Goal: Task Accomplishment & Management: Manage account settings

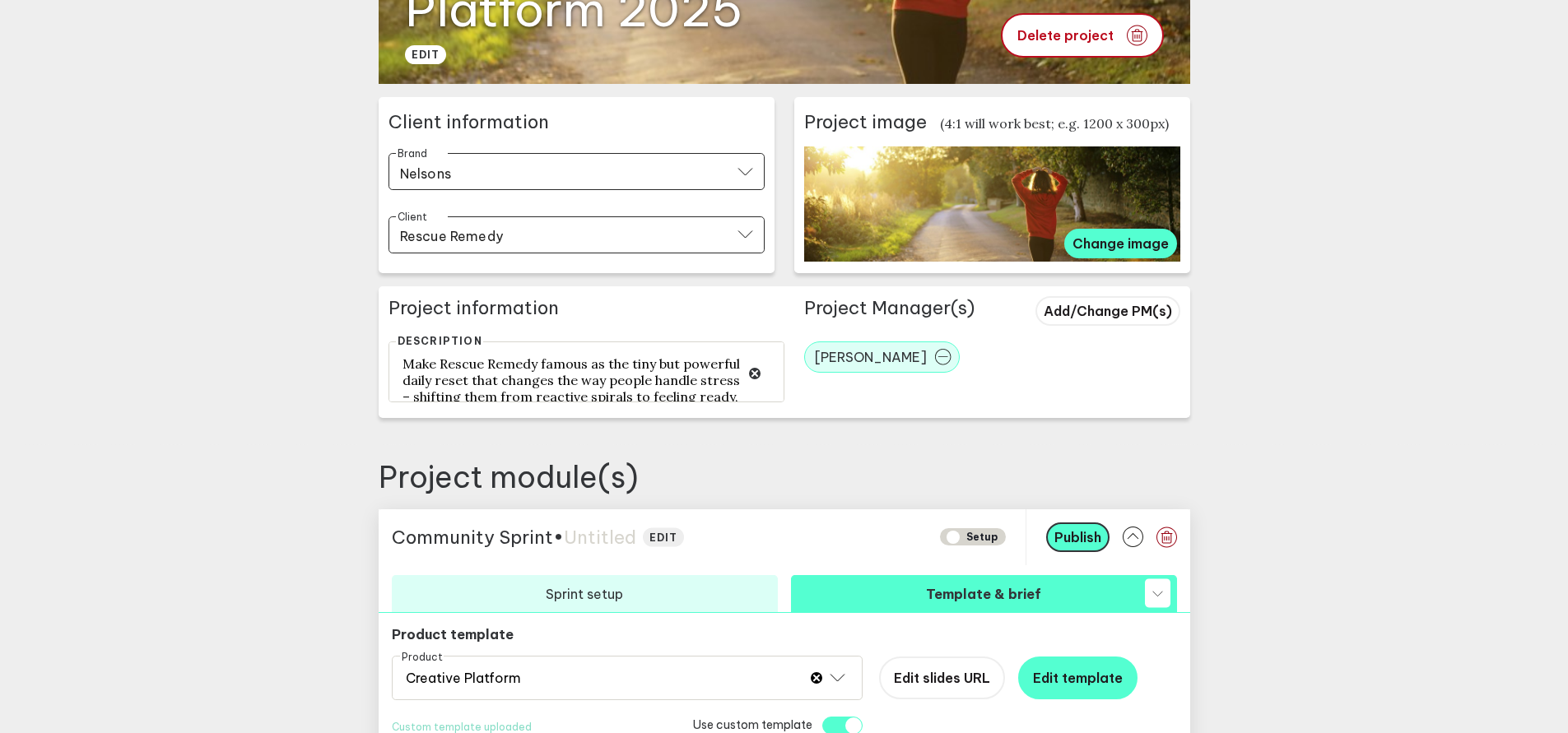
scroll to position [642, 0]
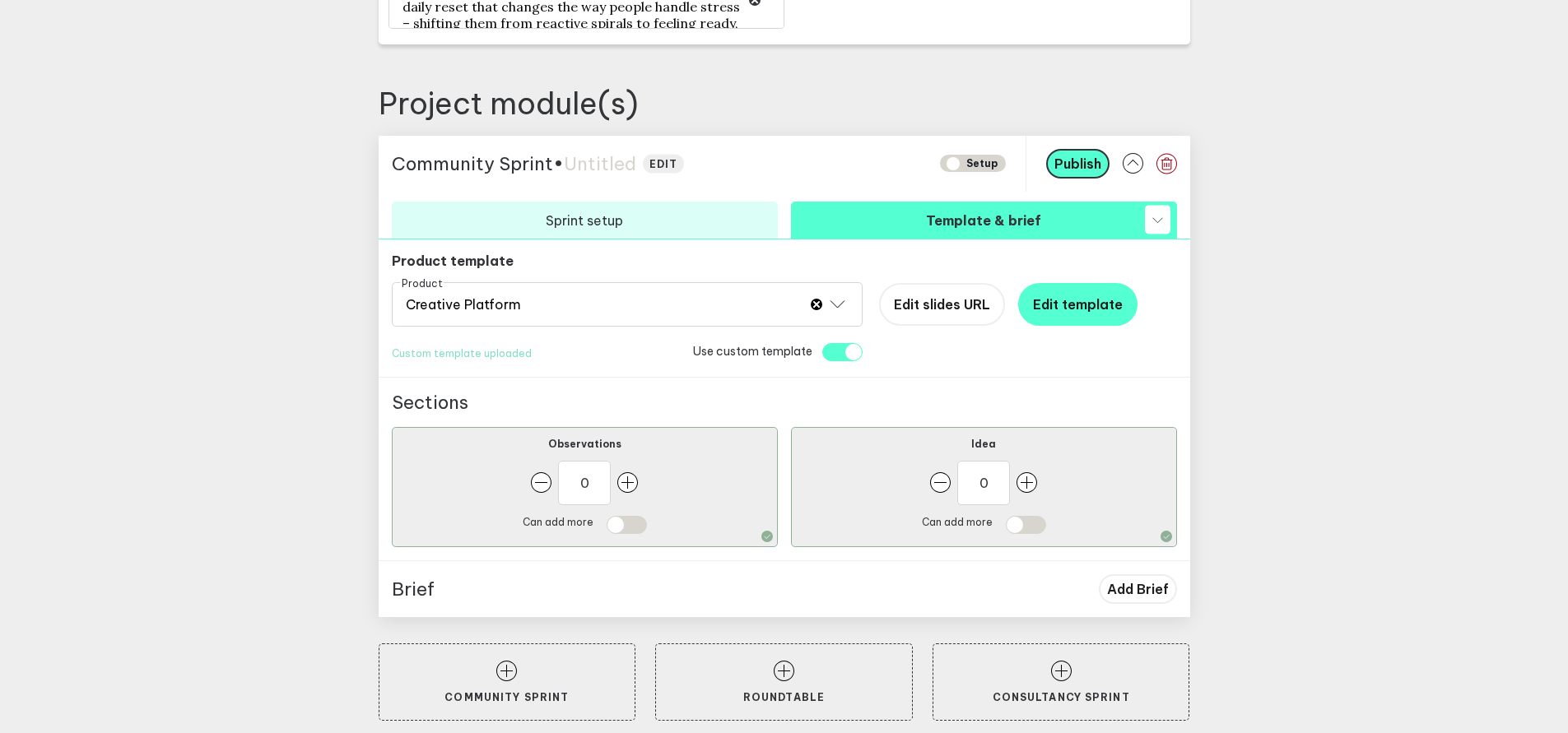
scroll to position [695, 0]
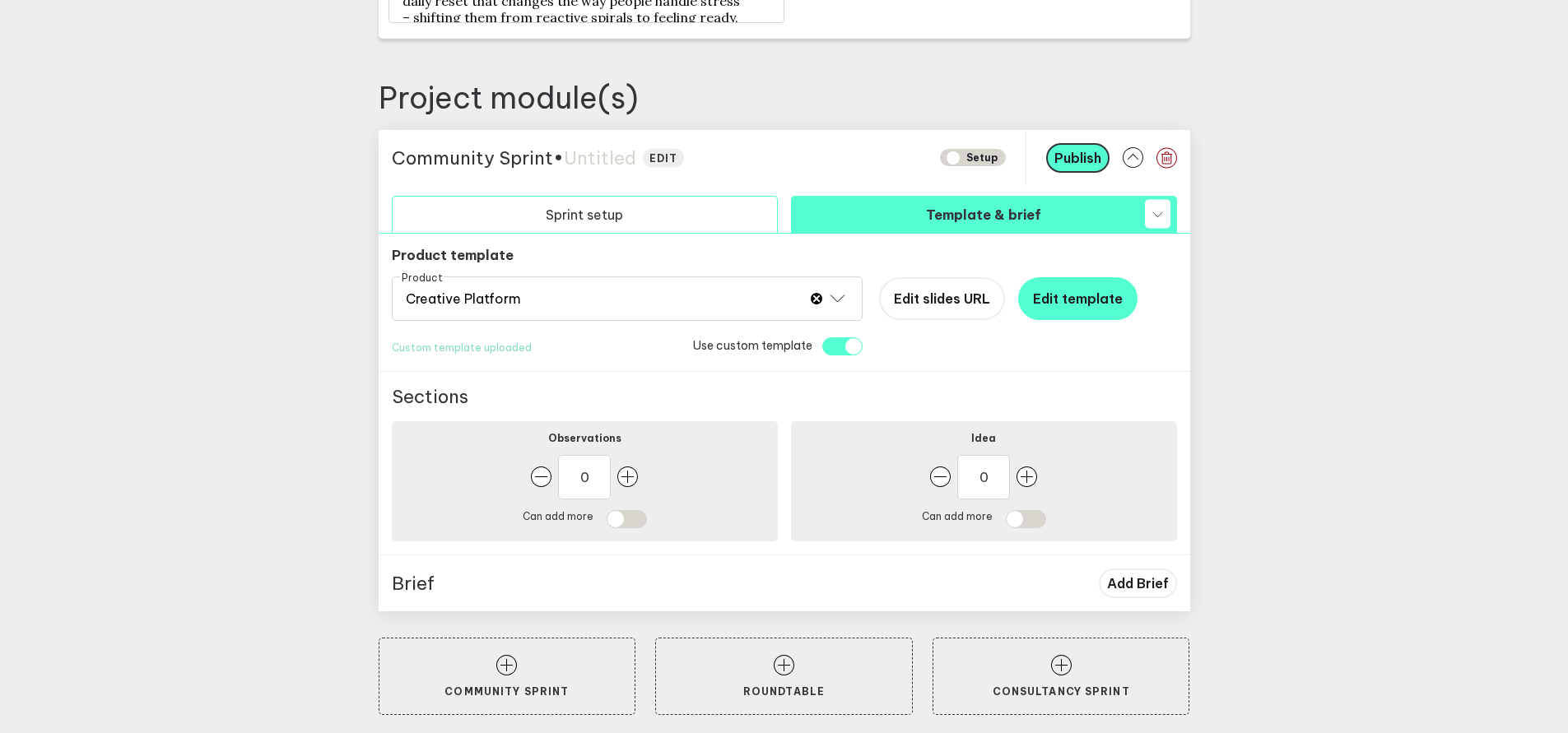
click at [606, 224] on button "Sprint setup" at bounding box center [585, 214] width 386 height 37
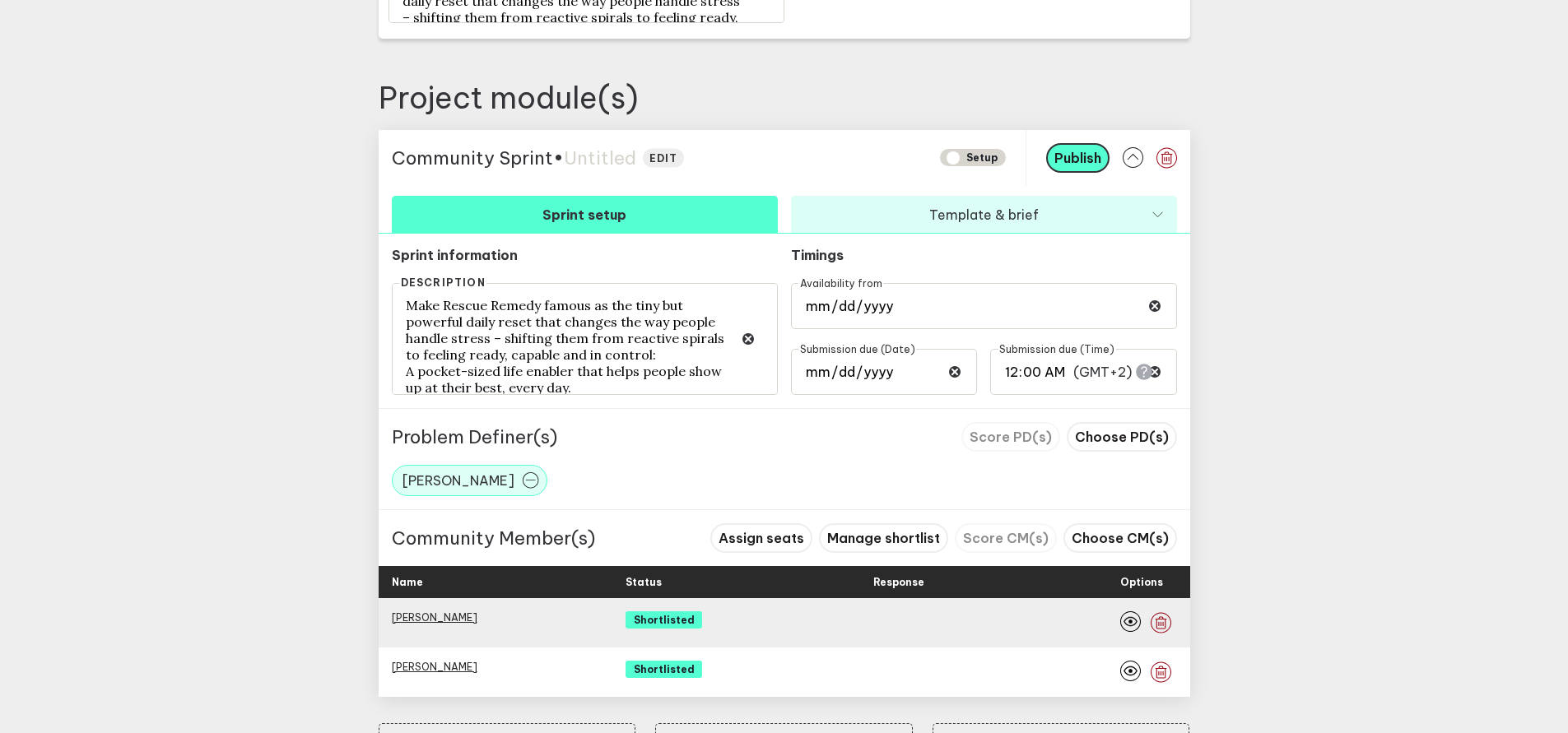
click at [599, 162] on span "Untitled" at bounding box center [600, 158] width 73 height 23
type textarea "Rescue Remedy Creative Platform"
click at [1294, 289] on main "Go back Project setup Setup [DATE] Nelsons Rescue Remedy Creative Platform 2025…" at bounding box center [784, 66] width 1568 height 1521
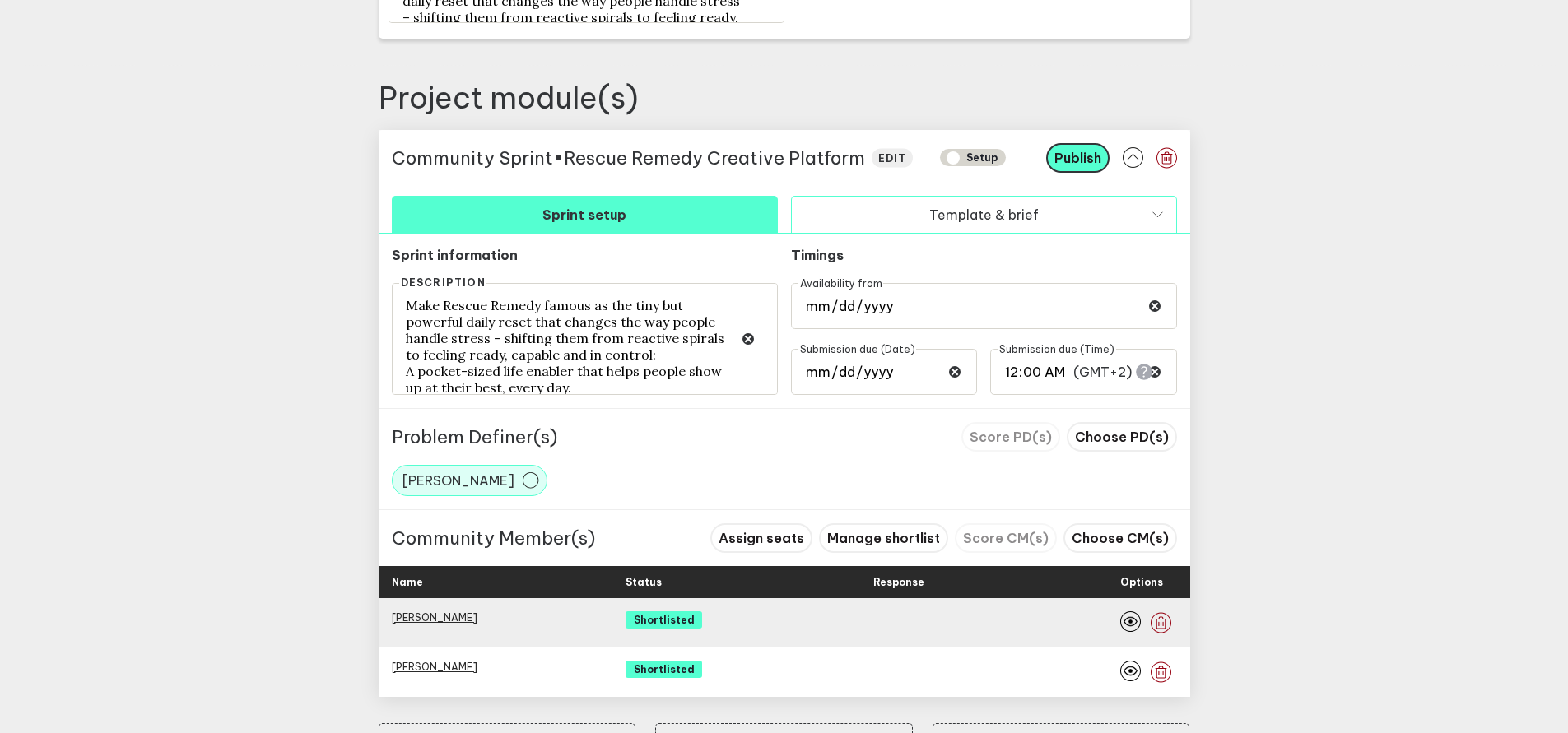
click at [985, 218] on button "Template & brief" at bounding box center [984, 214] width 386 height 37
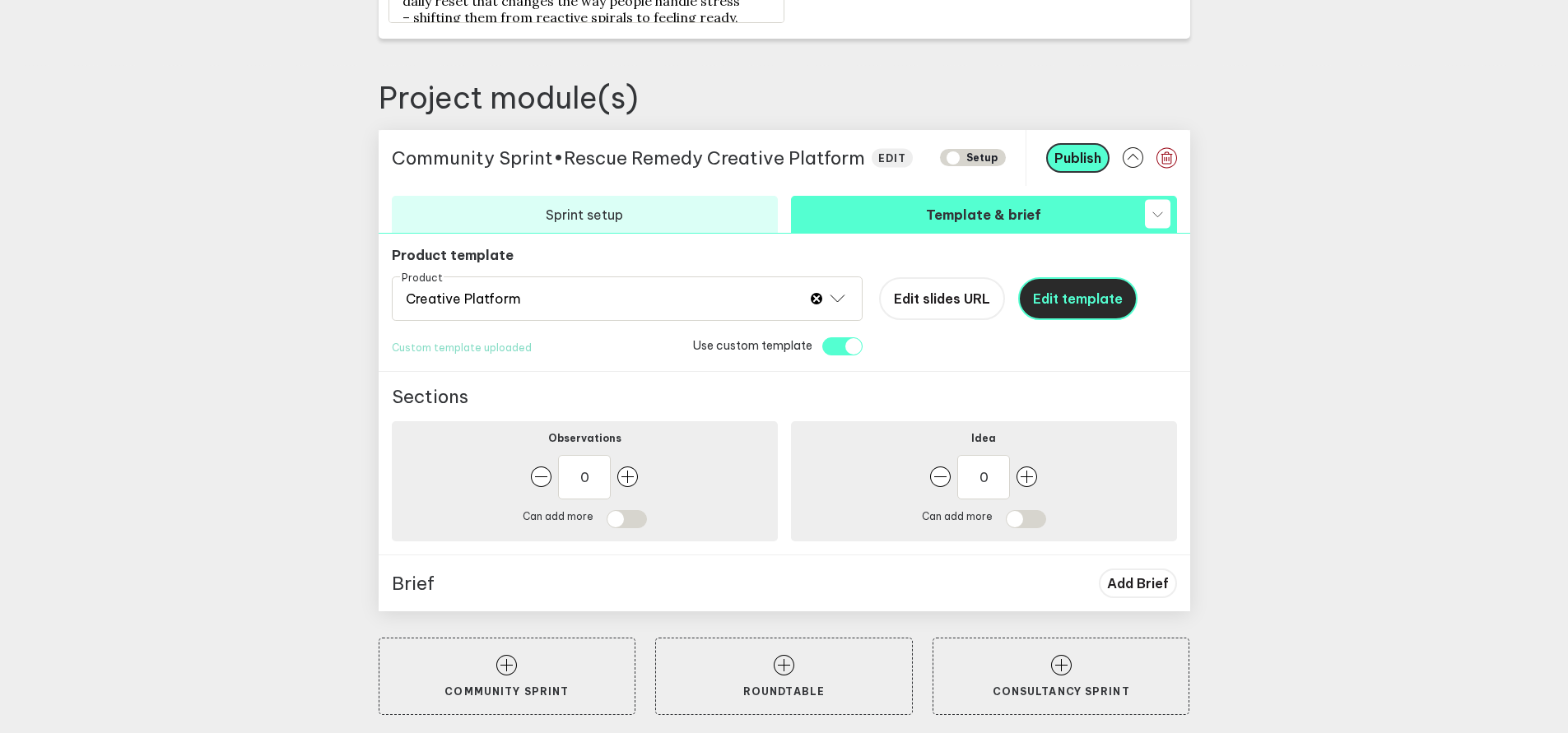
click at [1057, 305] on span "Edit template" at bounding box center [1078, 298] width 90 height 16
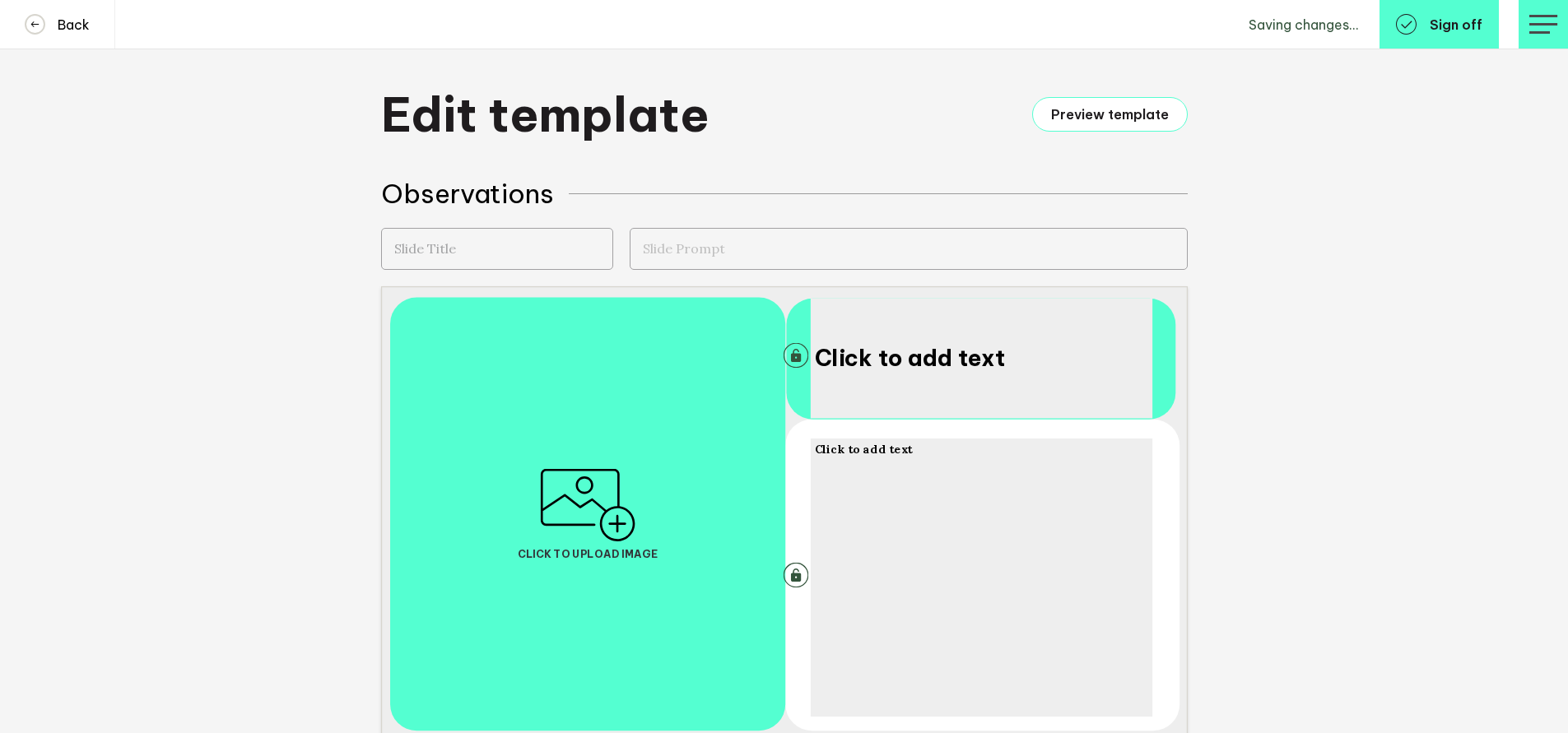
scroll to position [61, 0]
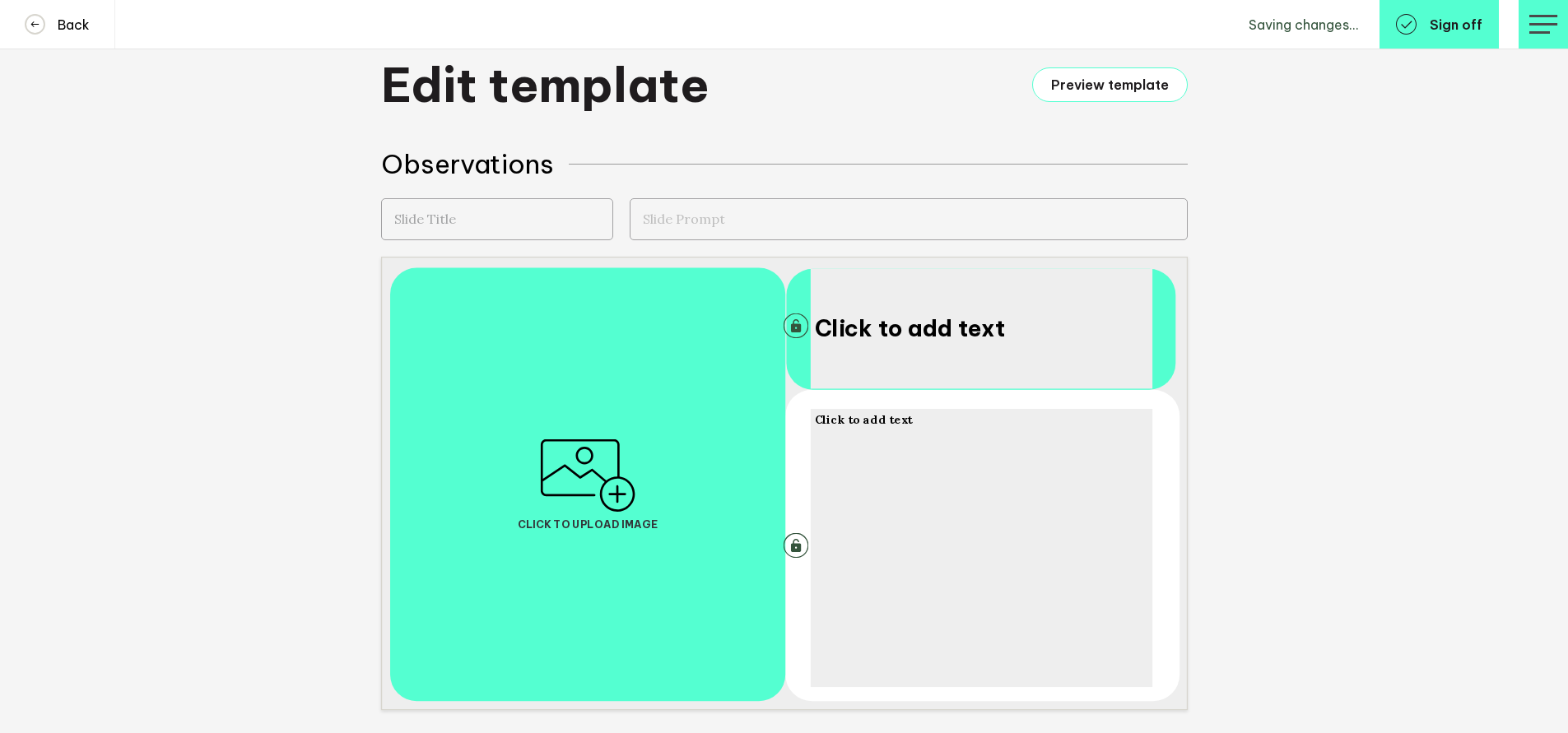
click at [488, 214] on input "text" at bounding box center [497, 219] width 232 height 42
type input "Observations"
click at [753, 226] on textarea "To enrich screen reader interactions, please activate Accessibility in Grammarl…" at bounding box center [909, 219] width 558 height 42
paste textarea "Prompt: Any observations you might have on the brand, the category or the audie…"
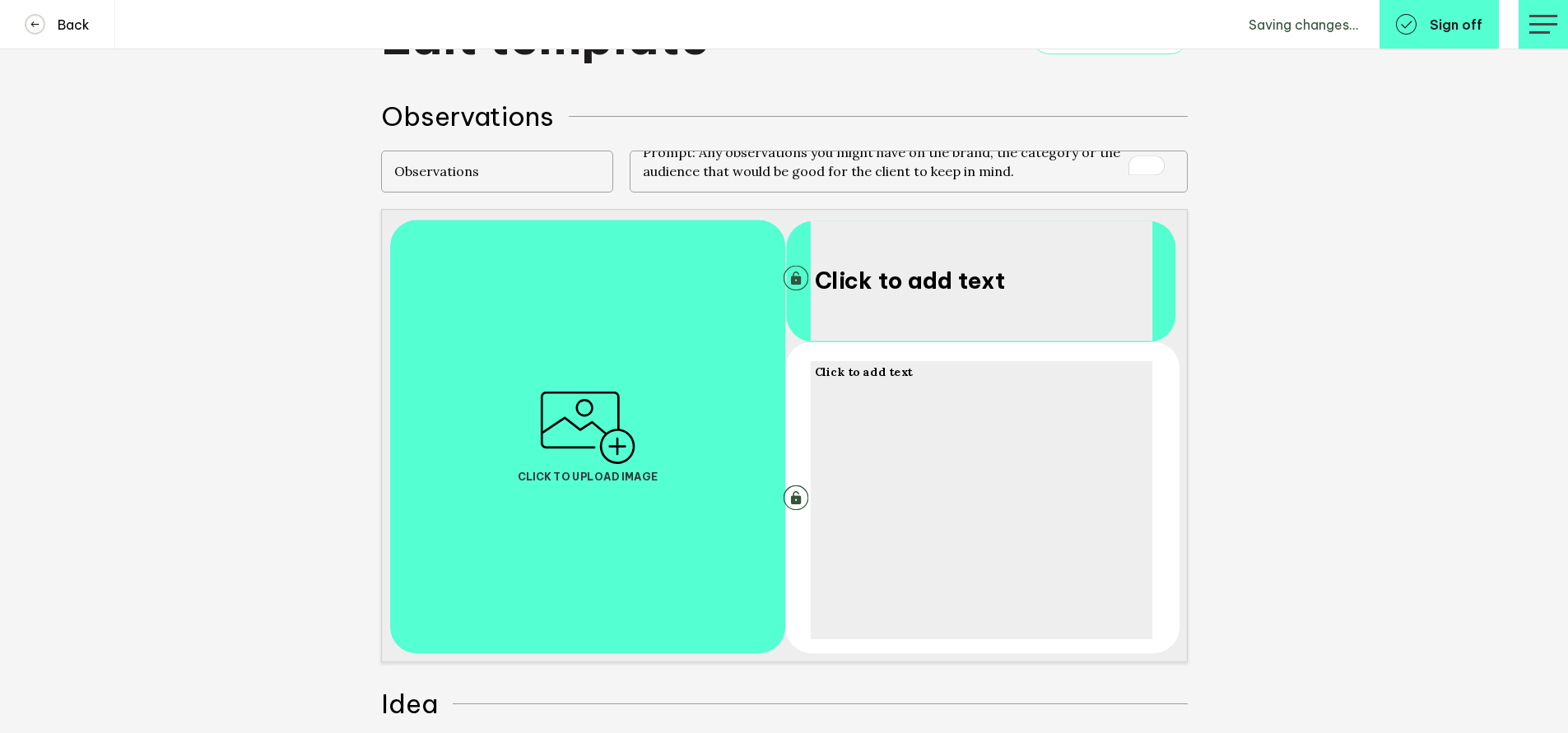
type textarea "Prompt: Any observations you might have on the brand, the category or the audie…"
click at [1297, 495] on div "Click to add text Click to add text Click to upload image" at bounding box center [876, 435] width 989 height 453
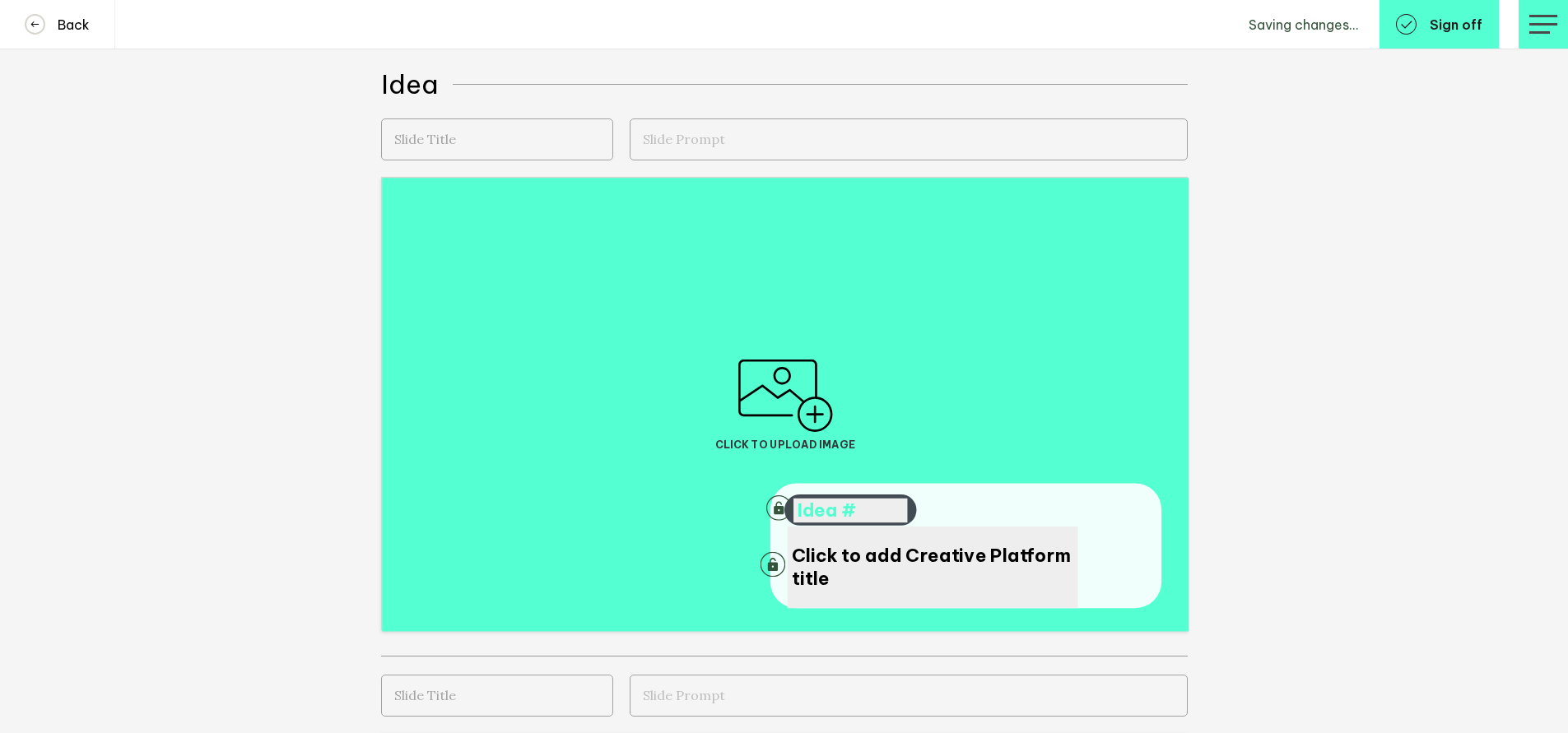
scroll to position [731, 0]
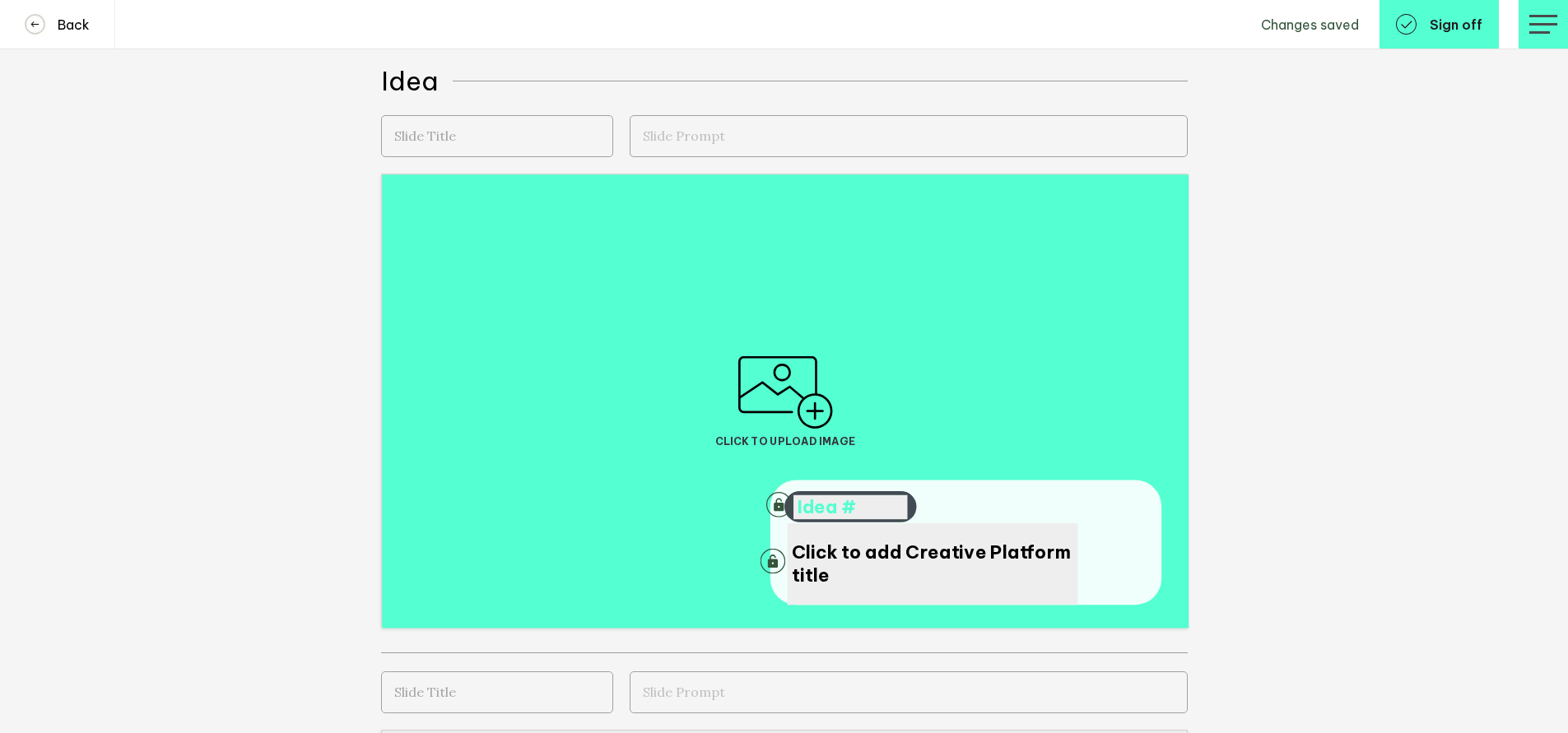
click at [442, 140] on input "text" at bounding box center [497, 137] width 232 height 42
type input "Idea title"
click at [701, 140] on textarea at bounding box center [909, 137] width 558 height 42
paste textarea "Prompt: Your idea title should be a consumer facing line that sums up this idea…"
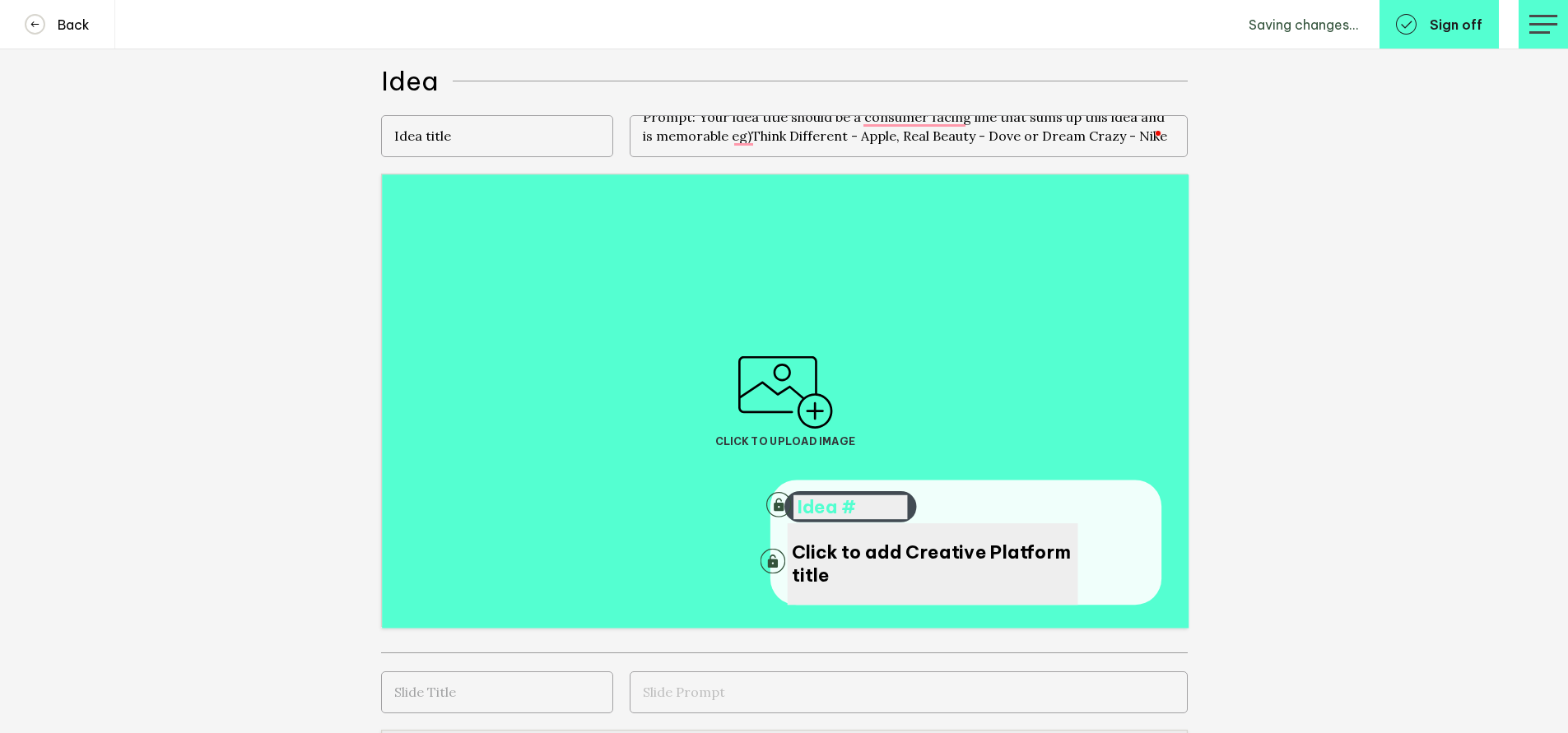
scroll to position [0, 0]
type textarea "Prompt: Your idea title should be a consumer facing line that sums up this idea…"
click at [1312, 263] on div "Click to upload image Click to add Creative Platform title Idea #" at bounding box center [876, 400] width 989 height 453
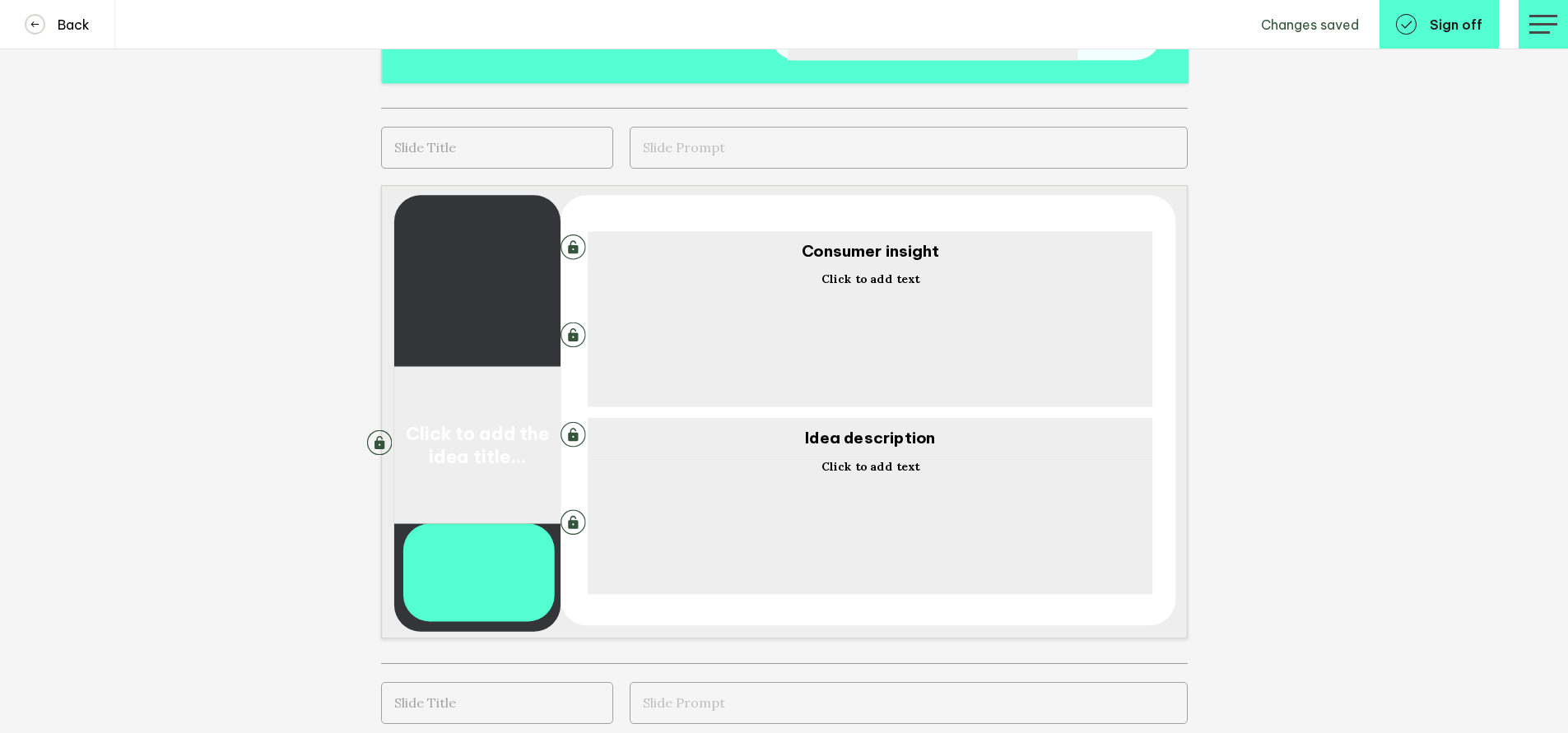
click at [469, 155] on input "text" at bounding box center [497, 148] width 232 height 42
type input "Consumer Insight + Idea description"
click at [679, 153] on textarea "To enrich screen reader interactions, please activate Accessibility in Grammarl…" at bounding box center [909, 148] width 558 height 42
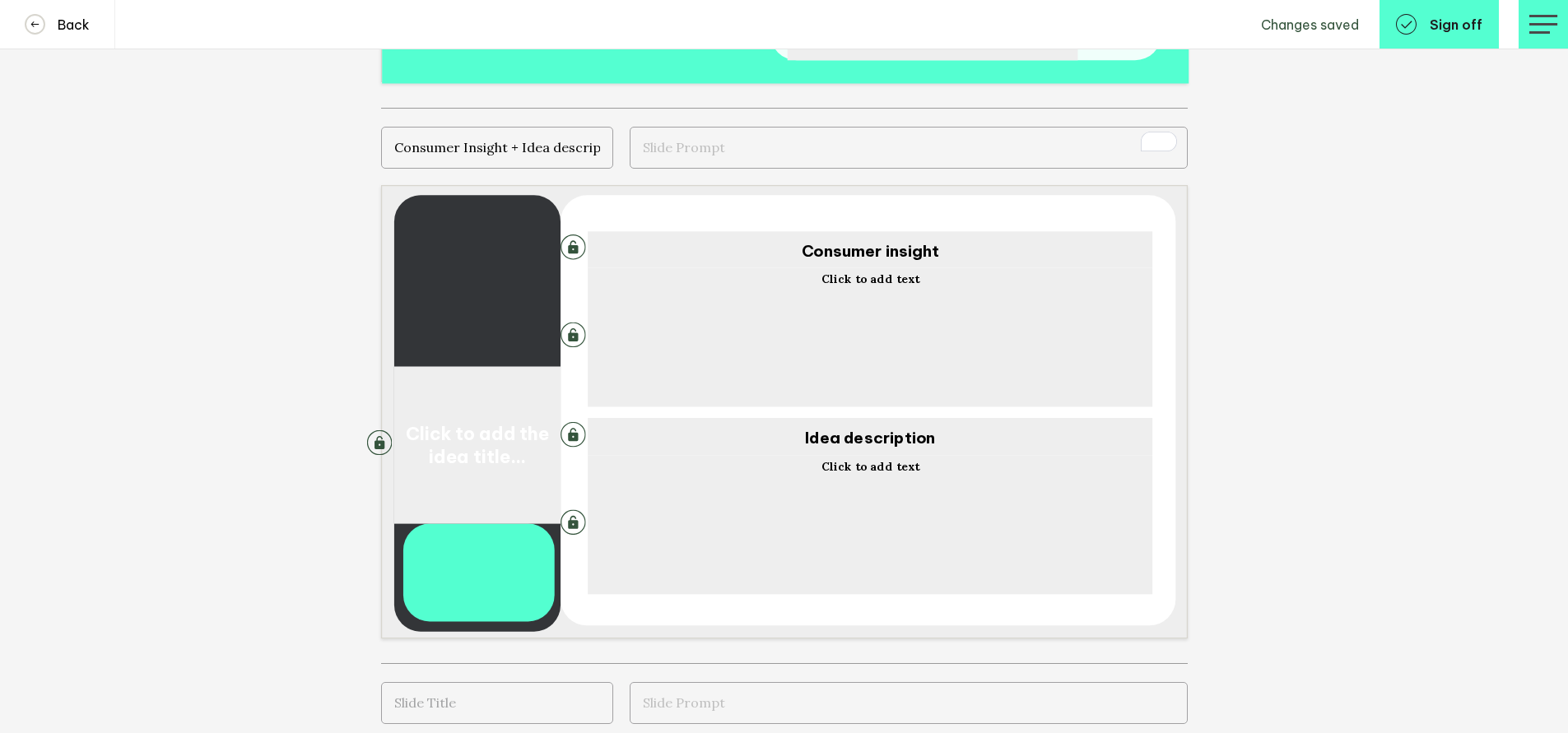
paste textarea "Prompts: *Consumer Insight: A simple sharp consumer insight – a catchy phrasing…"
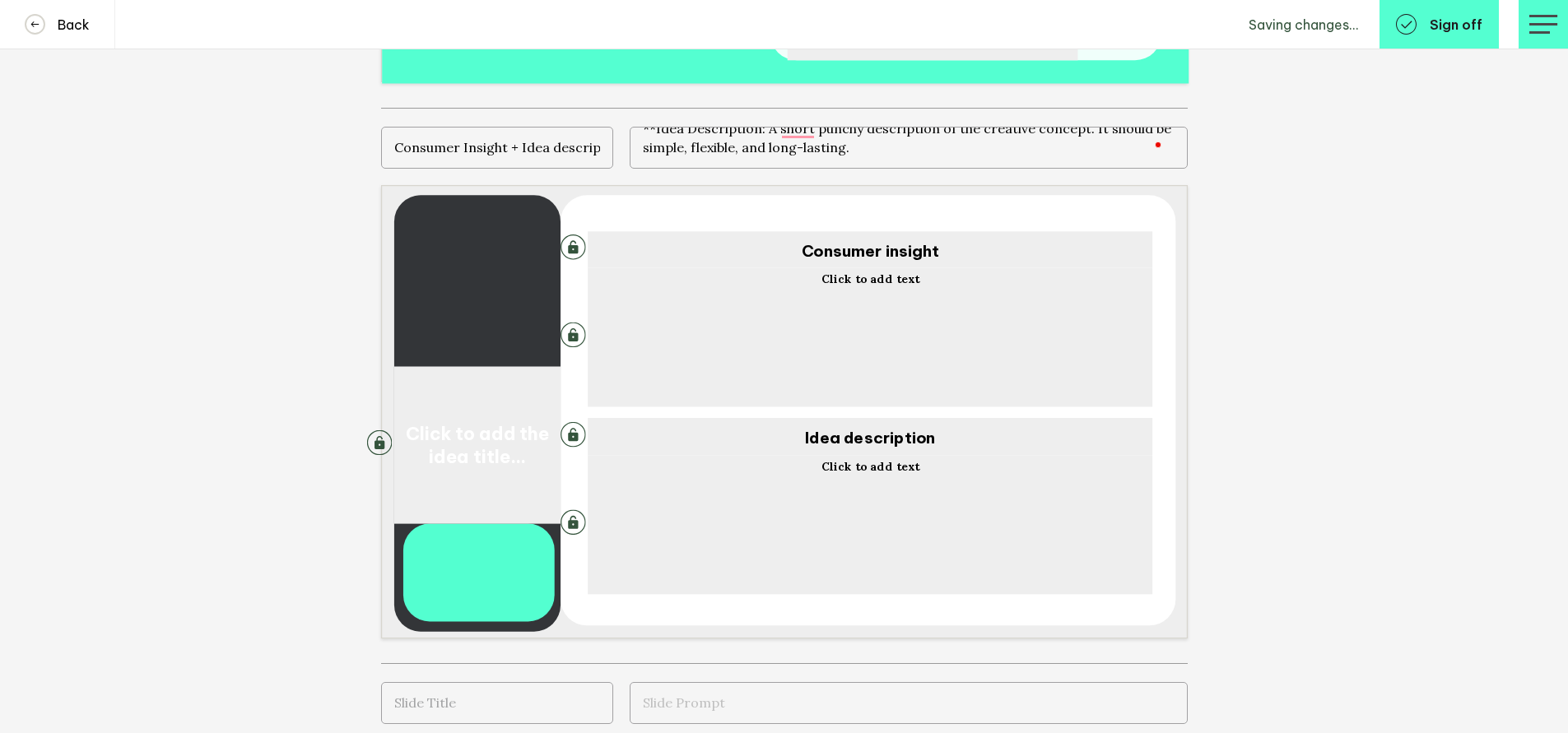
type textarea "Prompts: *Consumer Insight: A simple sharp consumer insight – a catchy phrasing…"
click at [1254, 345] on div "Click to add the idea title… Click to add text Consumer insight Click to add te…" at bounding box center [876, 412] width 989 height 453
click at [578, 248] on button "Unlock text area" at bounding box center [573, 247] width 26 height 26
click at [578, 434] on button "Unlock text area" at bounding box center [573, 434] width 26 height 26
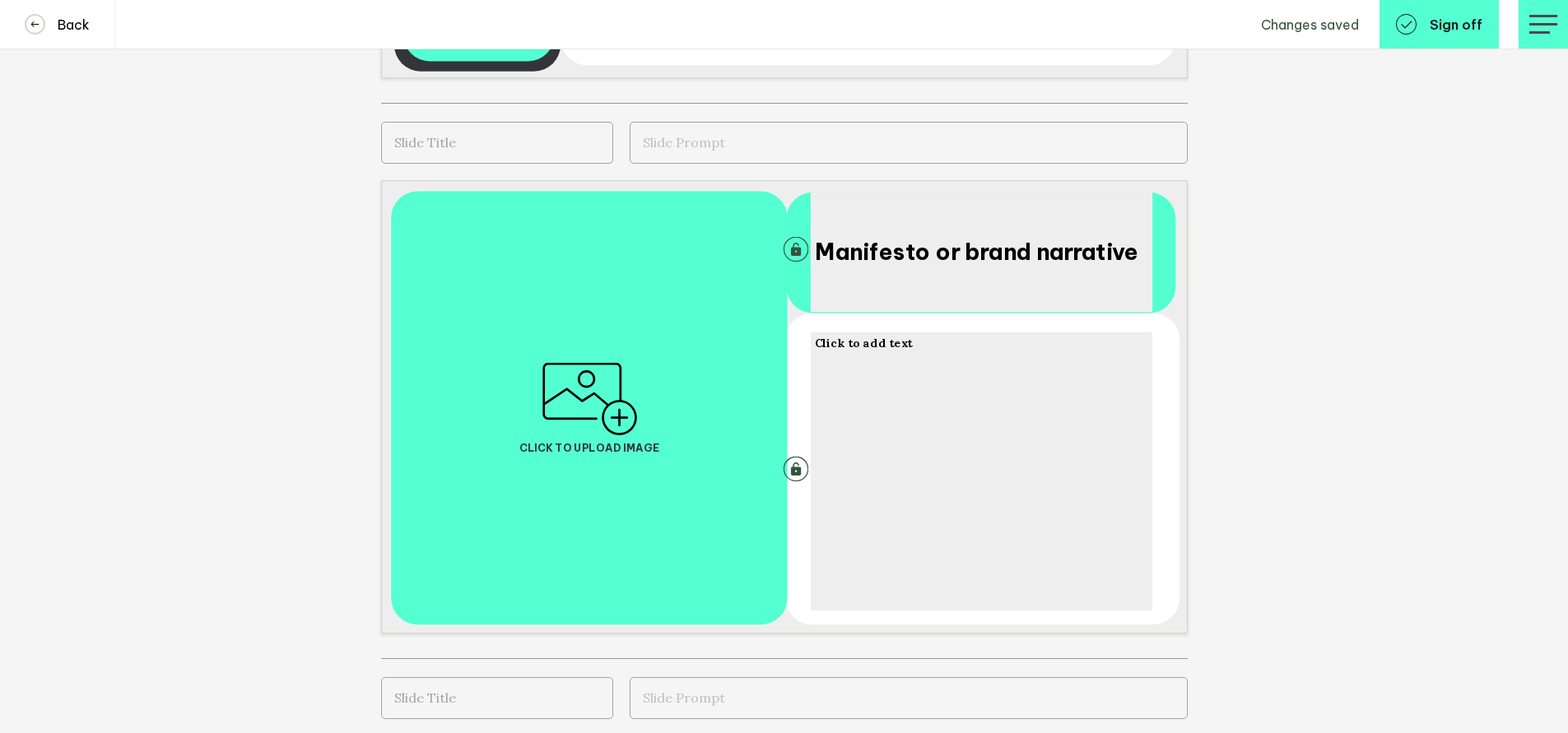
click at [453, 147] on input "text" at bounding box center [497, 142] width 232 height 42
type input "Manifesto"
click at [687, 145] on textarea "To enrich screen reader interactions, please activate Accessibility in Grammarl…" at bounding box center [909, 142] width 558 height 42
paste textarea "Prompt: Words that bring the idea to life, show the belief behind it, and inspi…"
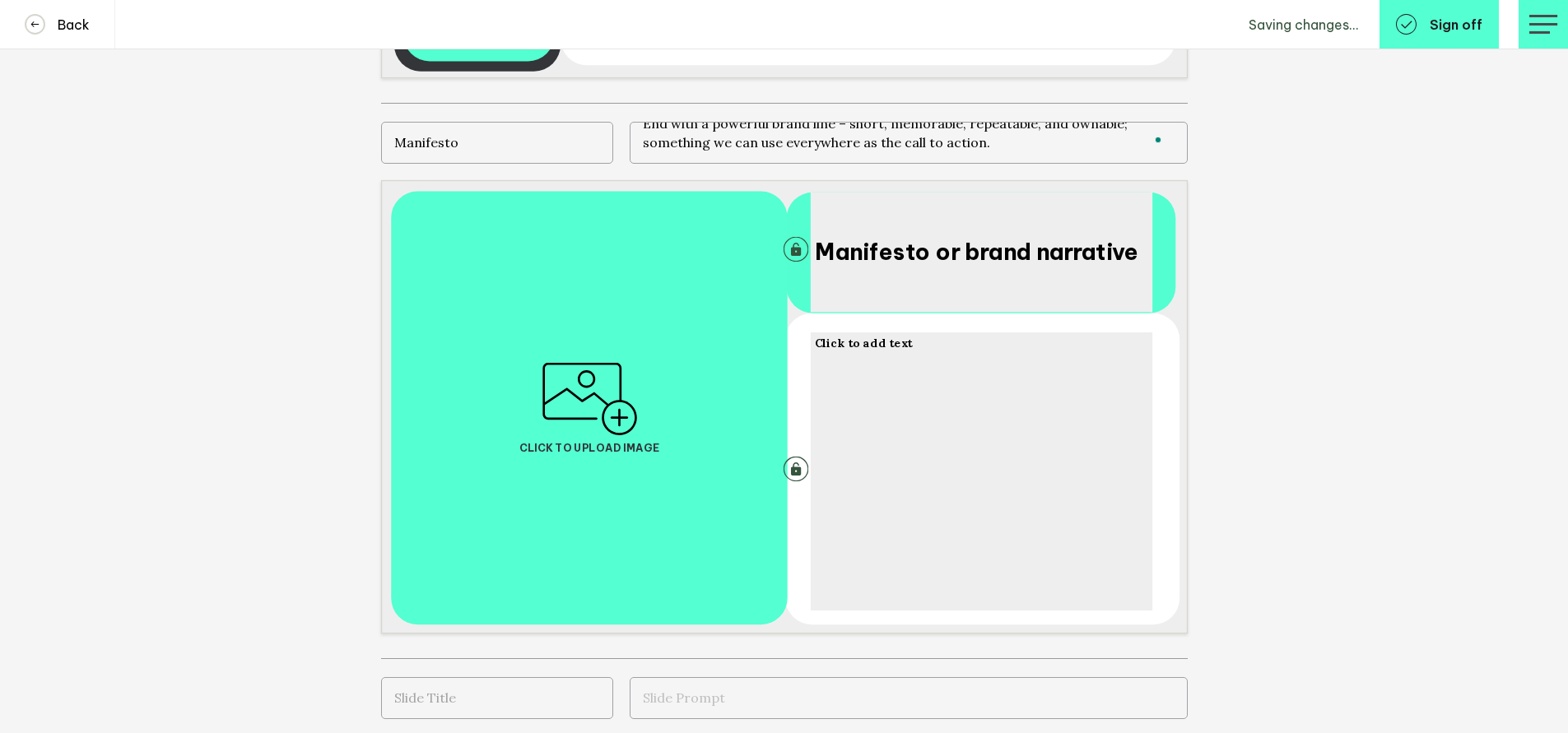
type textarea "Prompt: Words that bring the idea to life, show the belief behind it, and inspi…"
click at [799, 255] on button "Unlock text area" at bounding box center [795, 249] width 26 height 26
click at [892, 151] on textarea "Prompt: Words that bring the idea to life, show the belief behind it, and inspi…" at bounding box center [909, 142] width 558 height 42
click at [1336, 198] on div "Click to add text Manifesto or brand narrative Click to upload image" at bounding box center [876, 407] width 989 height 453
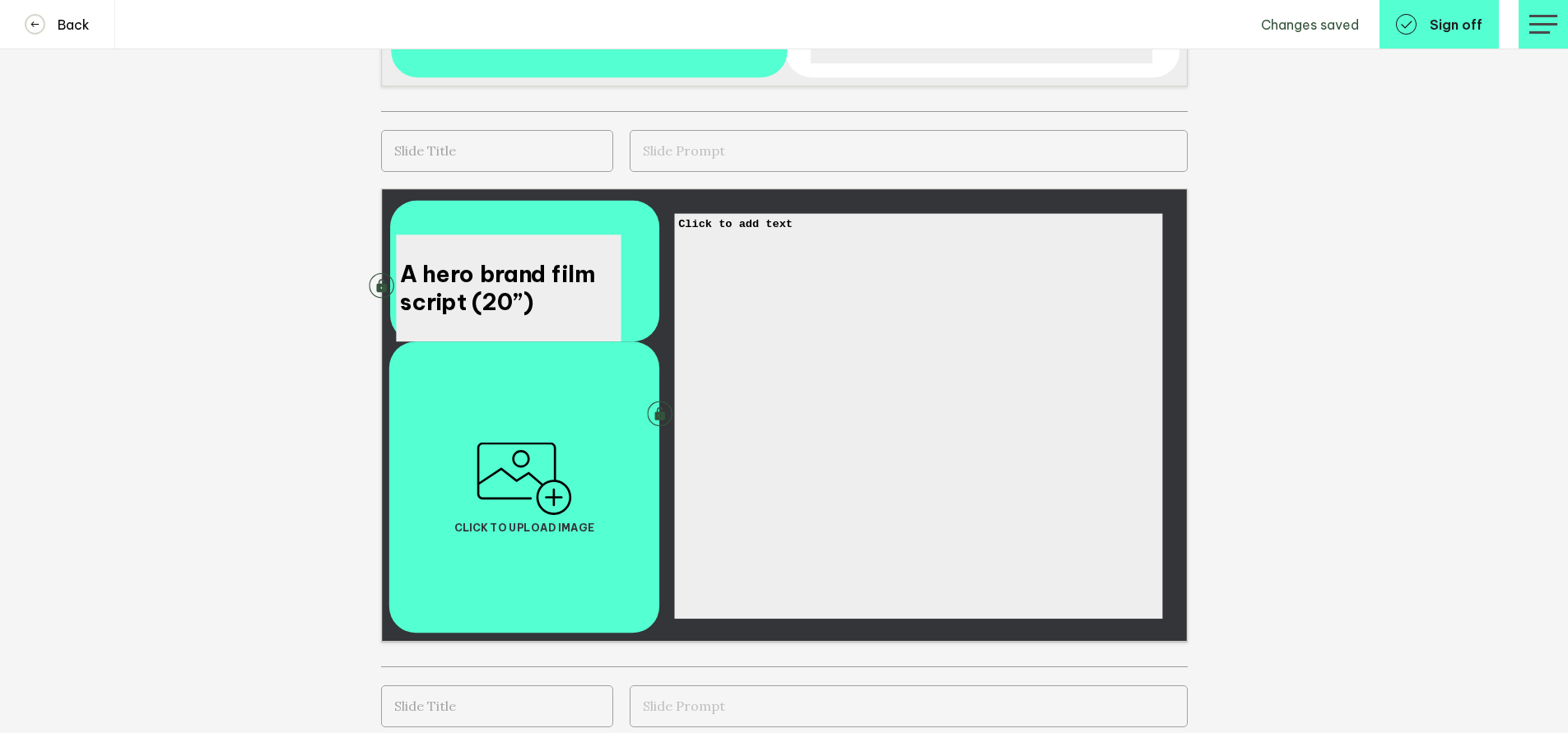
click at [460, 150] on input "text" at bounding box center [497, 151] width 232 height 42
type input "Script"
click at [387, 291] on button "Unlock text area" at bounding box center [381, 286] width 26 height 26
click at [732, 151] on textarea "To enrich screen reader interactions, please activate Accessibility in Grammarl…" at bounding box center [909, 151] width 558 height 42
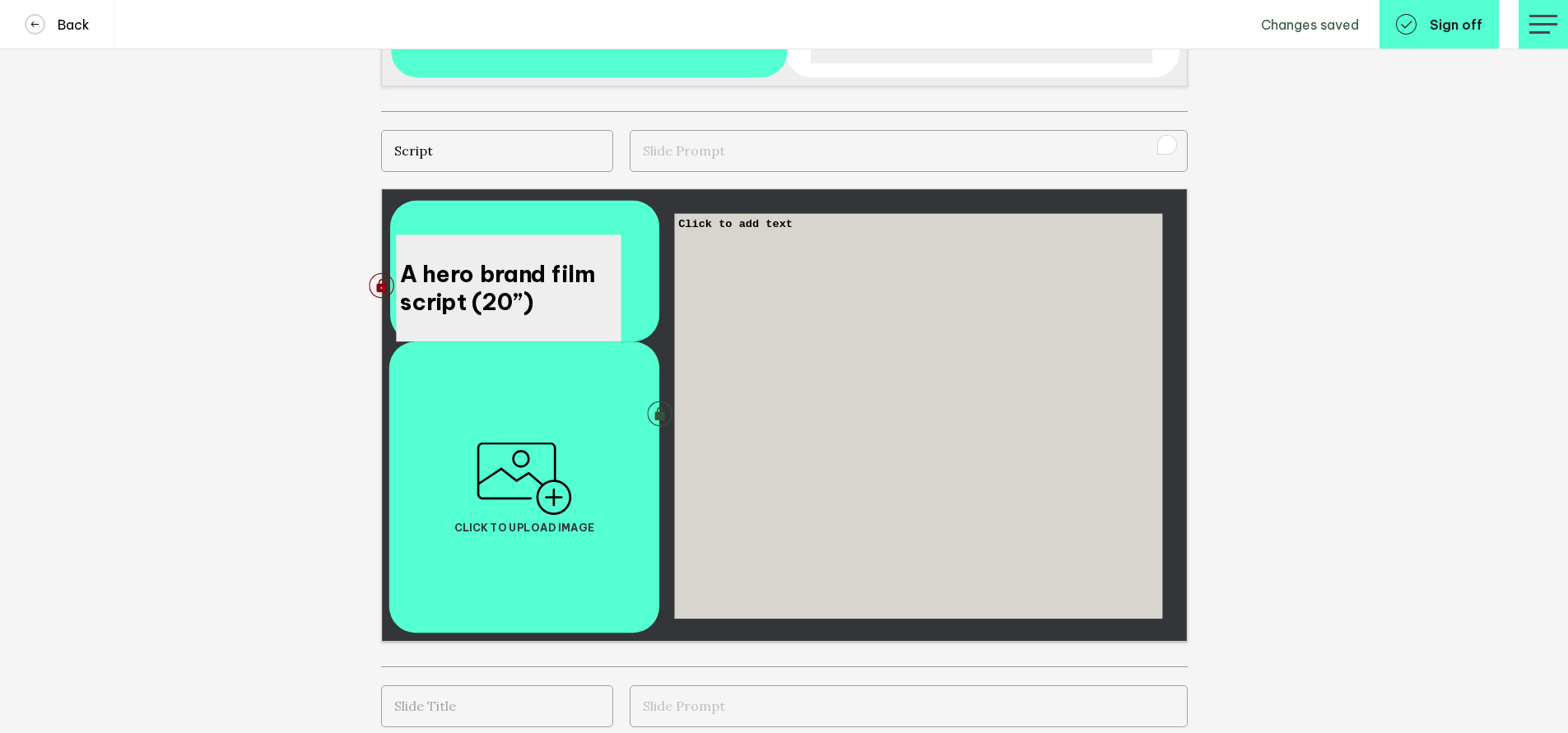
paste textarea "Prompt: Please create a 20” video concept. The flagship creative execution to l…"
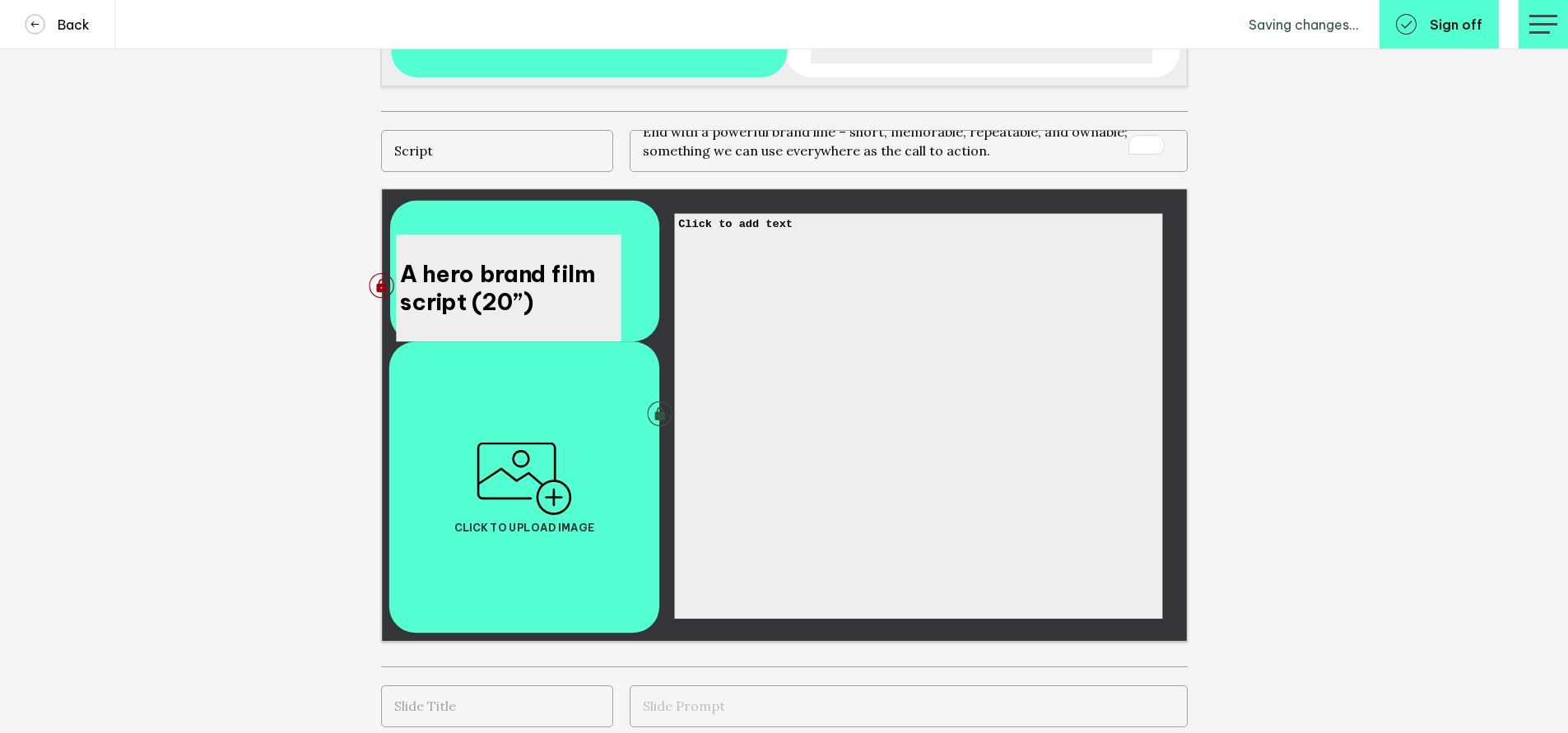
scroll to position [95, 0]
type textarea "Prompt: Please create a 20” video concept. The flagship creative execution to l…"
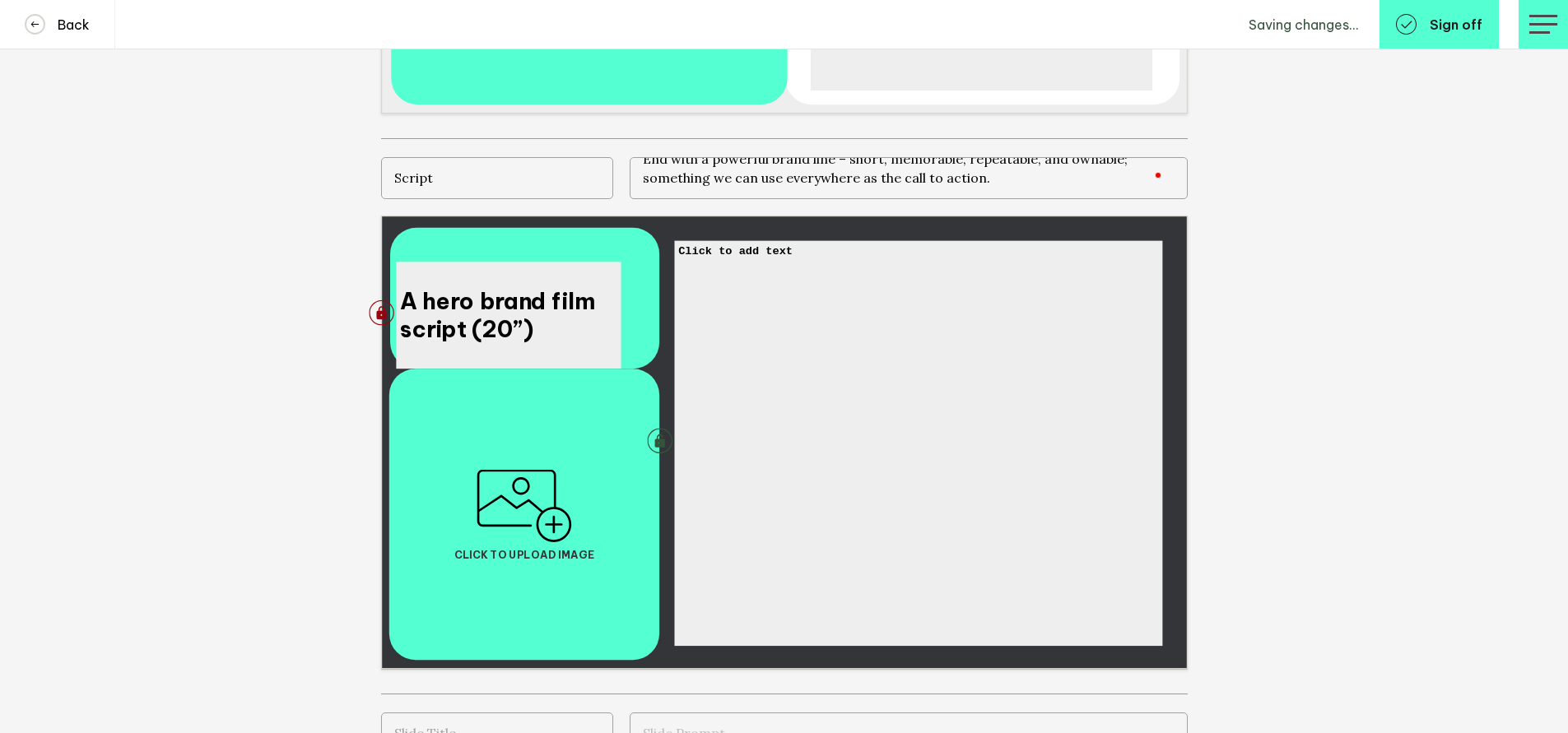
scroll to position [2355, 0]
click at [860, 183] on textarea "Prompt: Please create a 20” video concept. The flagship creative execution to l…" at bounding box center [909, 179] width 558 height 42
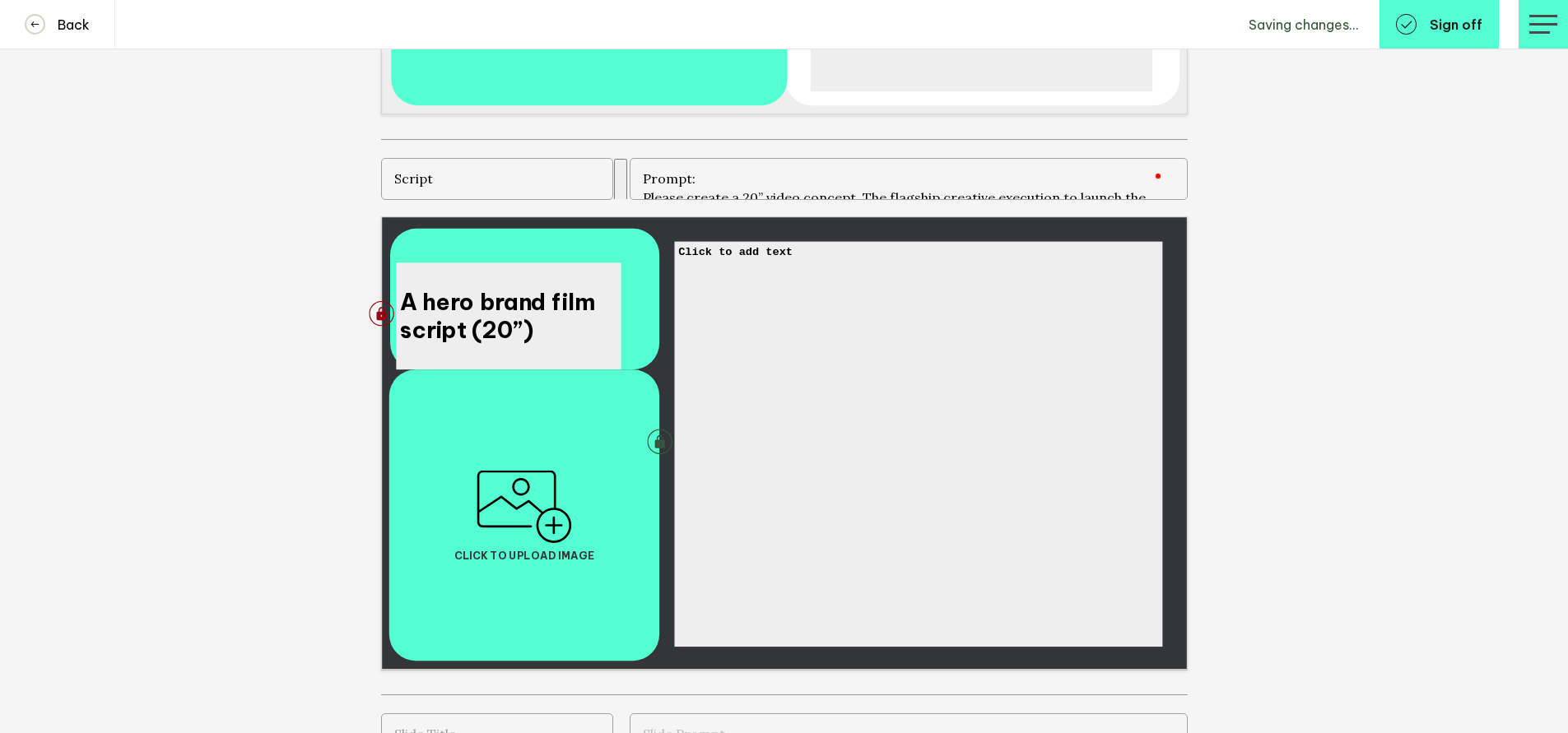
drag, startPoint x: 989, startPoint y: 188, endPoint x: 741, endPoint y: 162, distance: 249.4
click at [741, 162] on textarea "Prompt: Please create a 20” video concept. The flagship creative execution to l…" at bounding box center [909, 179] width 558 height 42
click at [760, 181] on textarea "Prompt: Please create a 20” video concept. The flagship creative execution to l…" at bounding box center [909, 179] width 558 height 42
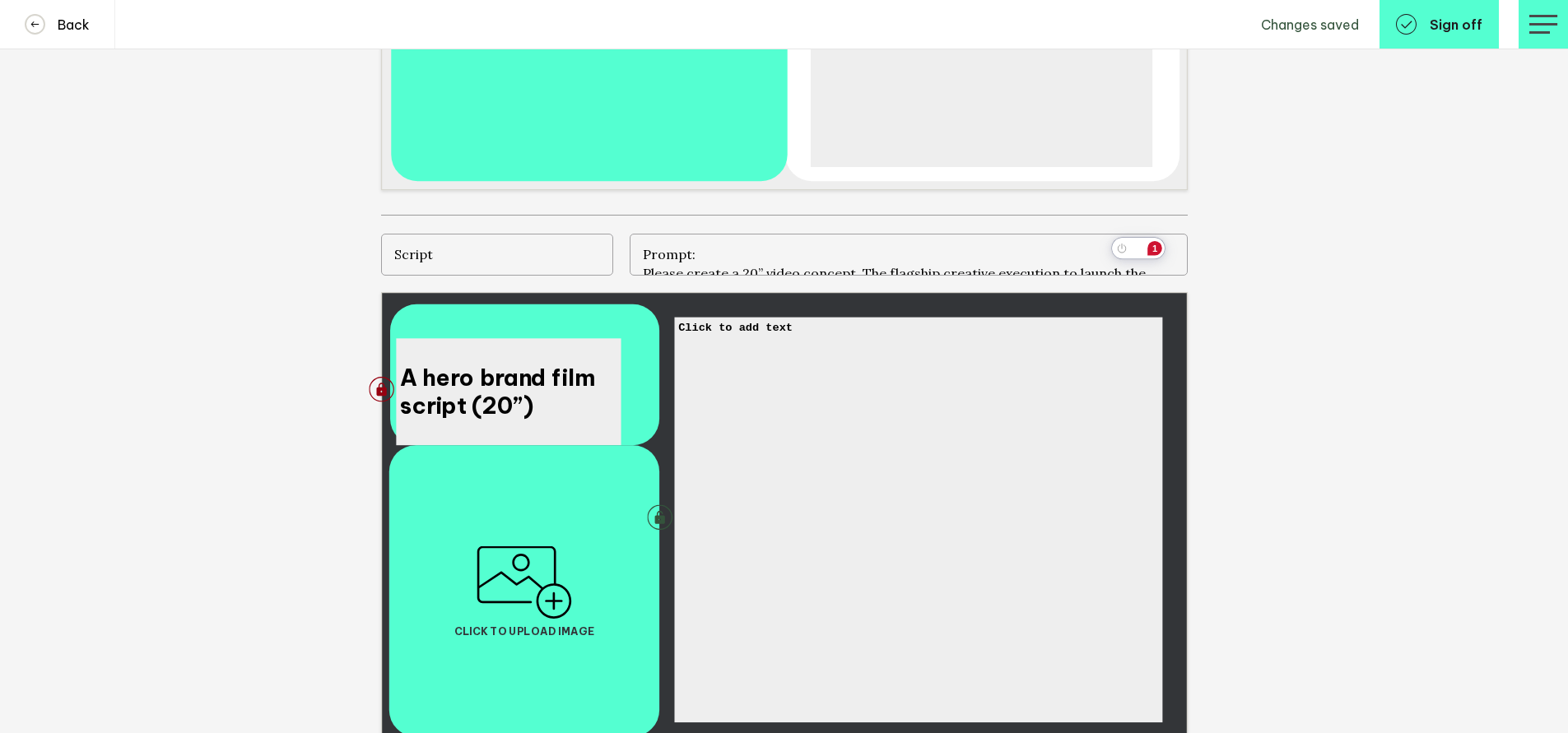
click at [952, 256] on textarea "Prompt: Please create a 20” video concept. The flagship creative execution to l…" at bounding box center [909, 254] width 558 height 42
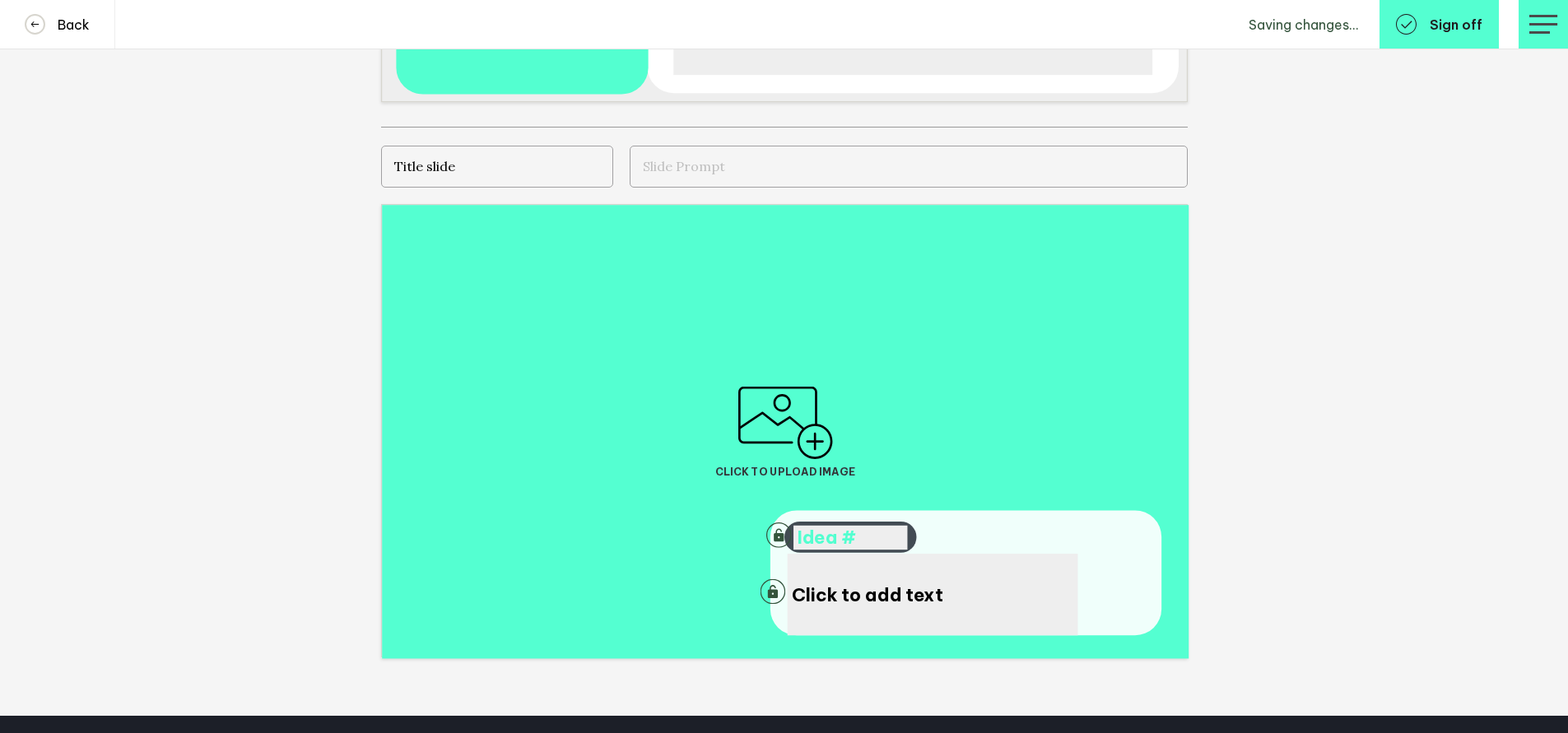
type input "Title slide"
click at [1362, 449] on div "Click to upload image Click to add text Idea #" at bounding box center [876, 430] width 989 height 453
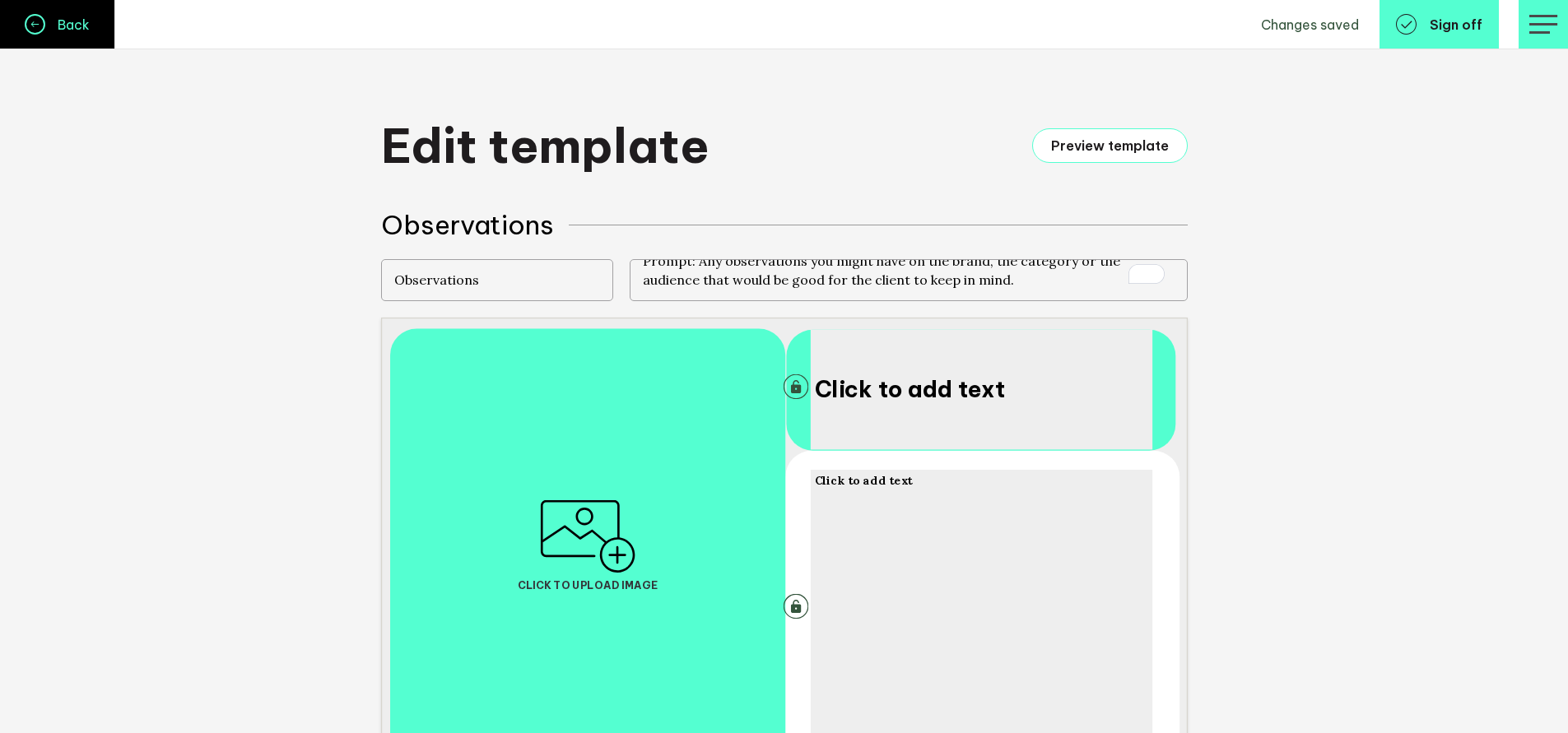
click at [54, 31] on h4 "Back" at bounding box center [67, 24] width 44 height 16
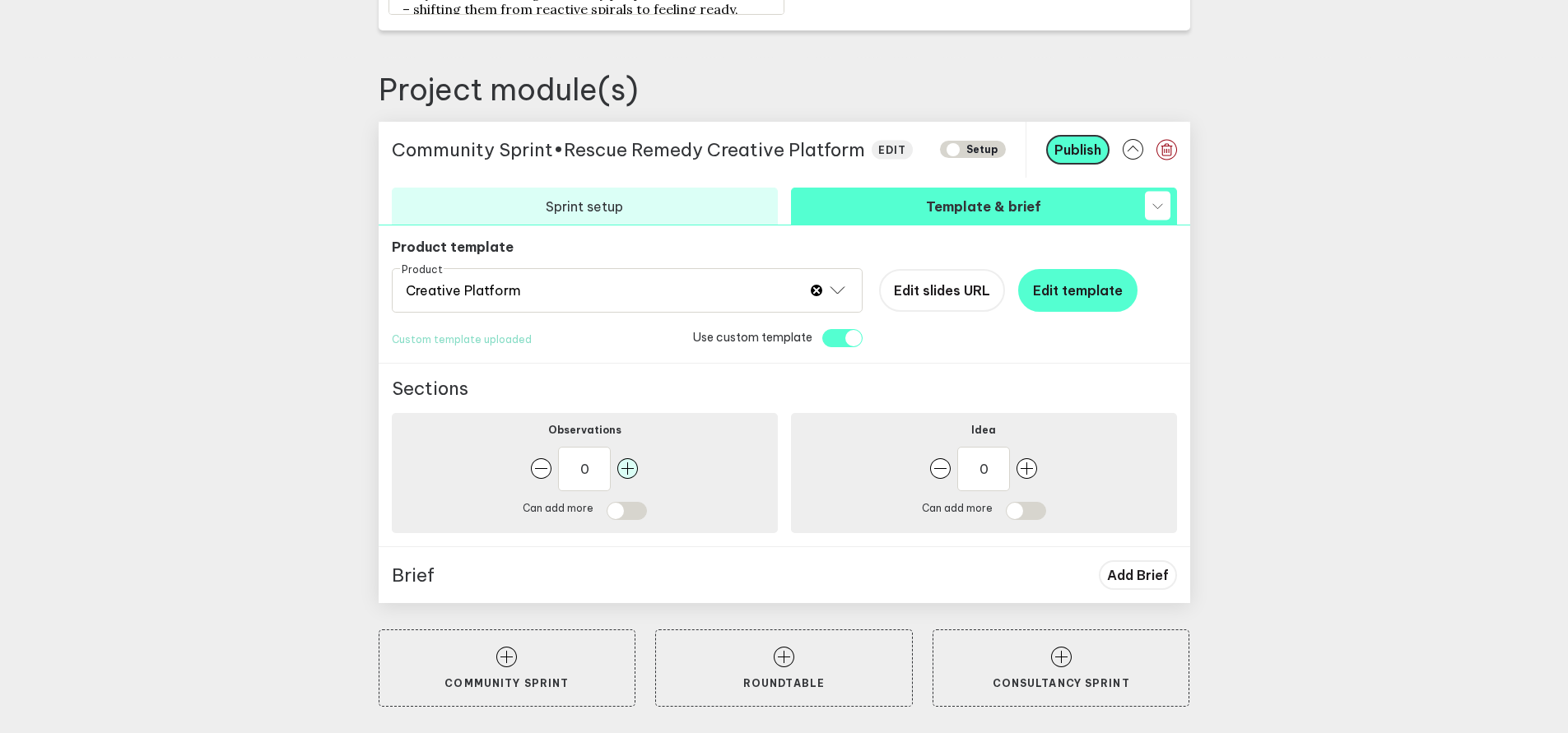
click at [638, 470] on rect "button" at bounding box center [628, 468] width 21 height 21
type input "1"
click at [621, 512] on input "checkbox" at bounding box center [626, 510] width 40 height 18
checkbox input "true"
click at [1037, 467] on rect "button" at bounding box center [1027, 468] width 21 height 21
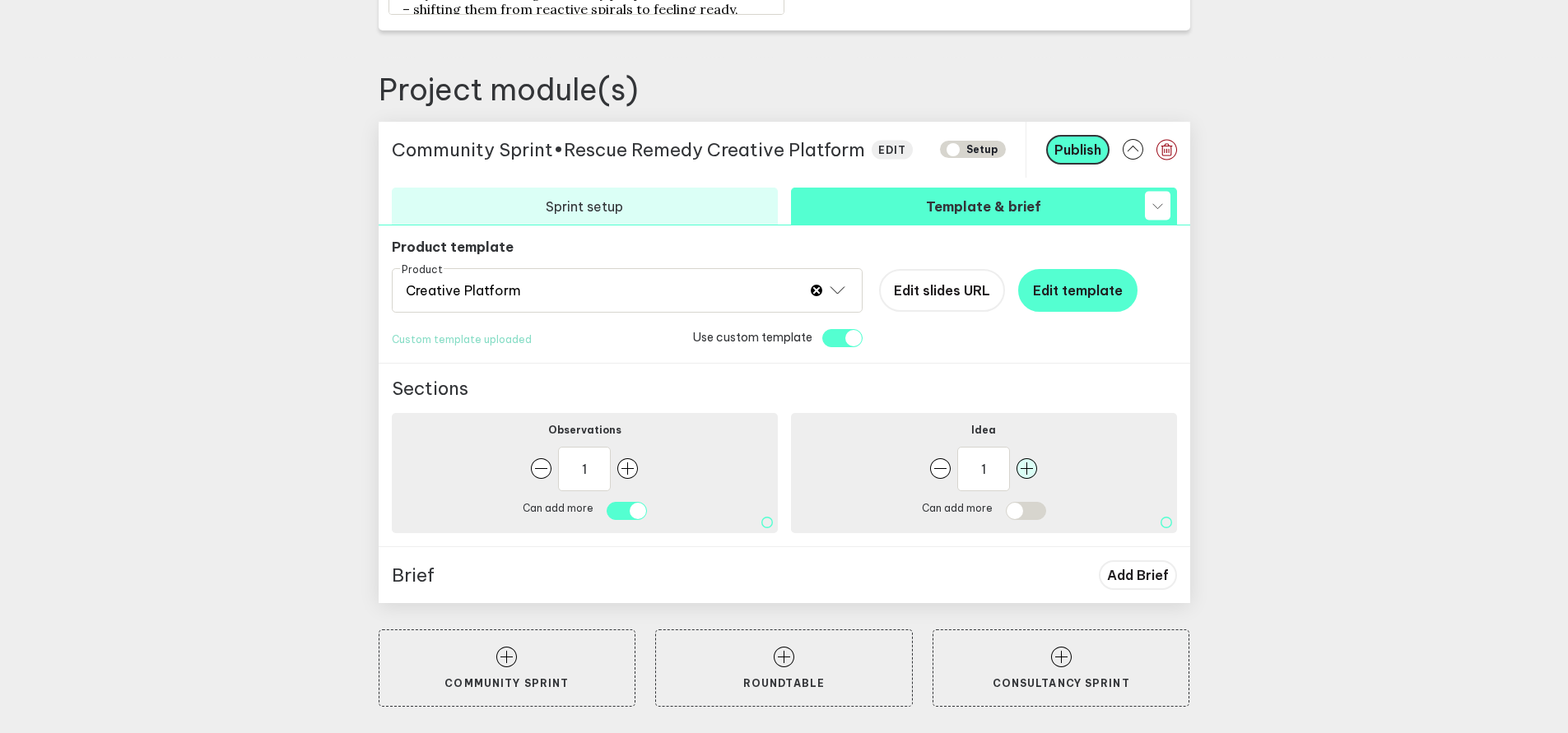
click at [1037, 467] on rect "button" at bounding box center [1027, 468] width 21 height 21
click at [1037, 468] on rect "button" at bounding box center [1027, 468] width 21 height 21
type input "3"
click at [1028, 504] on input "checkbox" at bounding box center [1026, 510] width 40 height 18
checkbox input "true"
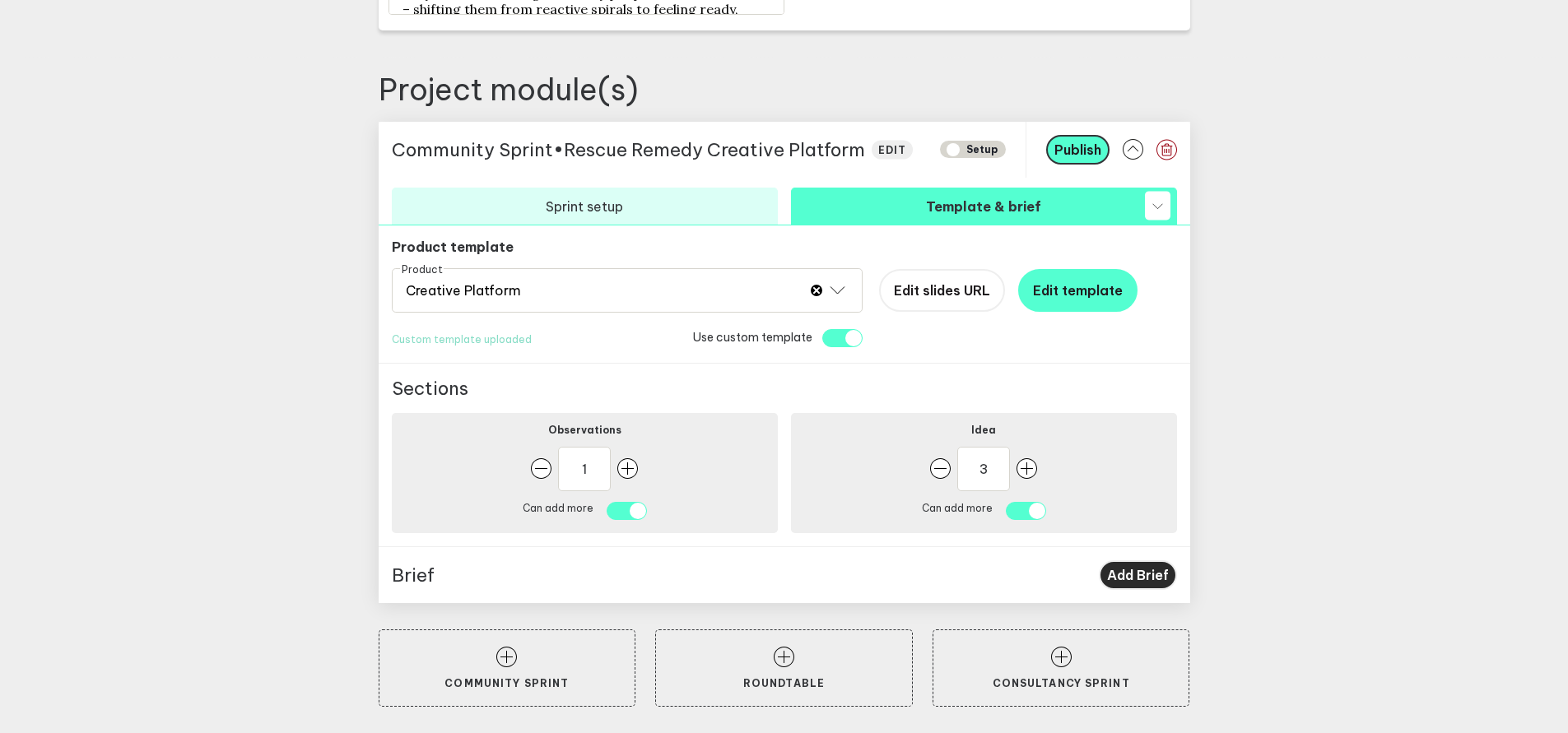
click at [1125, 575] on span "Add Brief" at bounding box center [1138, 574] width 62 height 16
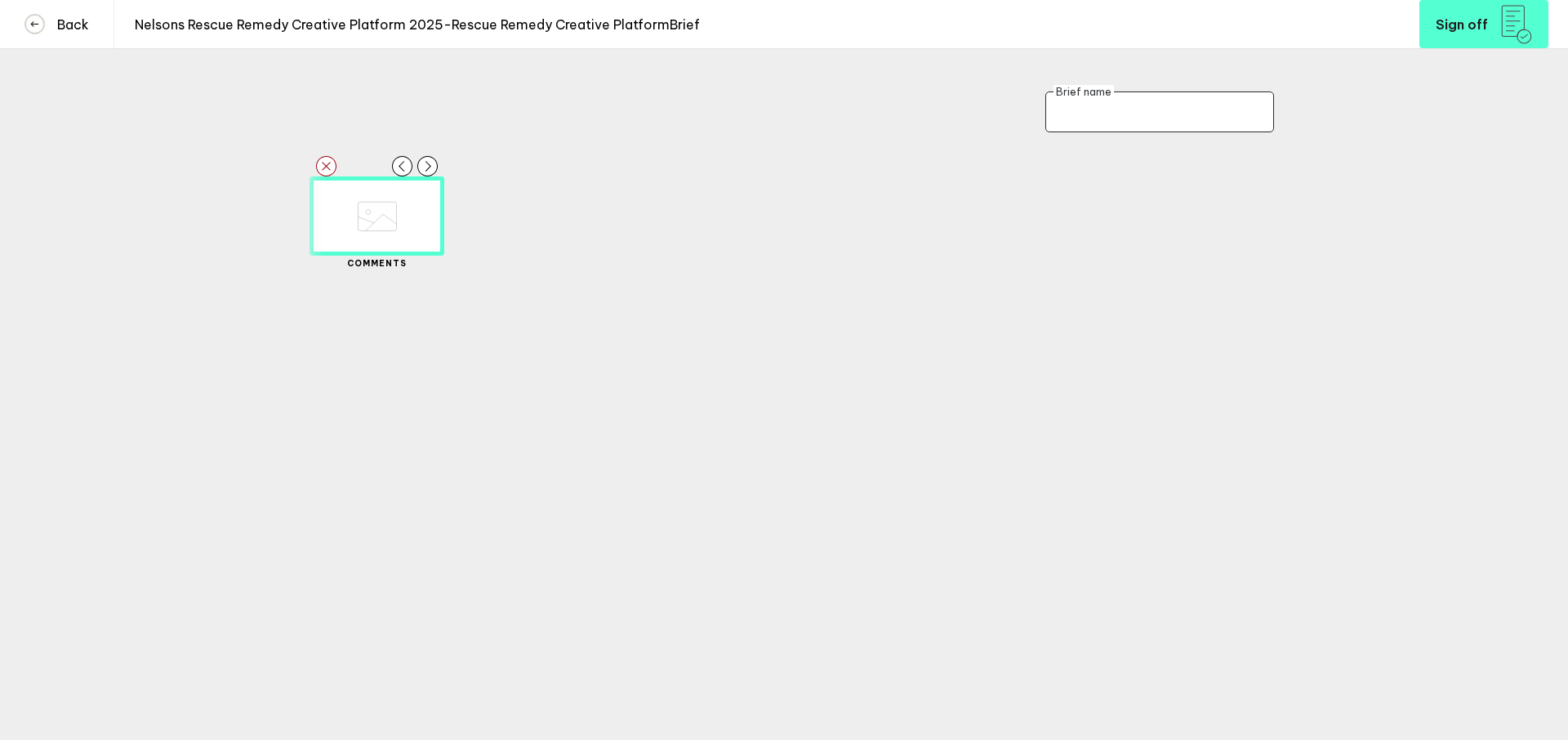
click at [1092, 120] on input "text" at bounding box center [1159, 111] width 229 height 41
click at [1084, 118] on input "text" at bounding box center [1159, 111] width 229 height 41
type input "Rescue Remedy Creative Platform"
click at [1235, 319] on div at bounding box center [784, 332] width 980 height 102
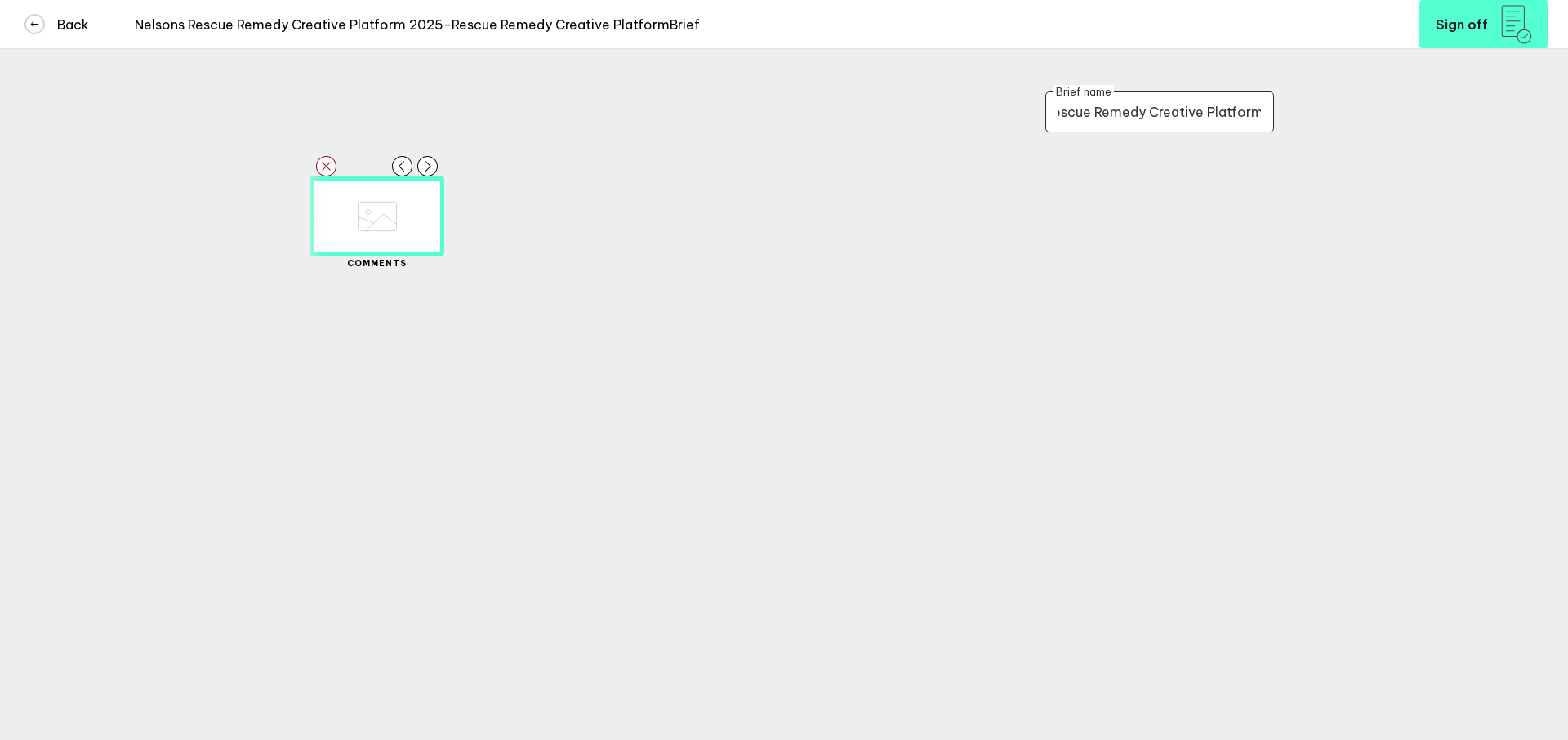
scroll to position [0, 0]
click at [560, 342] on div at bounding box center [784, 332] width 654 height 20
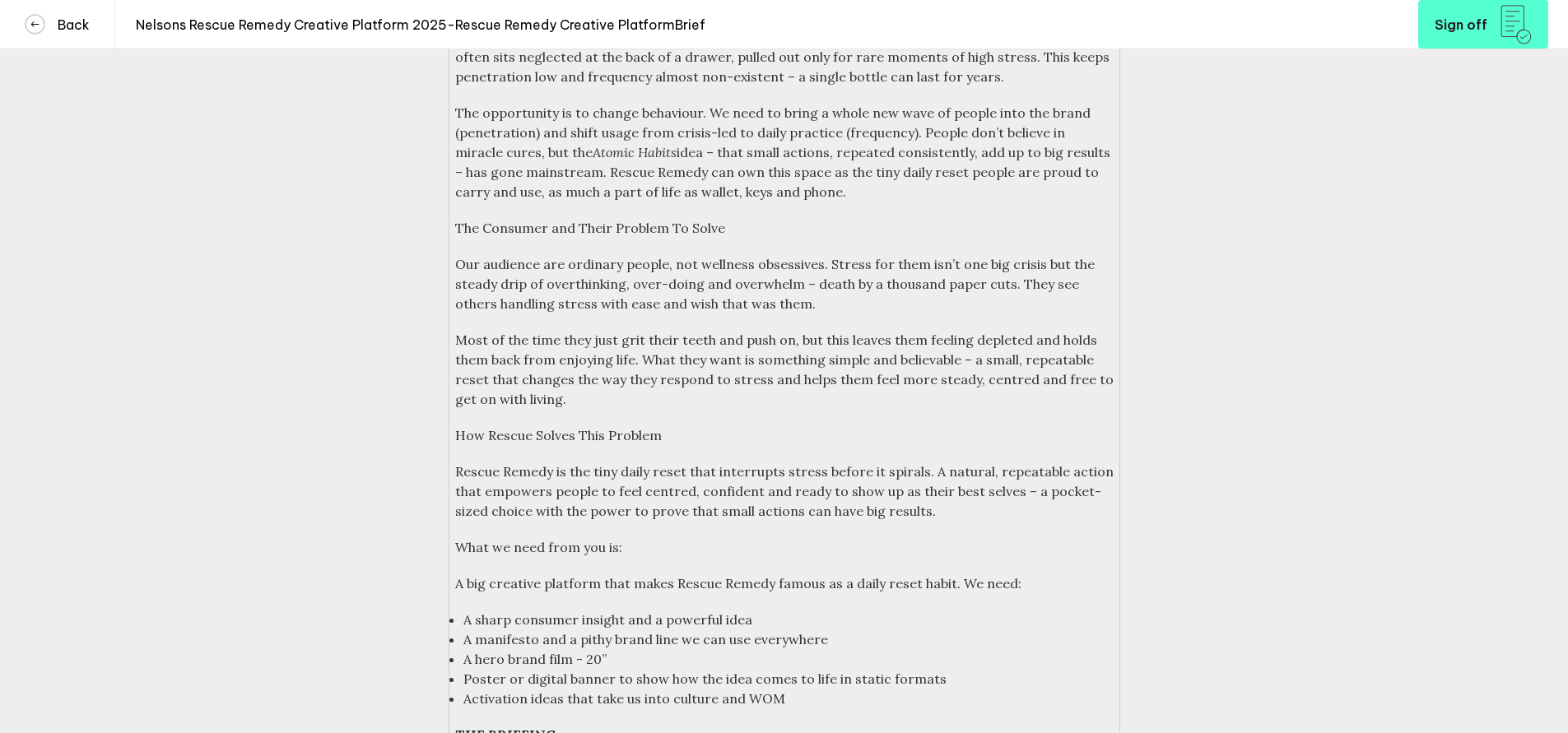
scroll to position [312, 0]
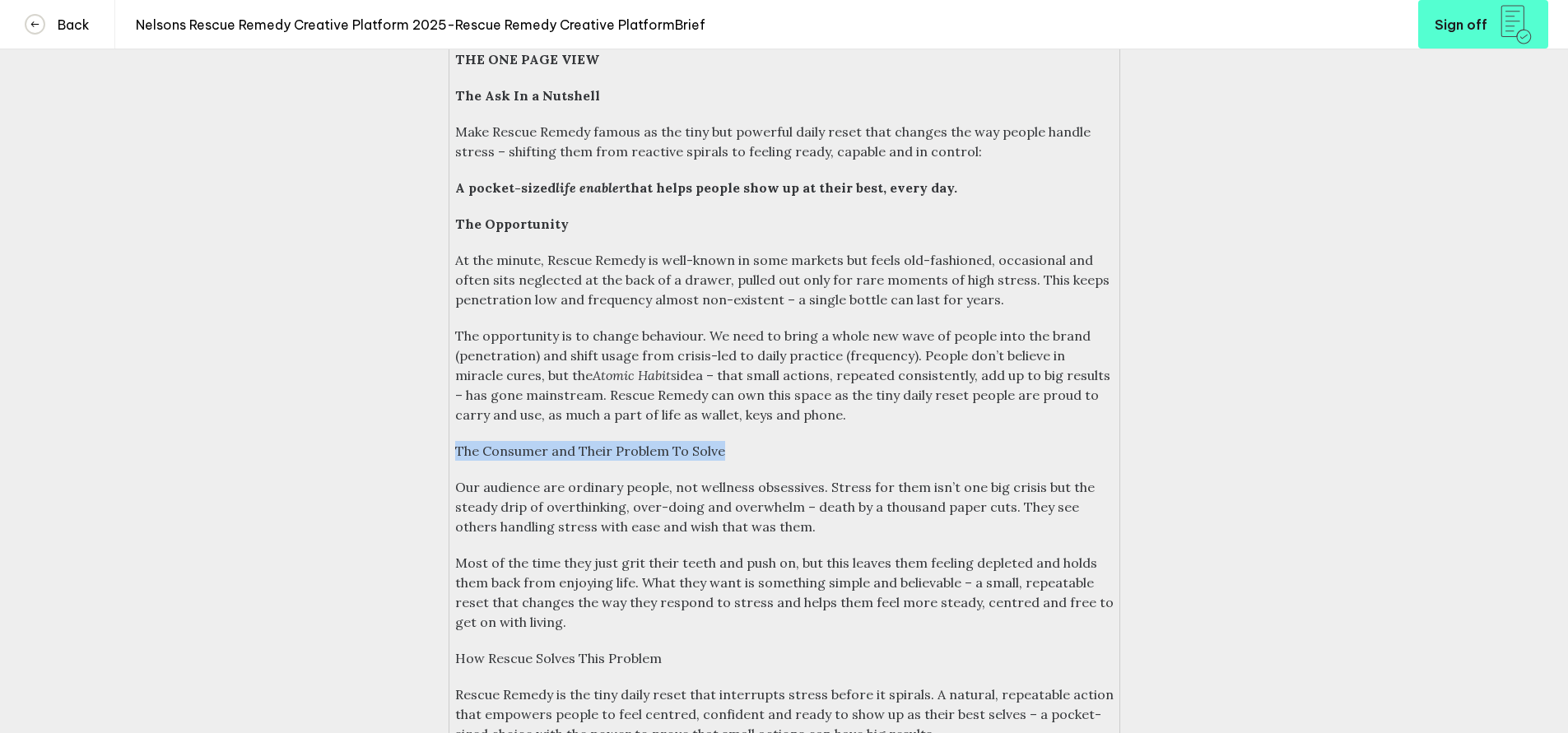
drag, startPoint x: 500, startPoint y: 465, endPoint x: 455, endPoint y: 470, distance: 45.3
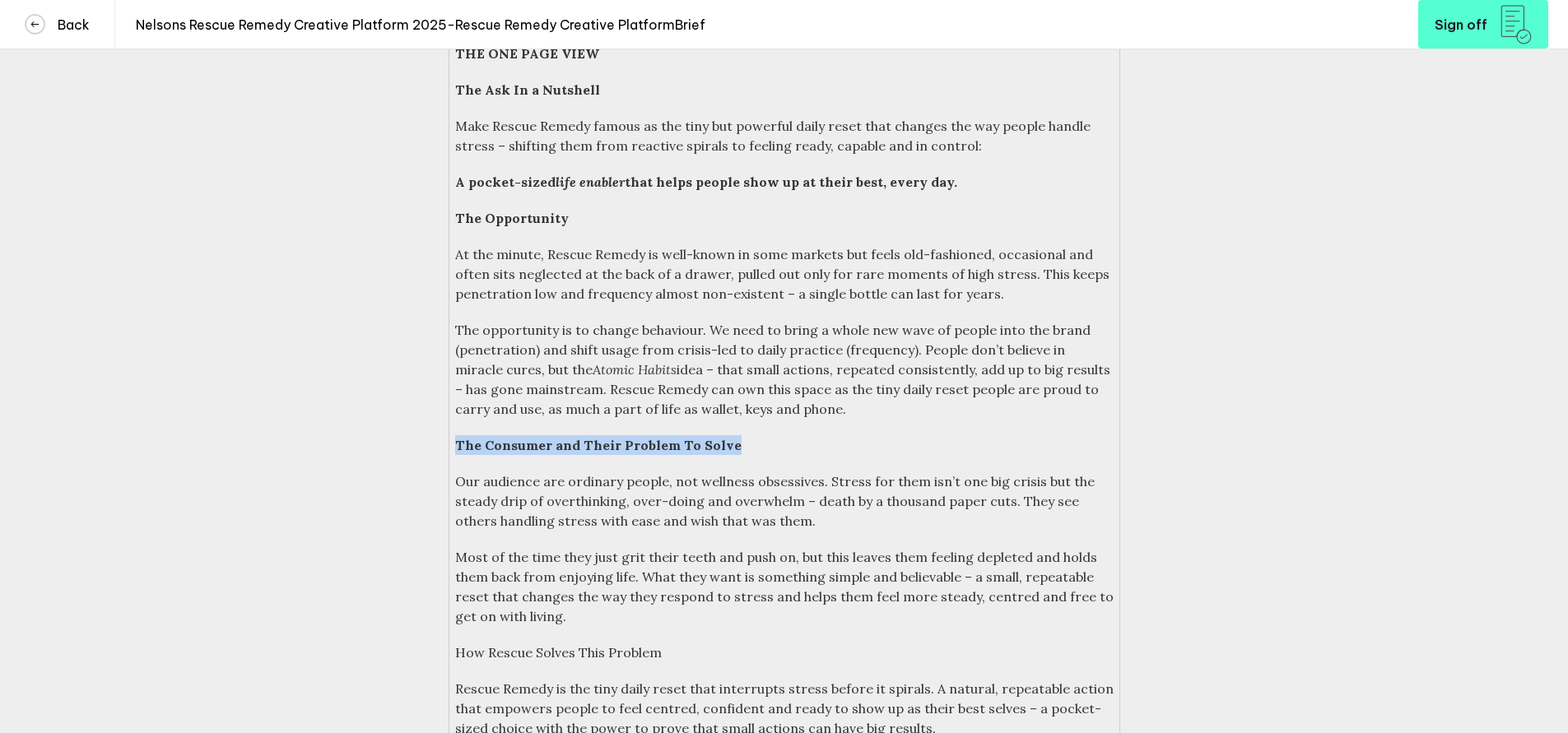
scroll to position [357, 0]
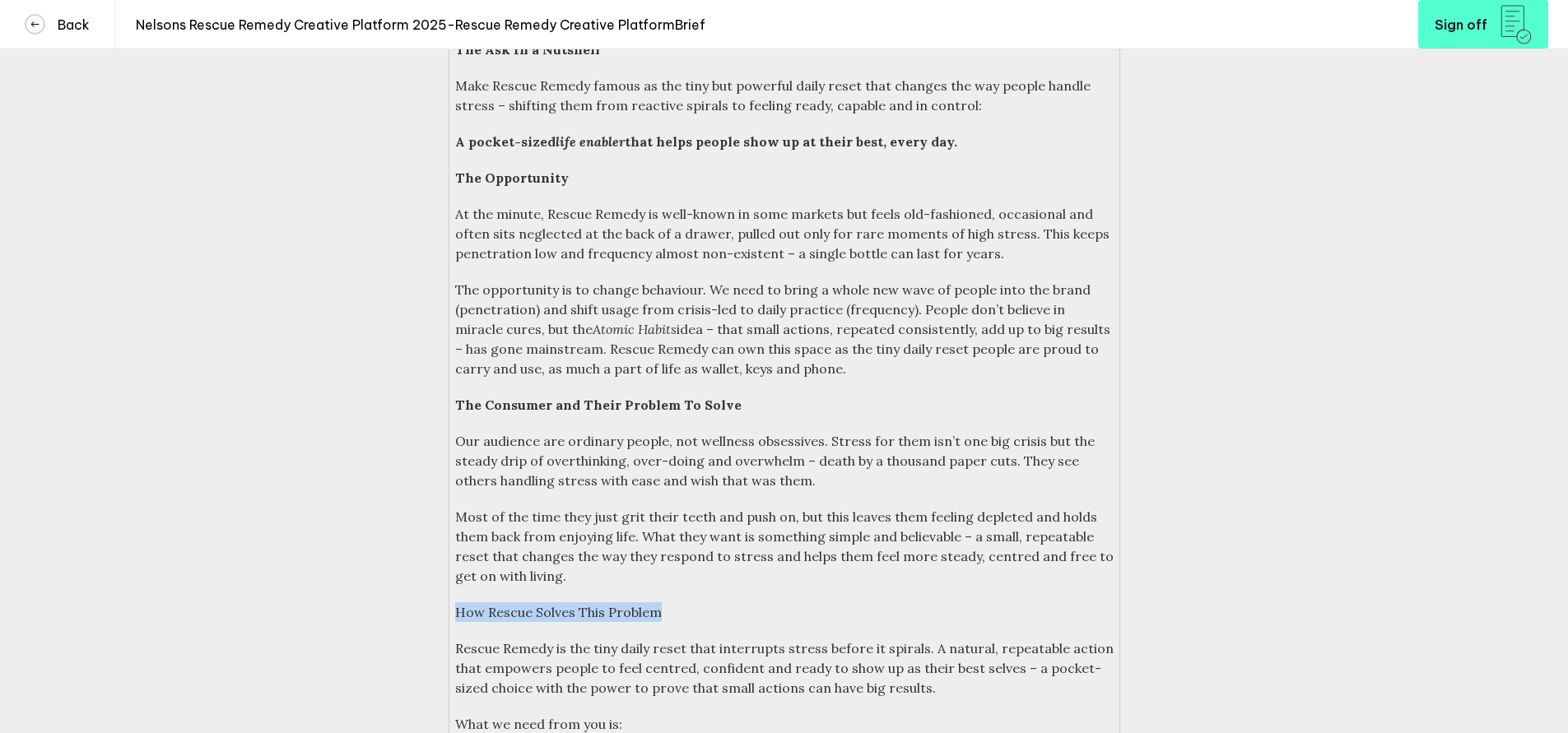
drag, startPoint x: 681, startPoint y: 624, endPoint x: 436, endPoint y: 623, distance: 245.0
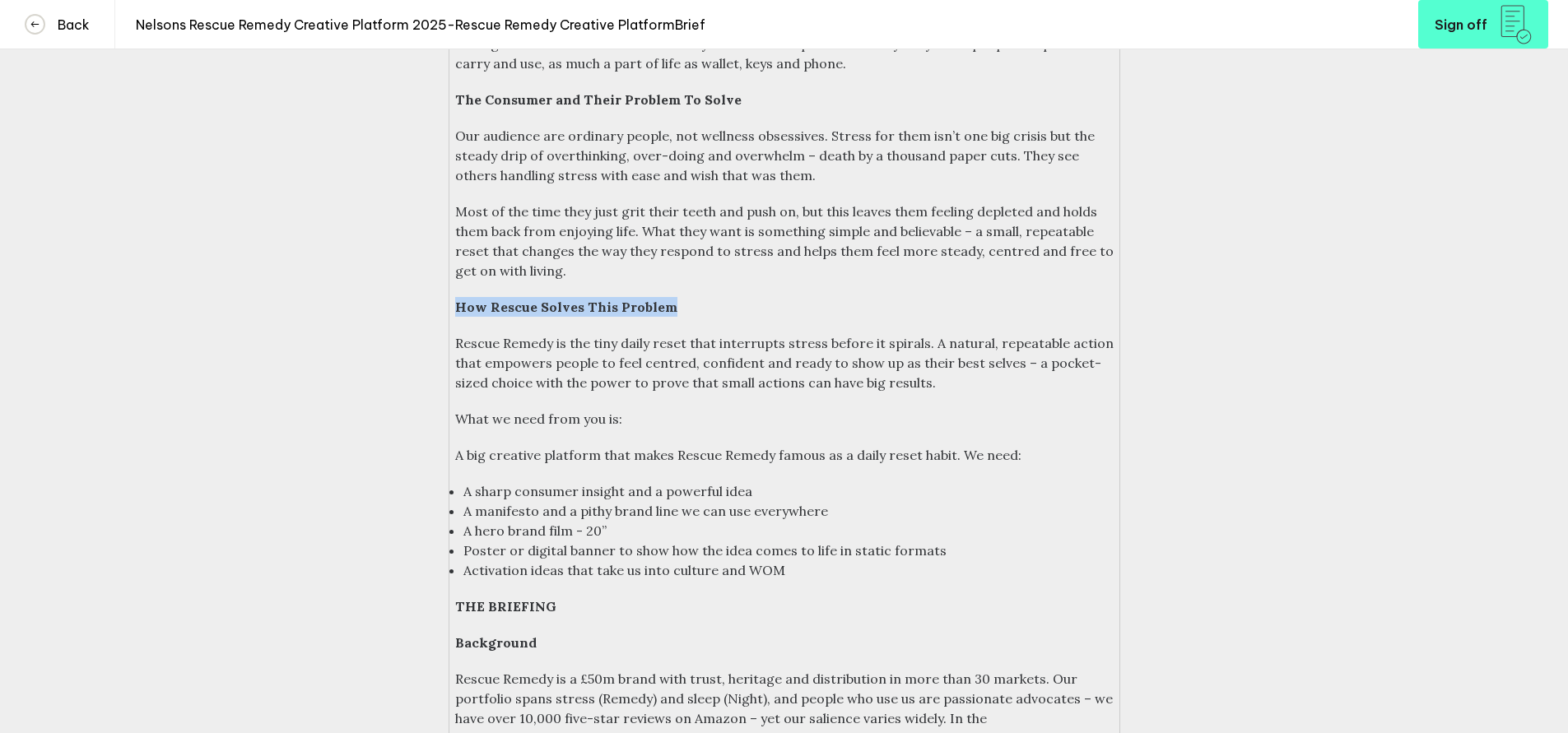
scroll to position [665, 0]
drag, startPoint x: 653, startPoint y: 425, endPoint x: 437, endPoint y: 430, distance: 216.1
click at [709, 497] on span "A sharp consumer insight and a powerful idea" at bounding box center [608, 488] width 289 height 16
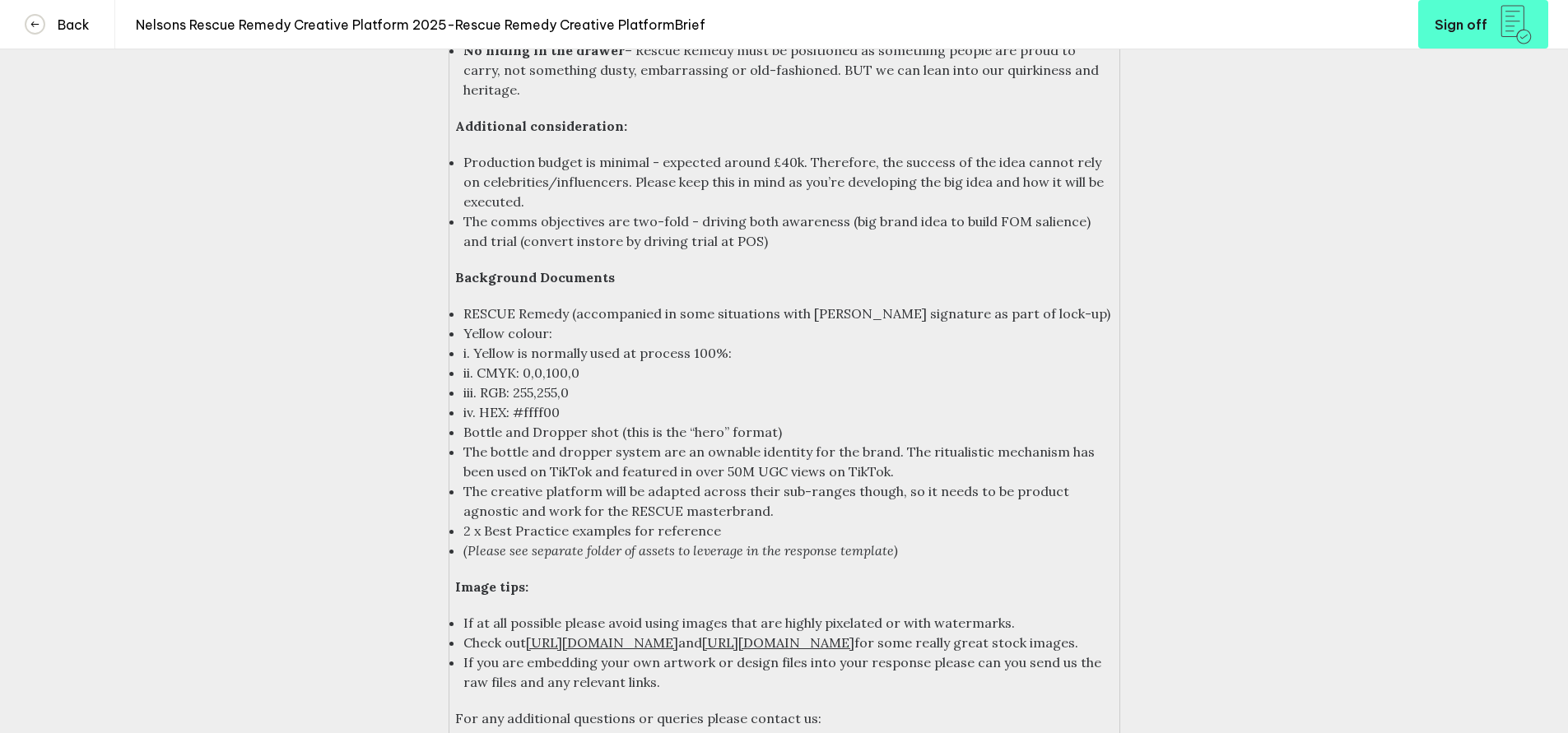
scroll to position [5156, 0]
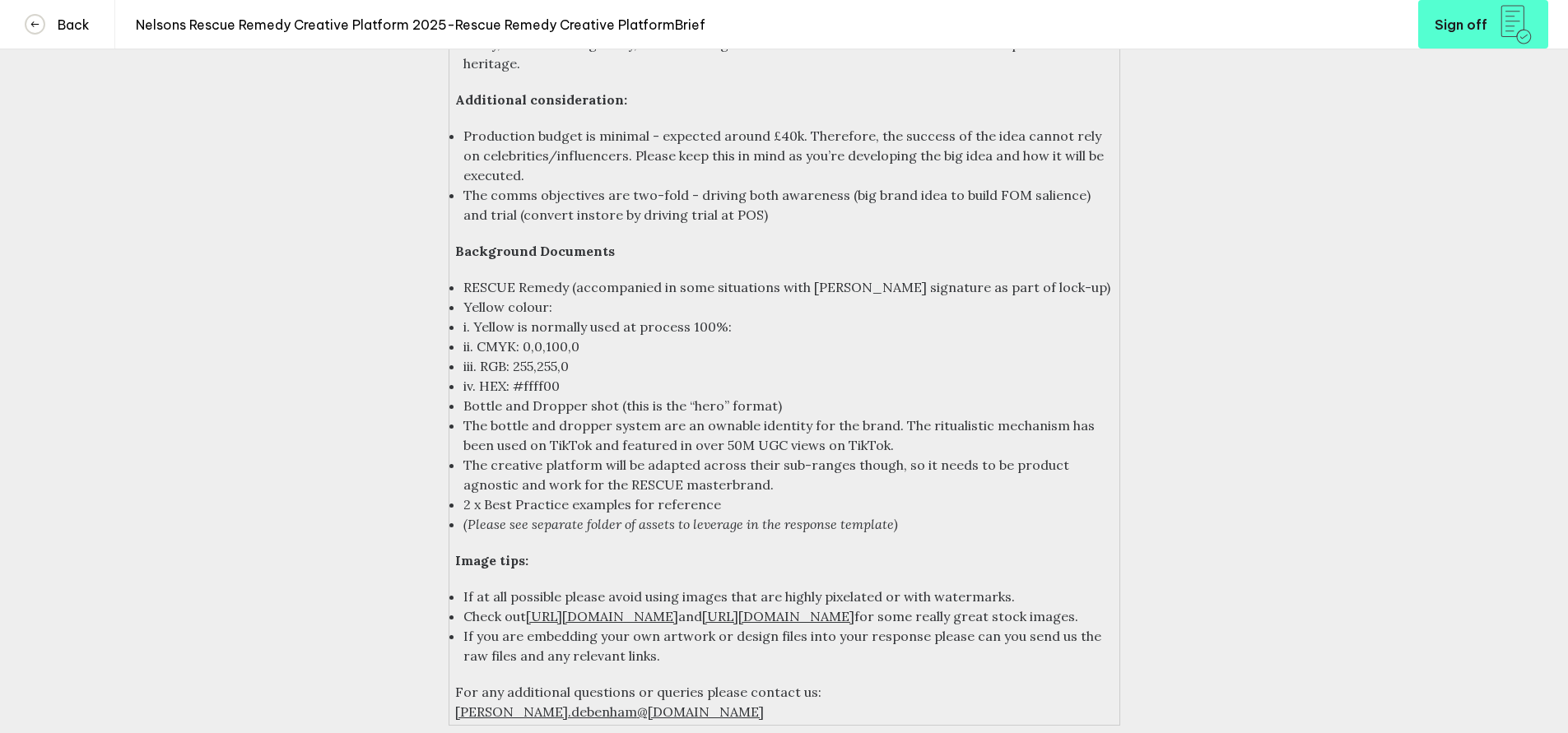
click at [831, 608] on span "[URL][DOMAIN_NAME]" at bounding box center [777, 615] width 152 height 16
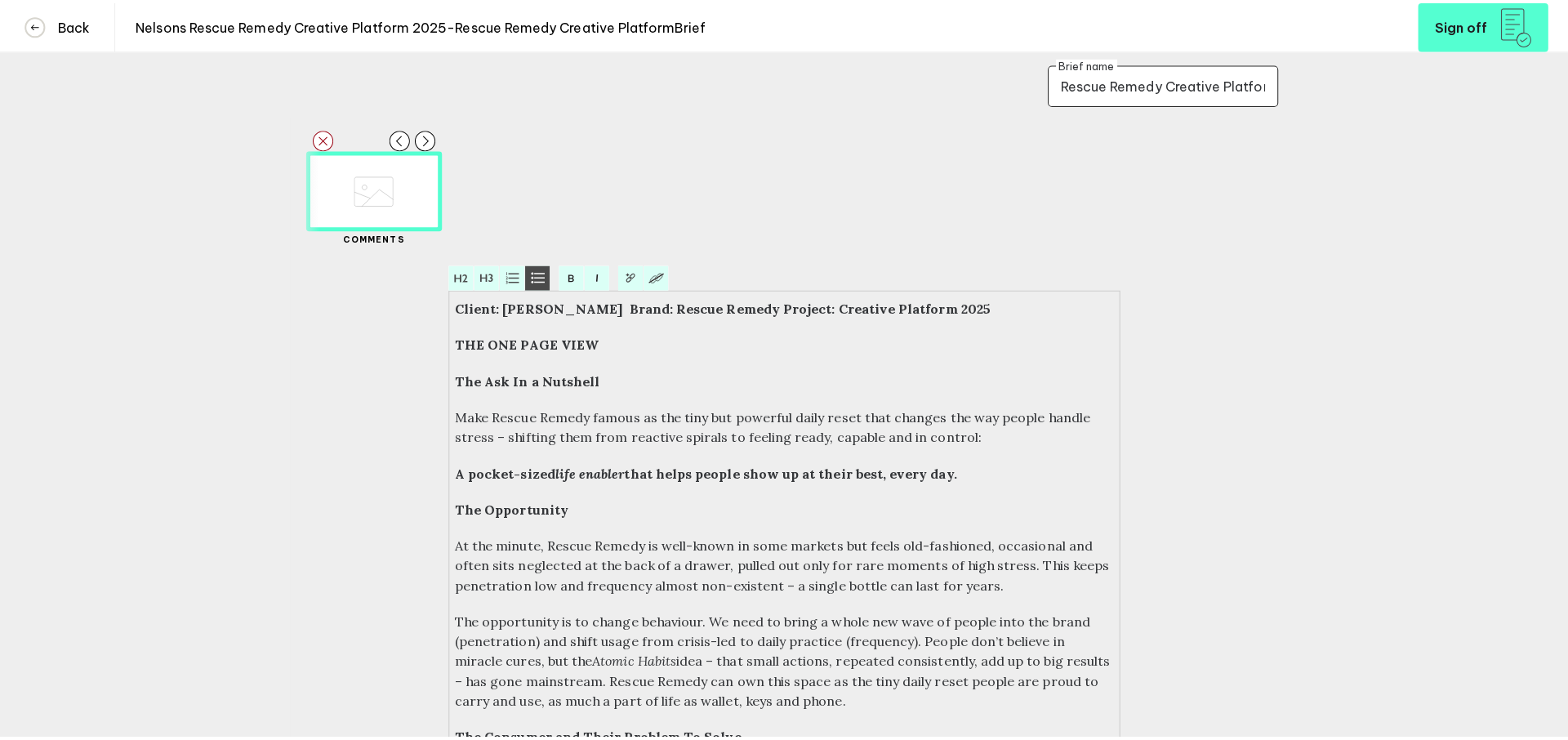
scroll to position [0, 0]
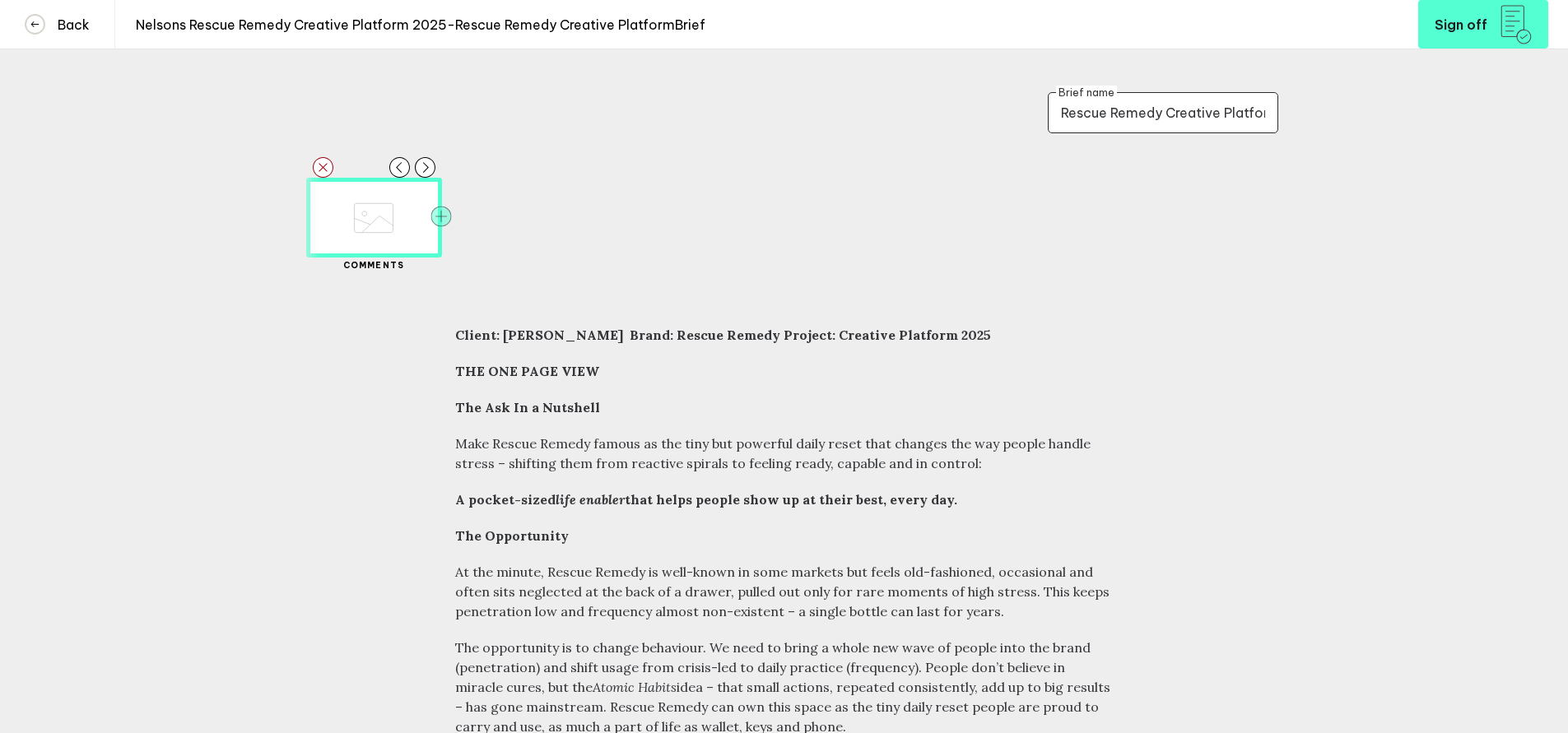
click at [447, 217] on g "button" at bounding box center [441, 216] width 21 height 21
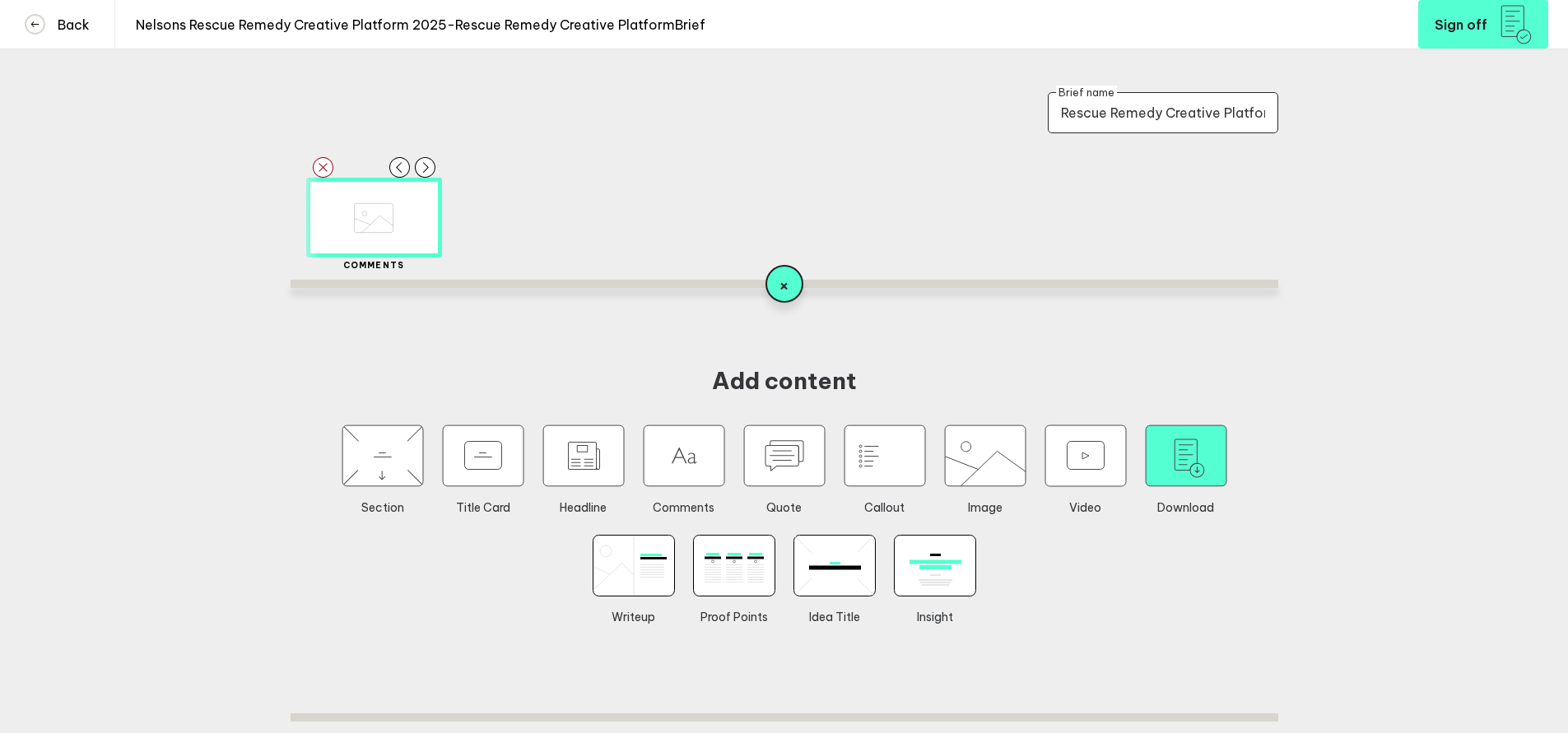
click at [1208, 479] on icon "button" at bounding box center [1186, 456] width 80 height 61
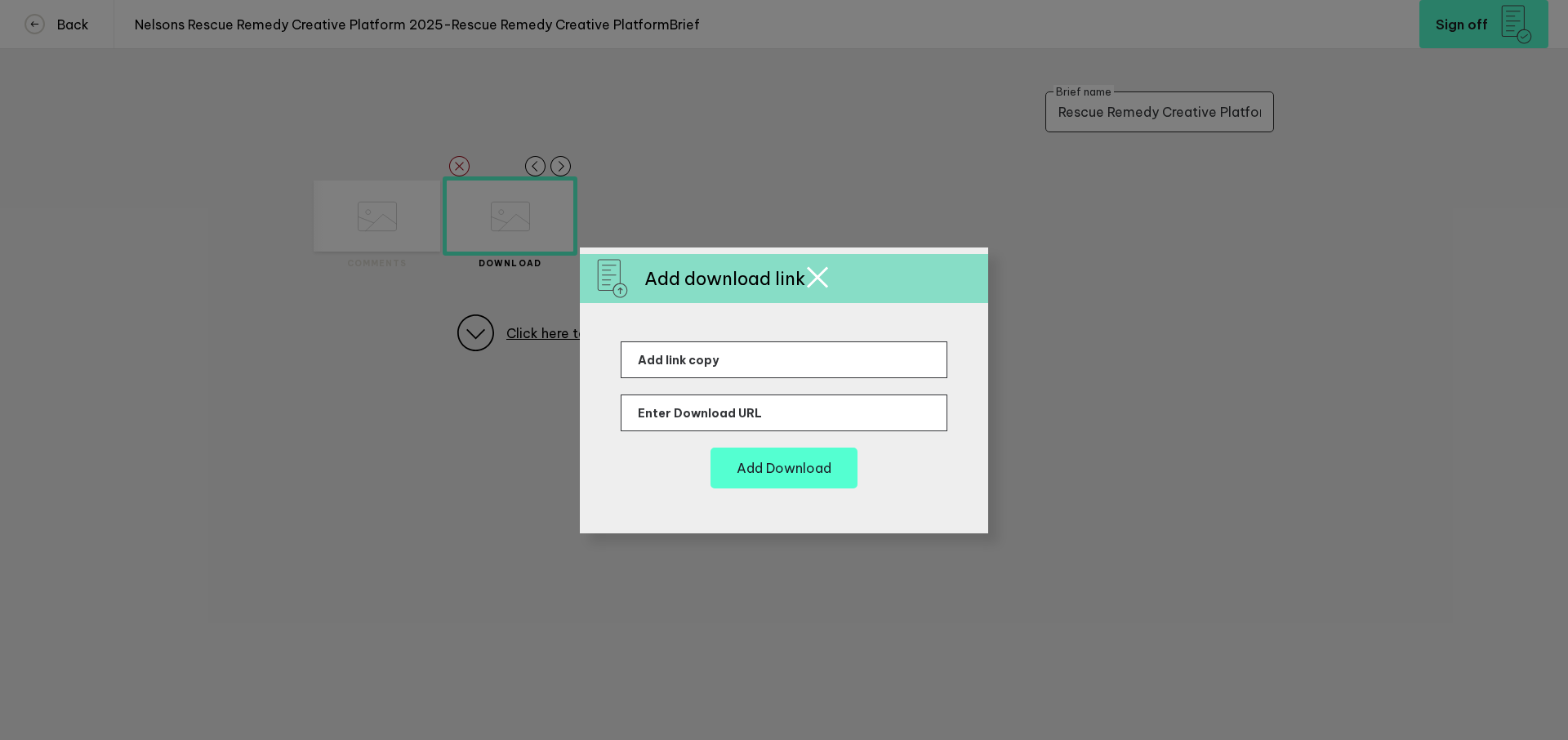
click at [702, 361] on input "text" at bounding box center [784, 360] width 326 height 37
type input "Background documents + brief"
click at [925, 487] on div "Background documents + brief Add download" at bounding box center [784, 415] width 408 height 225
click at [746, 417] on input "text" at bounding box center [784, 413] width 326 height 37
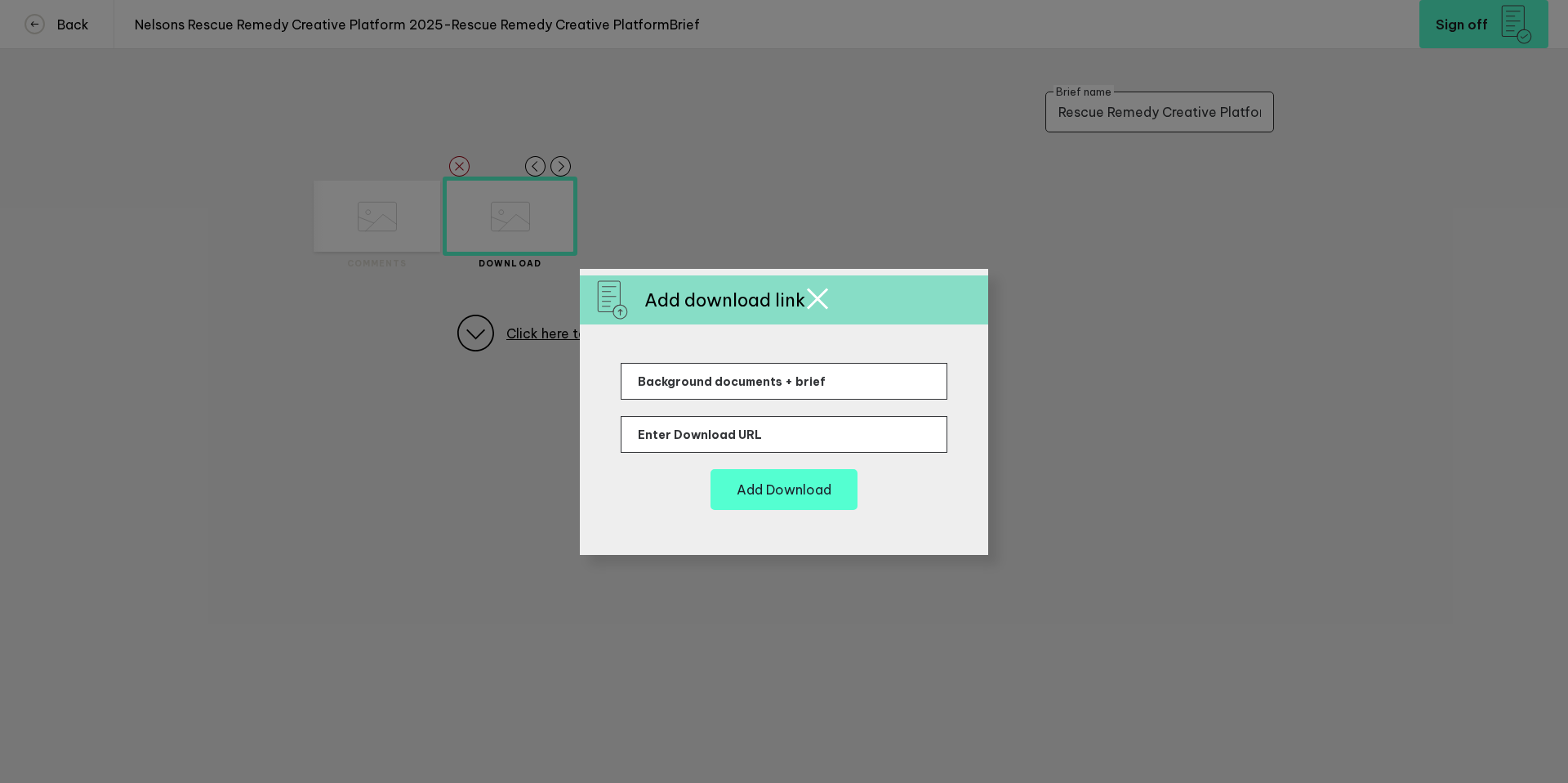
click at [741, 438] on input "text" at bounding box center [784, 434] width 326 height 37
paste input "[URL][DOMAIN_NAME]"
type input "[URL][DOMAIN_NAME]"
click at [788, 493] on h6 "Add download" at bounding box center [784, 490] width 95 height 13
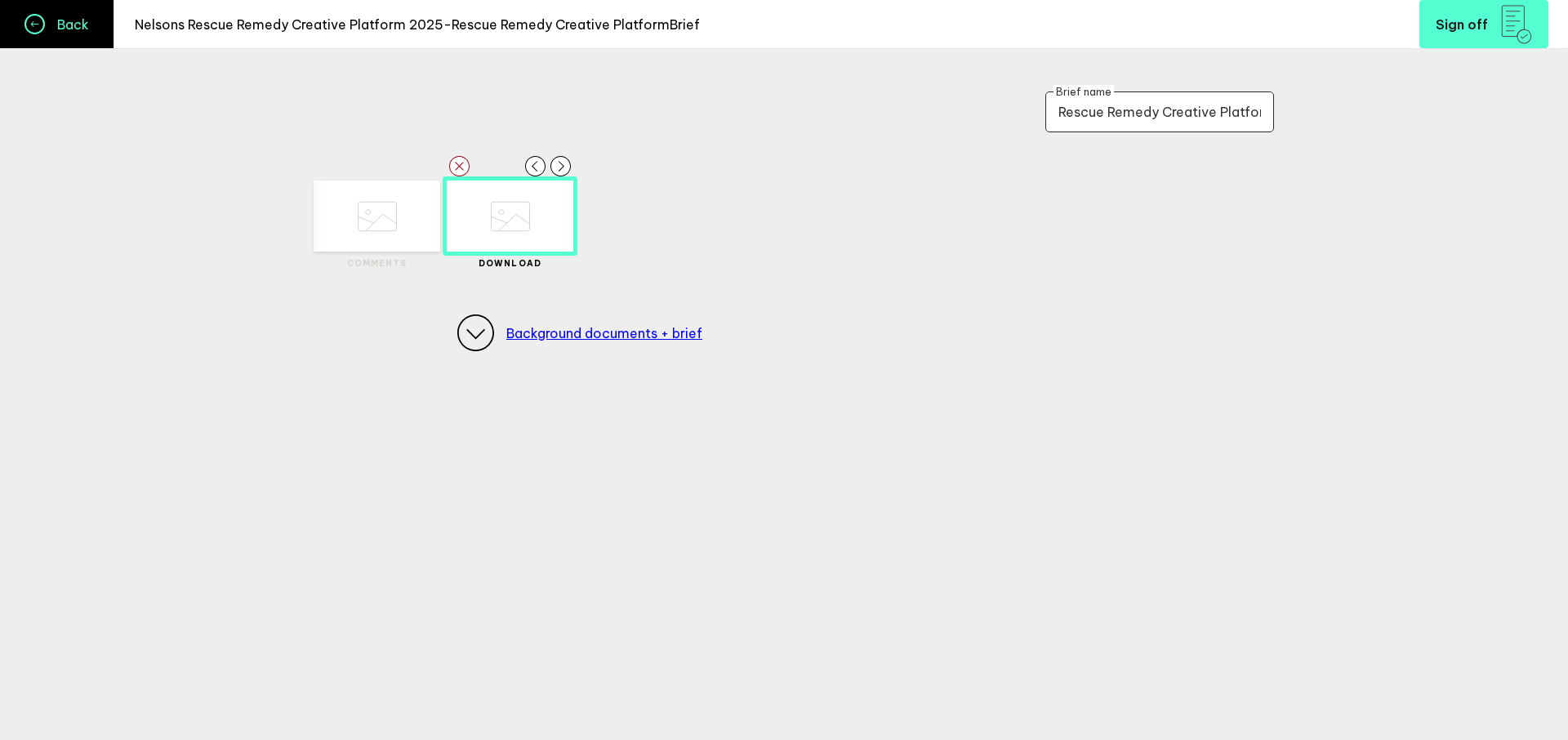
click at [67, 34] on link "Back" at bounding box center [57, 24] width 115 height 48
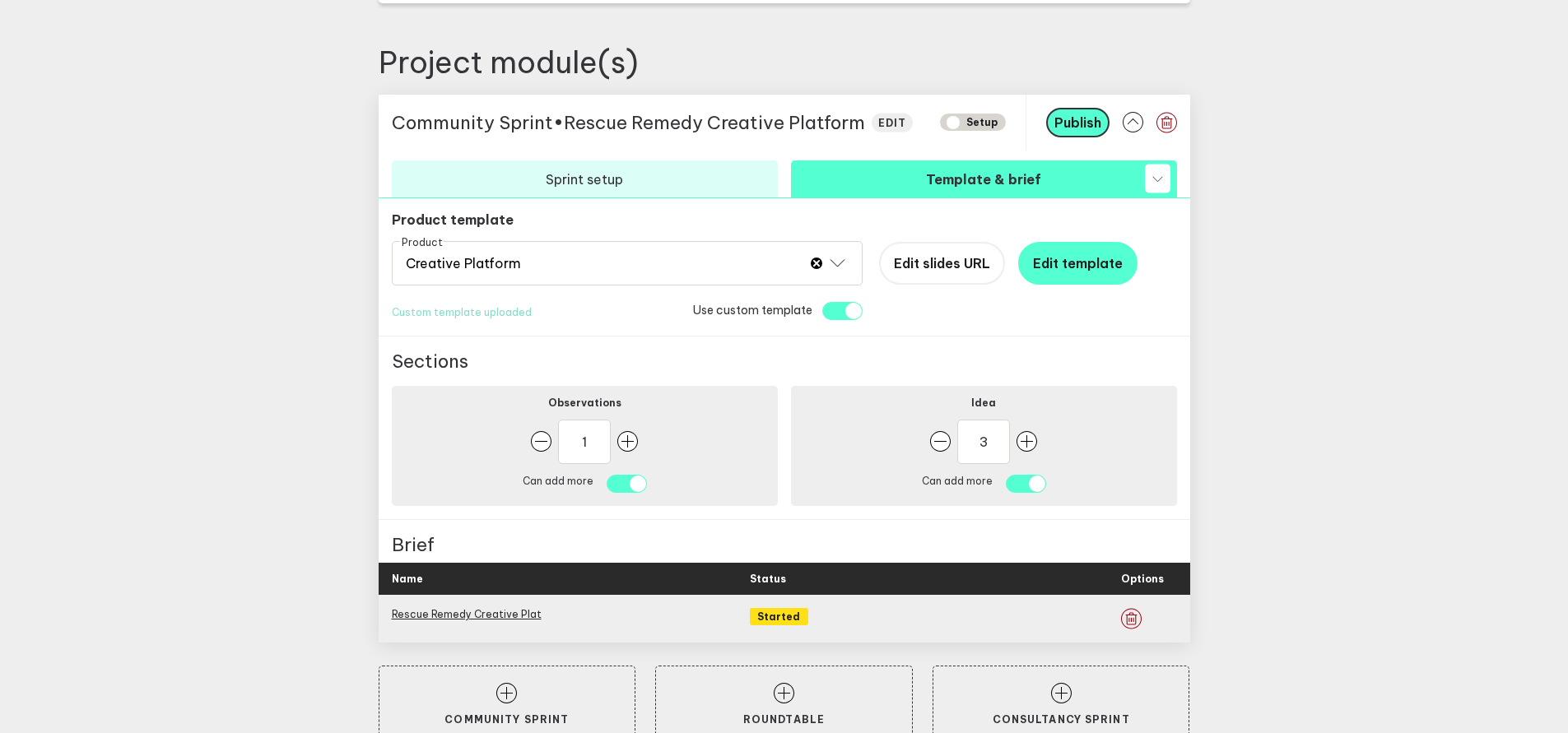
scroll to position [766, 0]
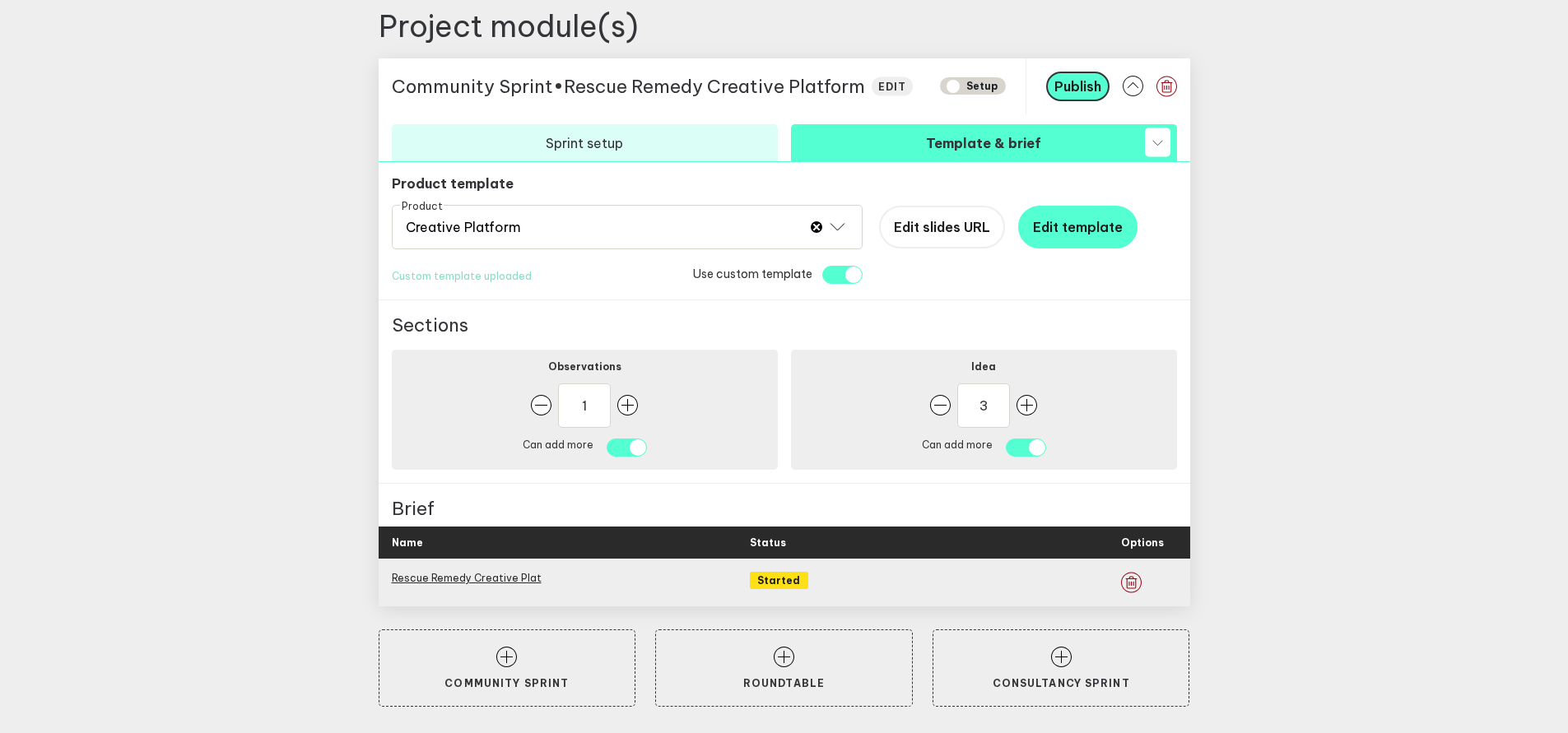
drag, startPoint x: 1094, startPoint y: 511, endPoint x: 808, endPoint y: 489, distance: 286.8
click at [1084, 510] on div "Brief" at bounding box center [784, 508] width 785 height 23
click at [417, 505] on p "Brief" at bounding box center [413, 508] width 43 height 23
click at [500, 582] on link "Rescue Remedy Creative Plat" at bounding box center [467, 577] width 150 height 12
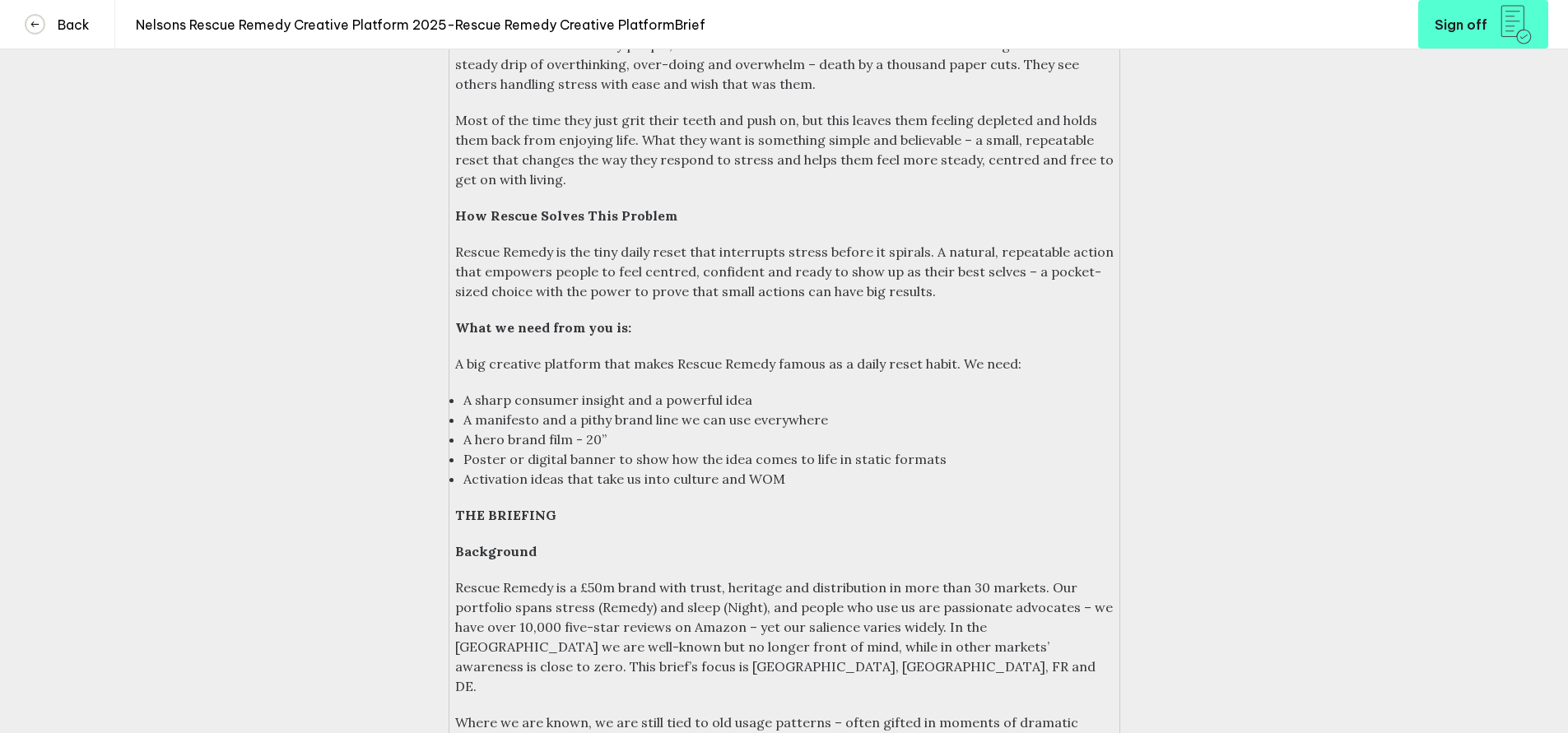
scroll to position [725, 0]
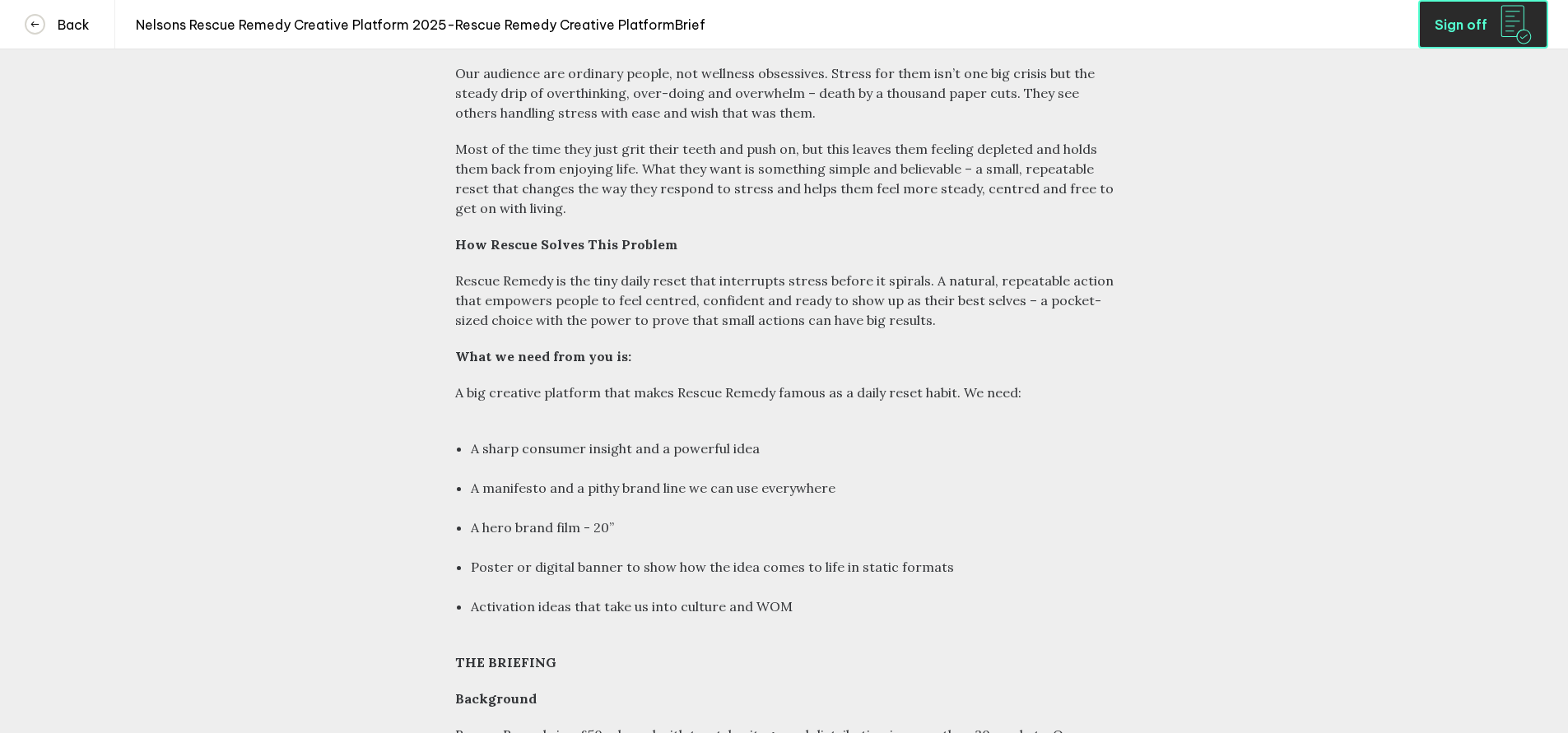
click at [1468, 20] on span "Sign off" at bounding box center [1460, 25] width 53 height 13
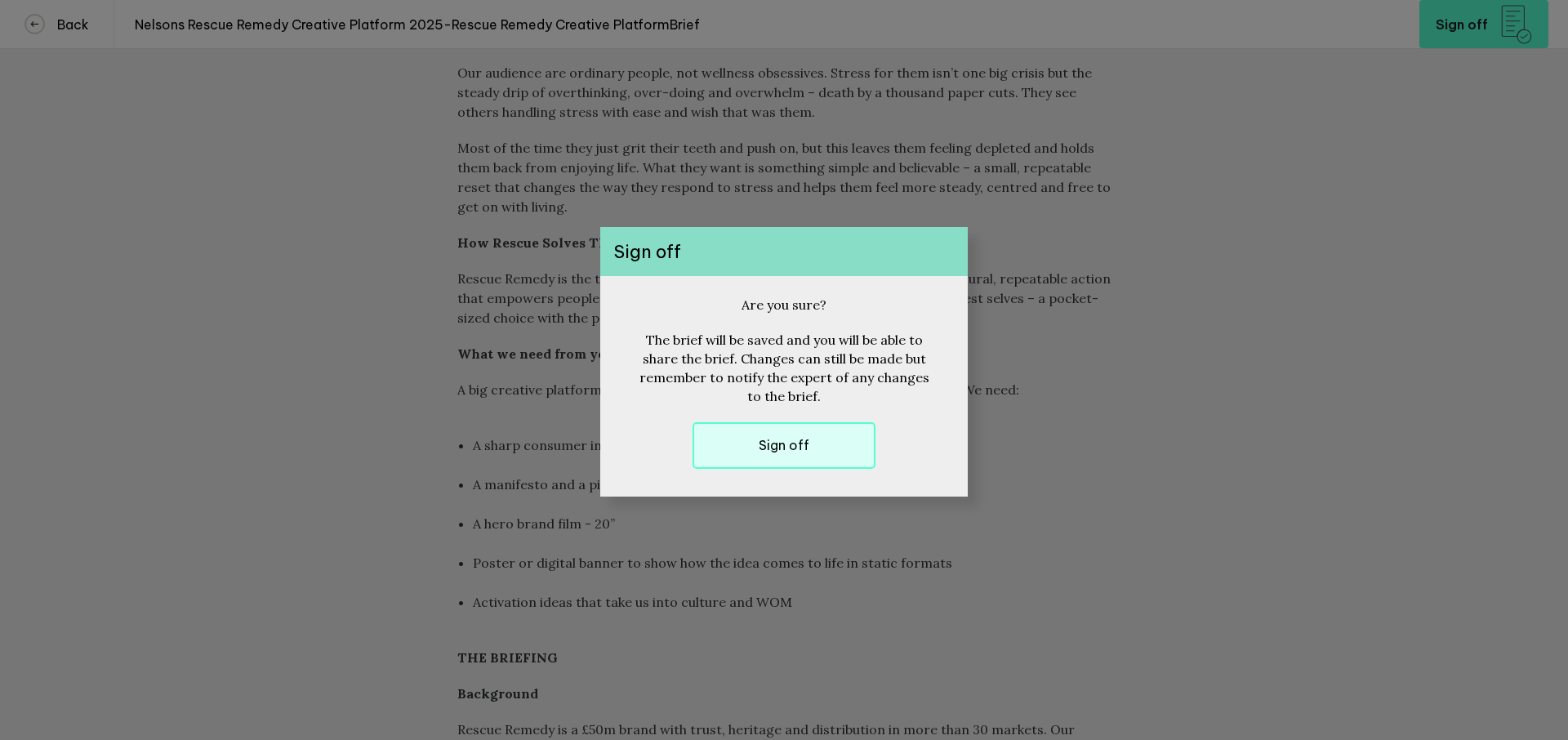
click at [812, 450] on button "Sign off" at bounding box center [784, 445] width 183 height 46
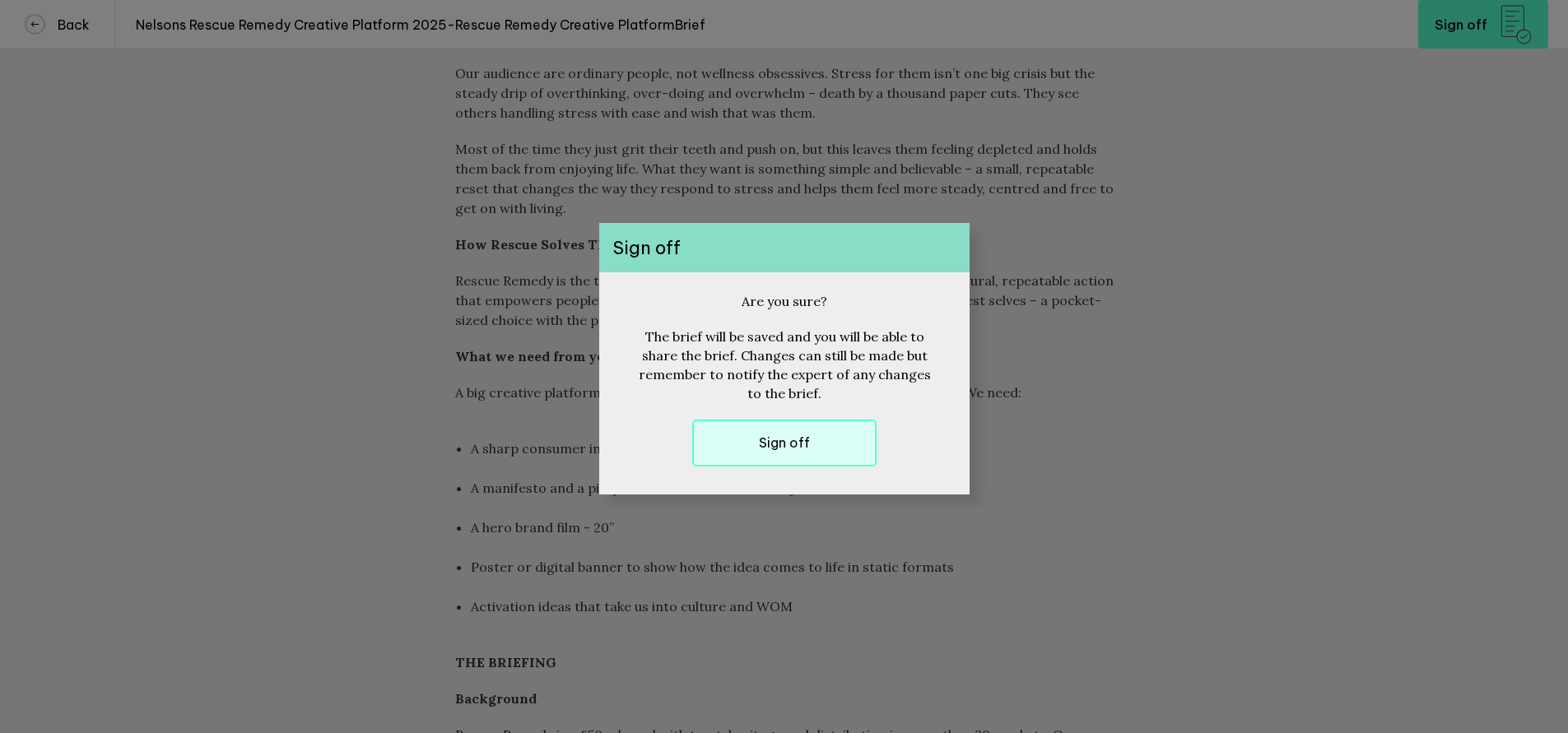
scroll to position [766, 0]
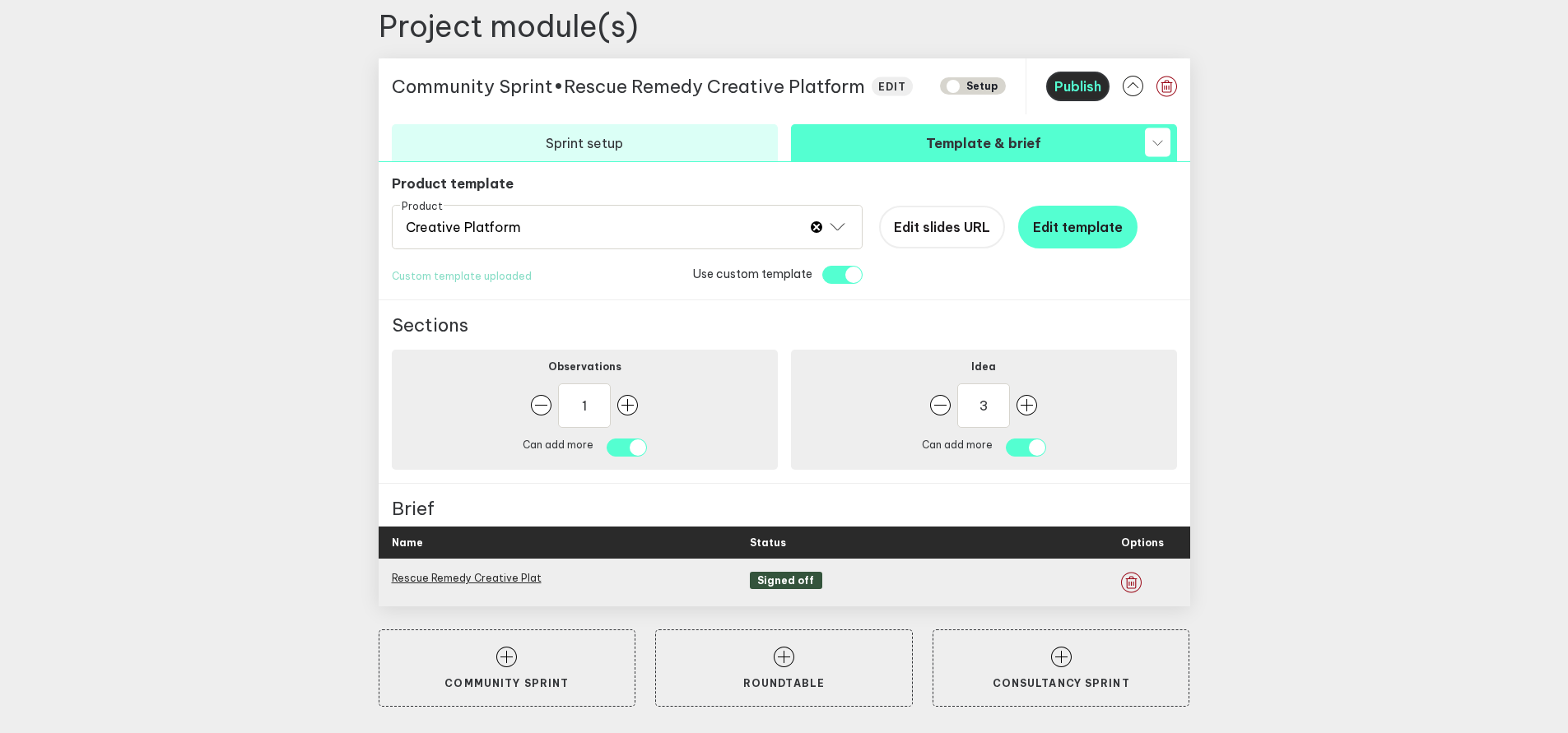
click at [1082, 94] on span "Publish" at bounding box center [1078, 86] width 47 height 16
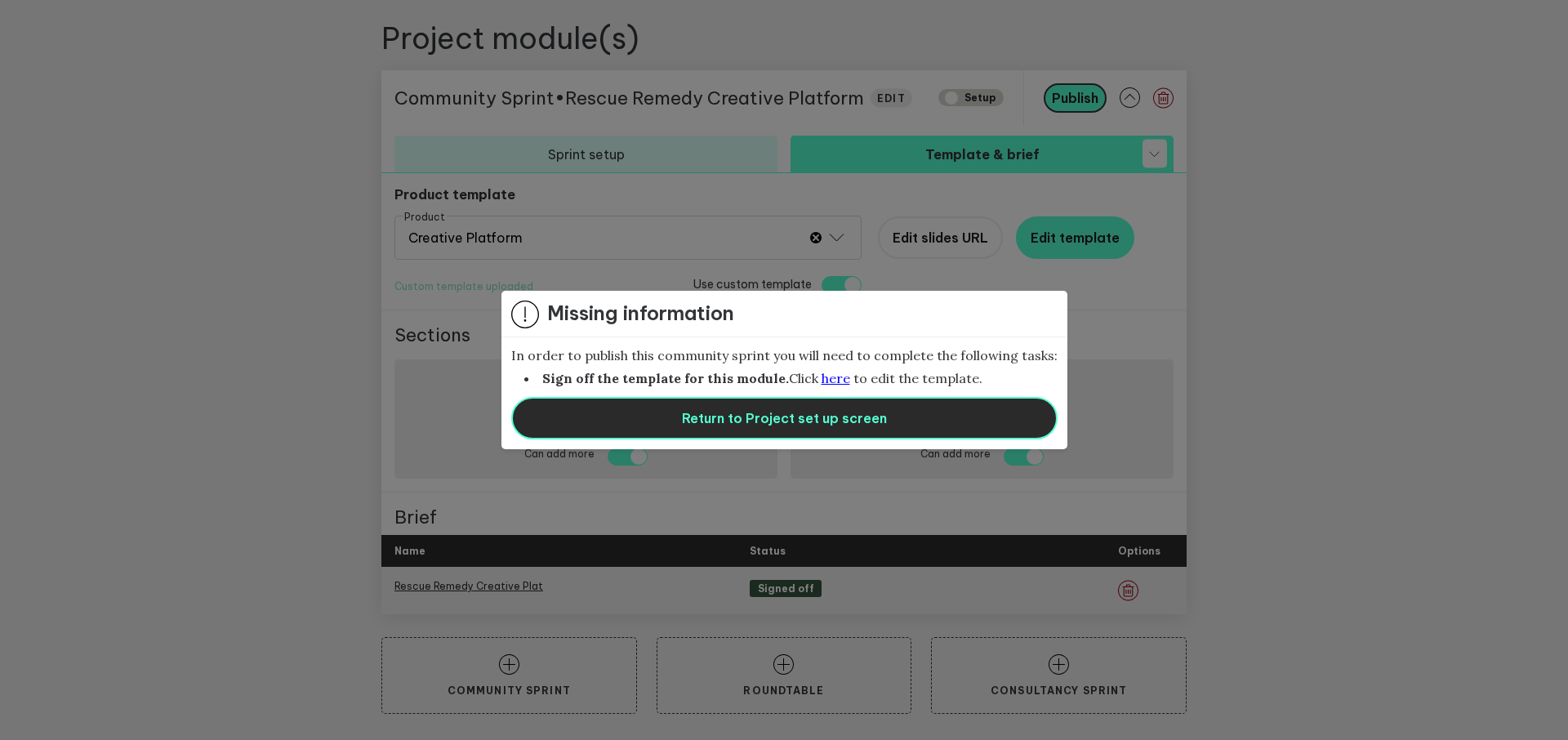
click at [834, 425] on span "Return to Project set up screen" at bounding box center [784, 417] width 205 height 16
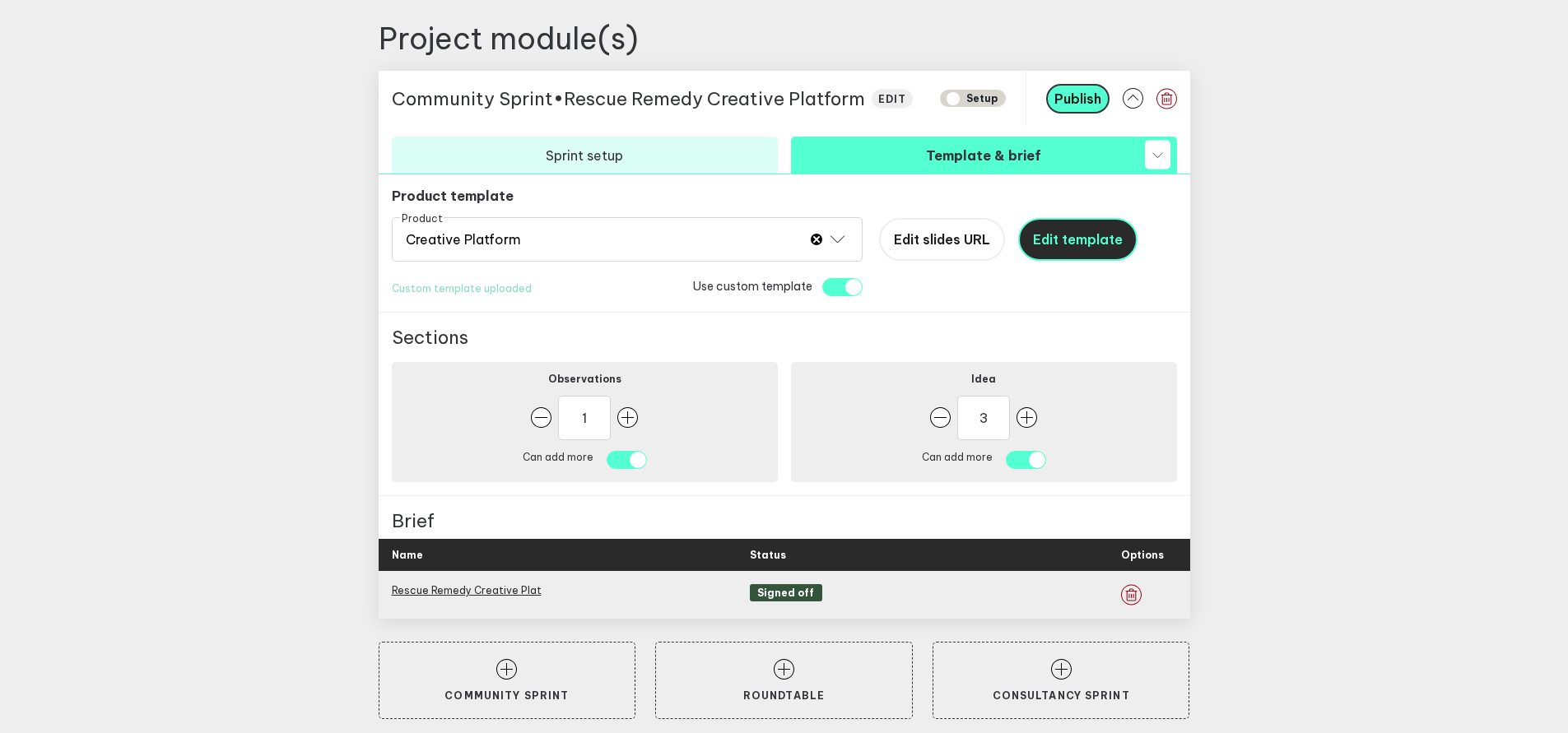
click at [1095, 251] on button "Edit template" at bounding box center [1078, 239] width 120 height 43
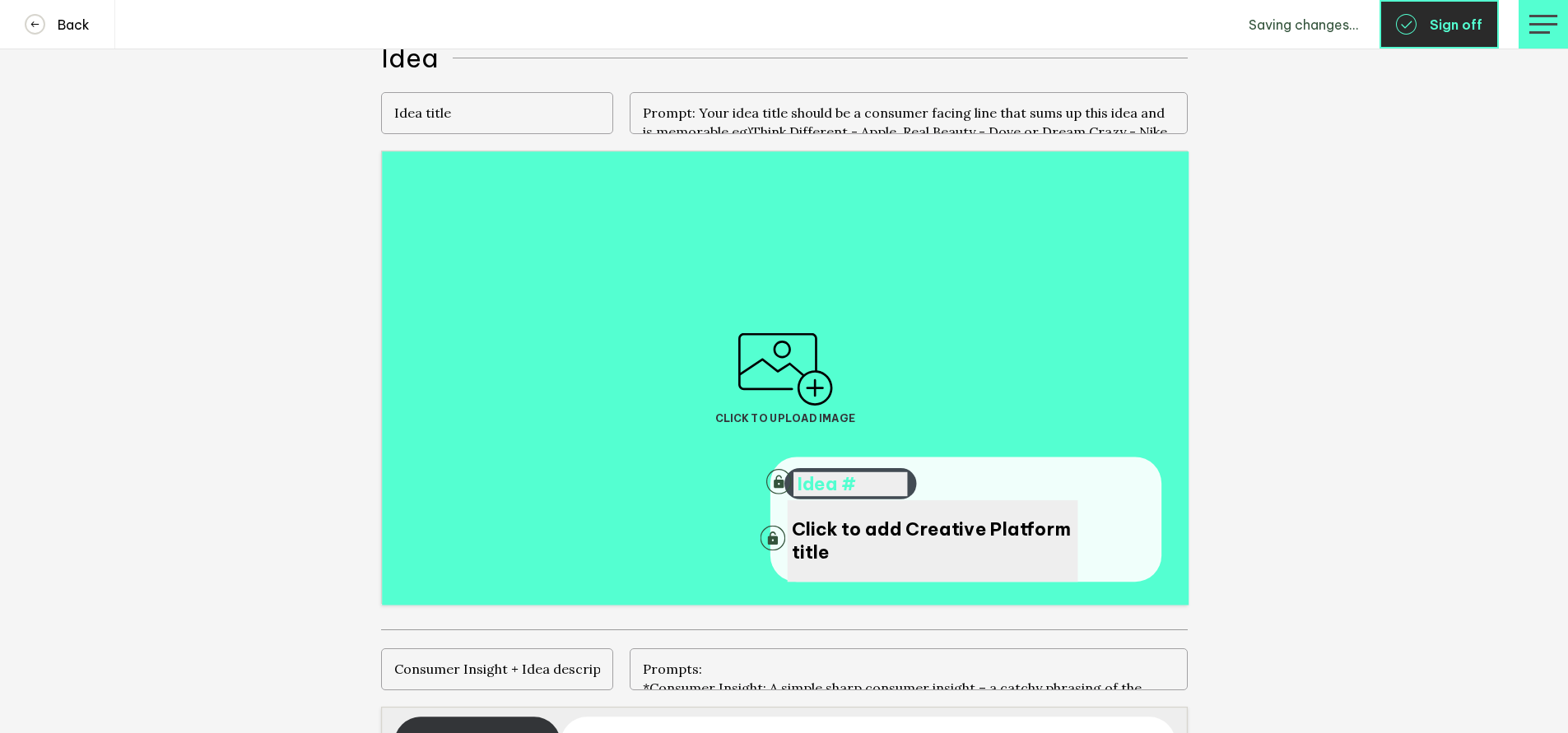
click at [1432, 36] on button "Sign off" at bounding box center [1439, 24] width 120 height 49
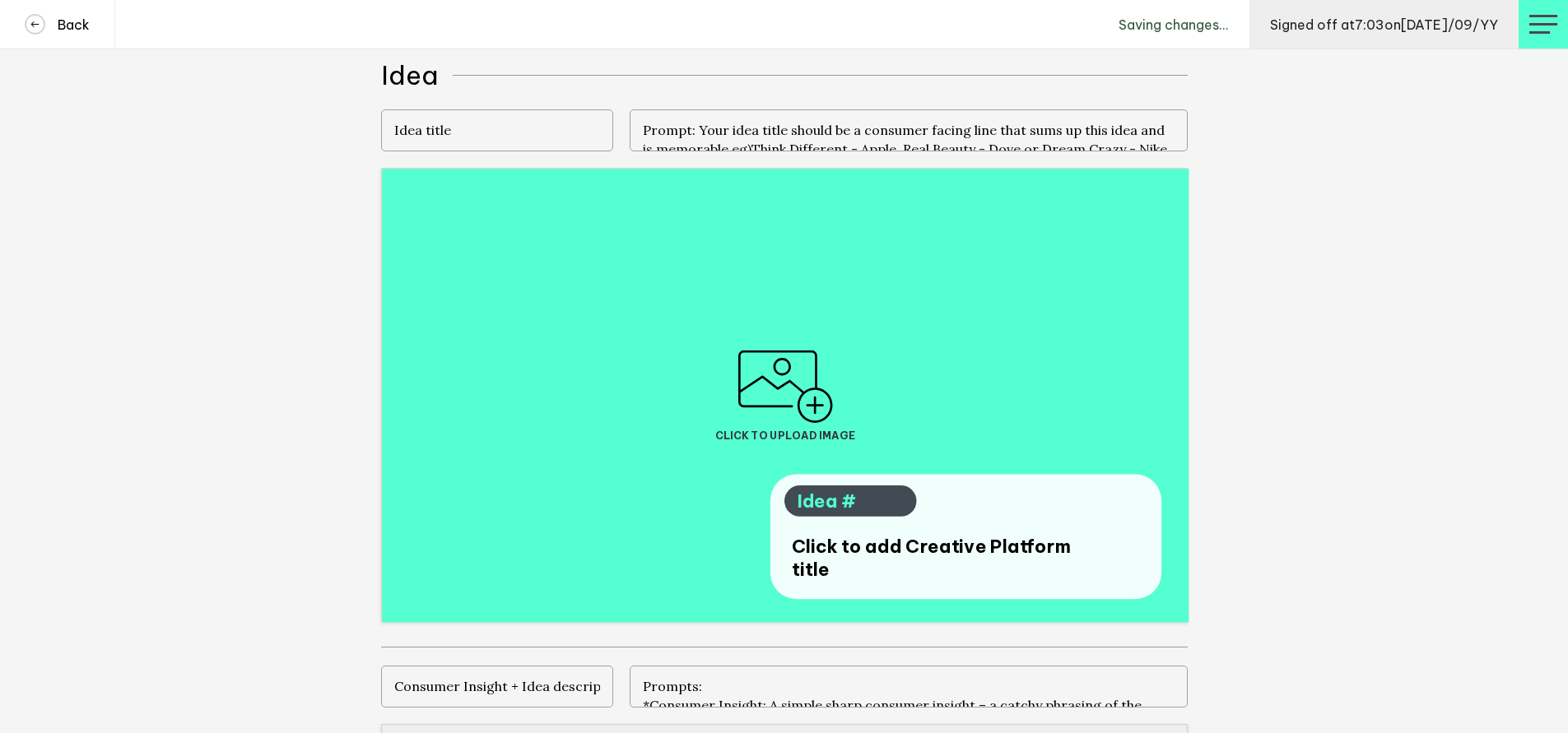
scroll to position [771, 0]
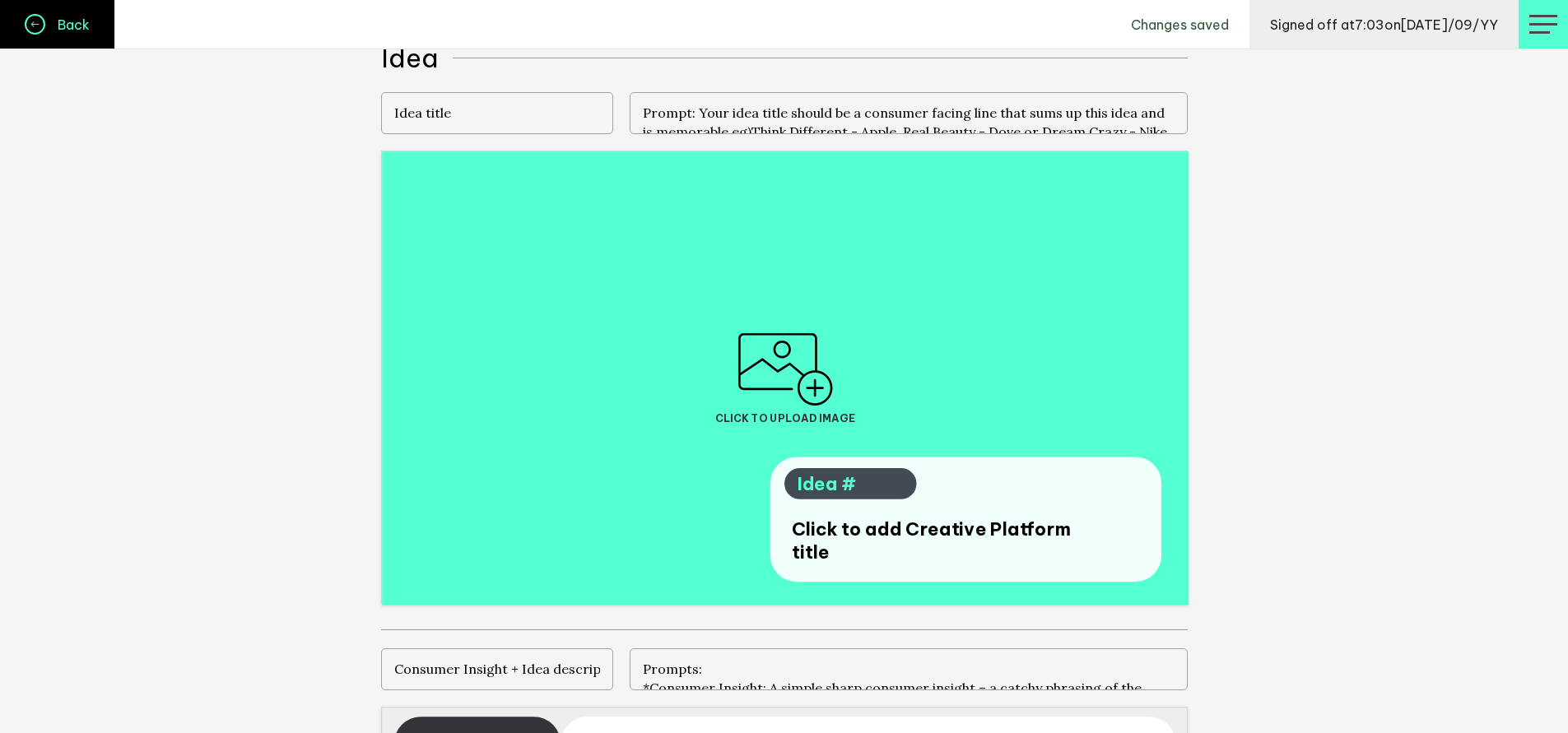
click at [40, 40] on link "Back" at bounding box center [57, 24] width 116 height 49
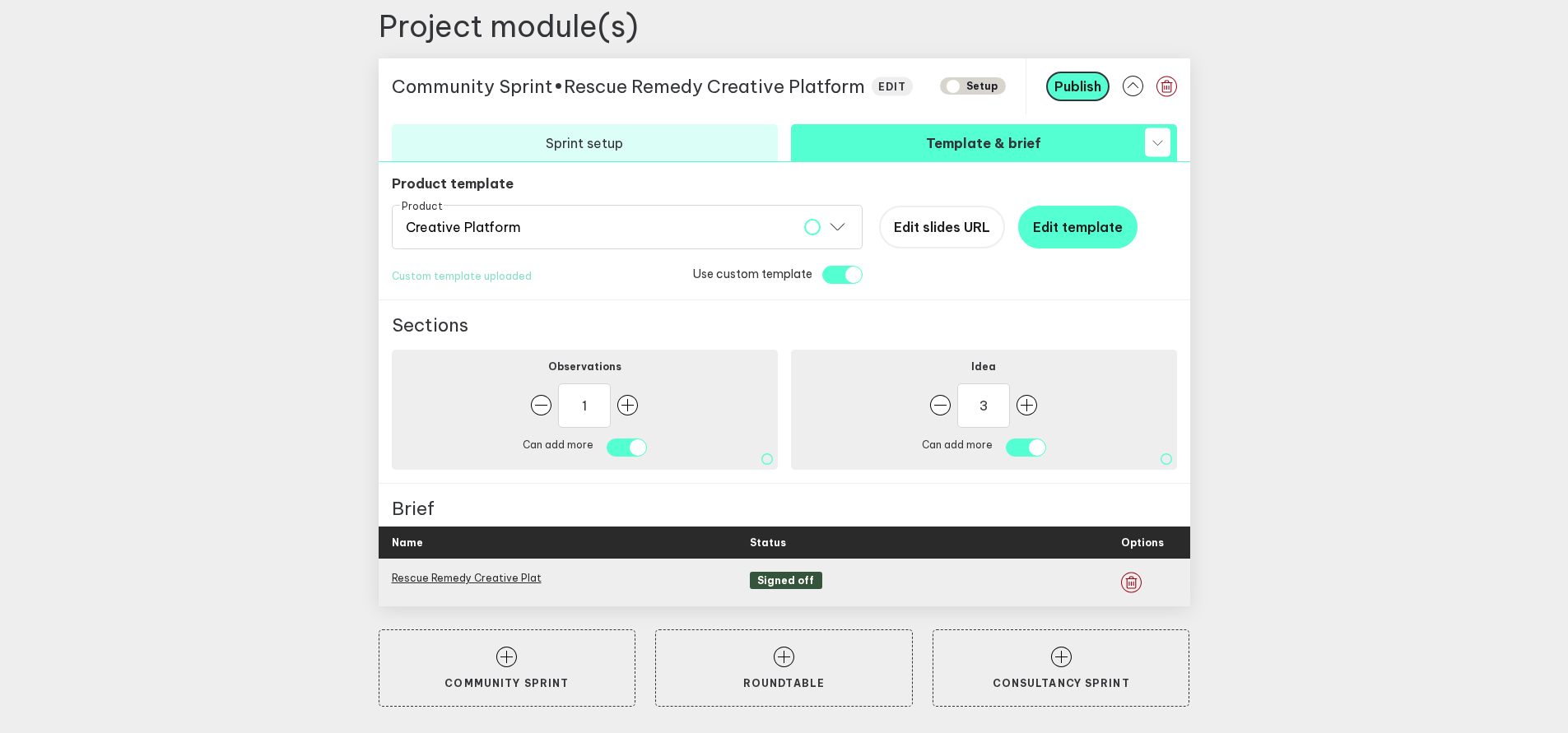
scroll to position [754, 0]
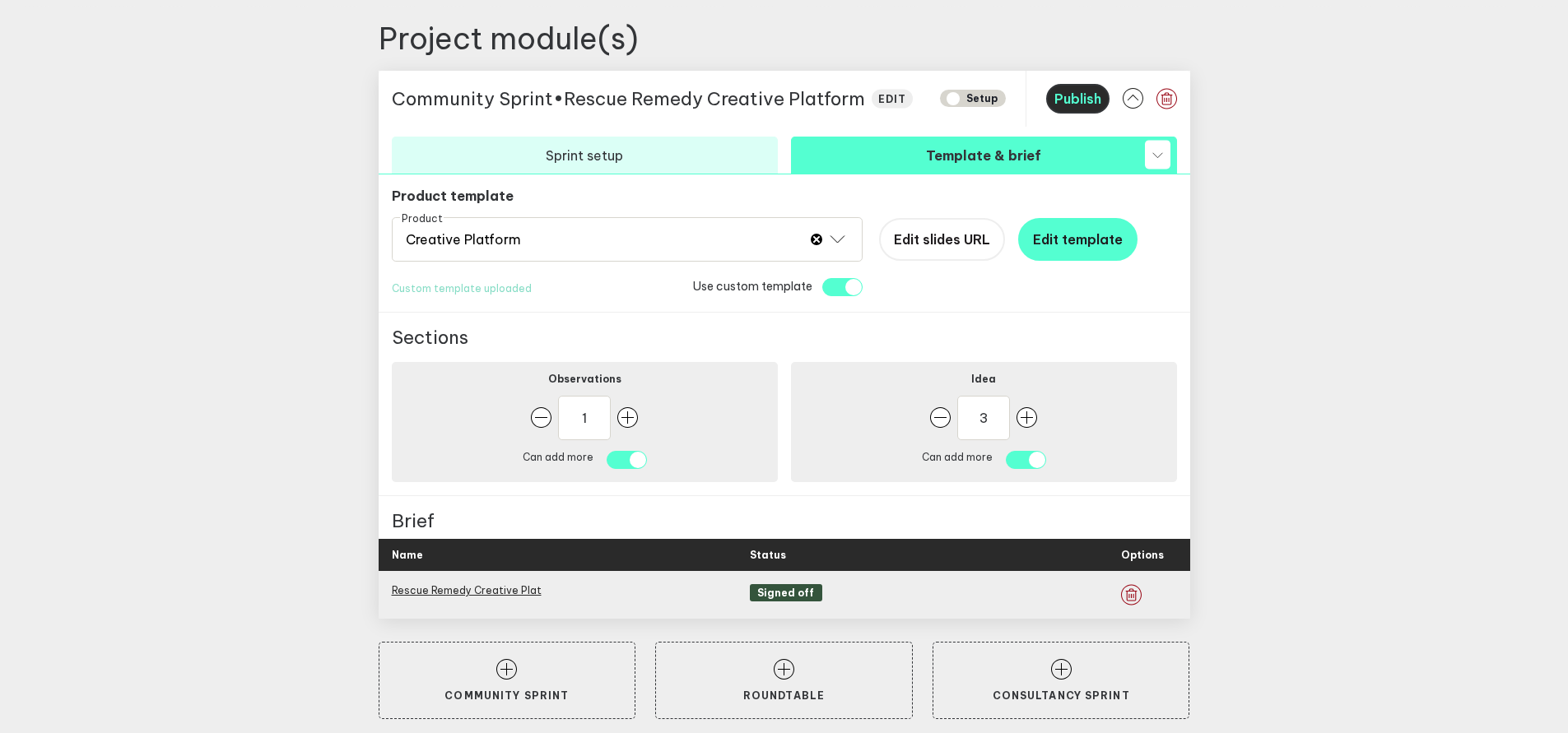
click at [1083, 105] on span "Publish" at bounding box center [1078, 98] width 47 height 16
click at [1085, 100] on span "Publish" at bounding box center [1078, 98] width 47 height 16
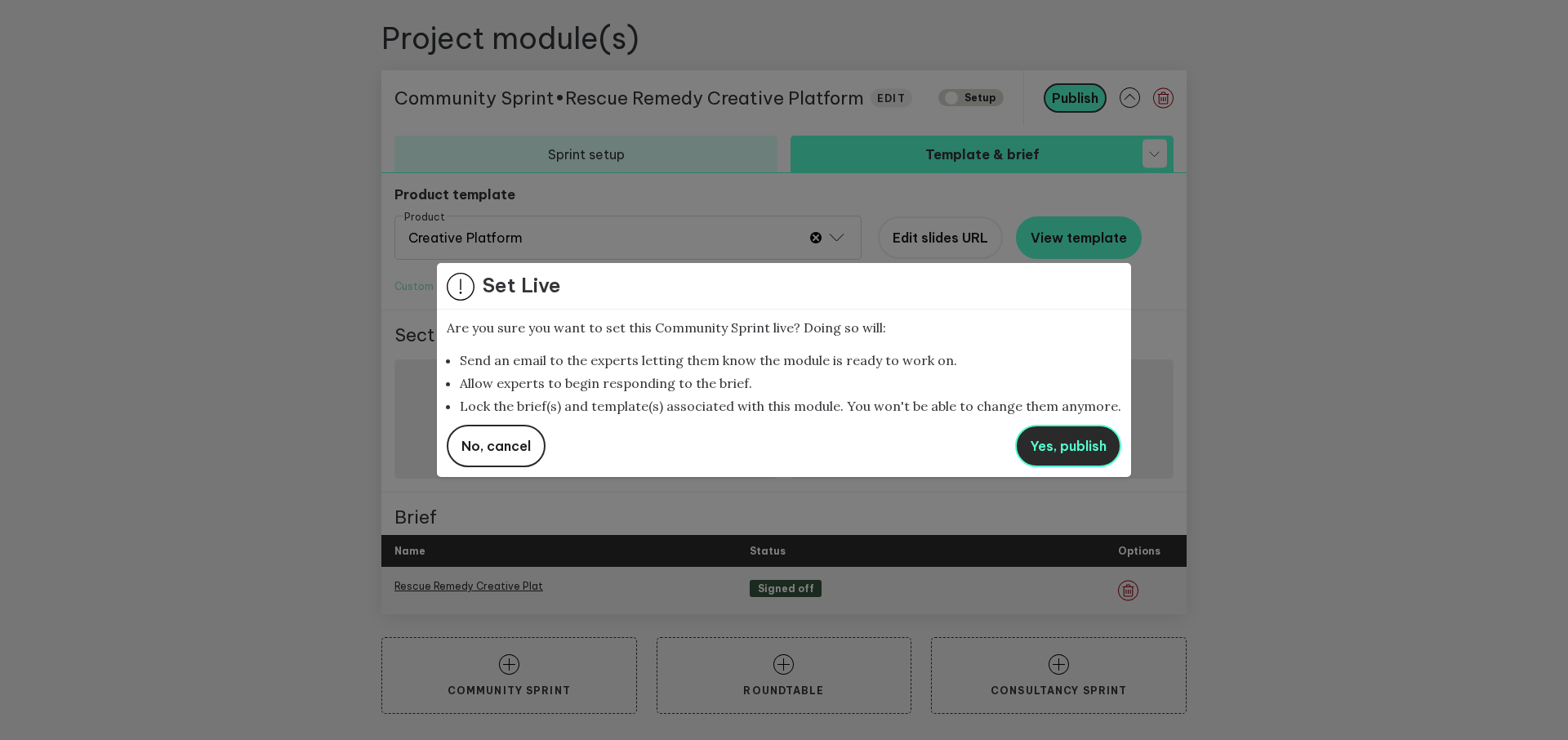
click at [1066, 456] on button "Yes, publish" at bounding box center [1068, 446] width 106 height 43
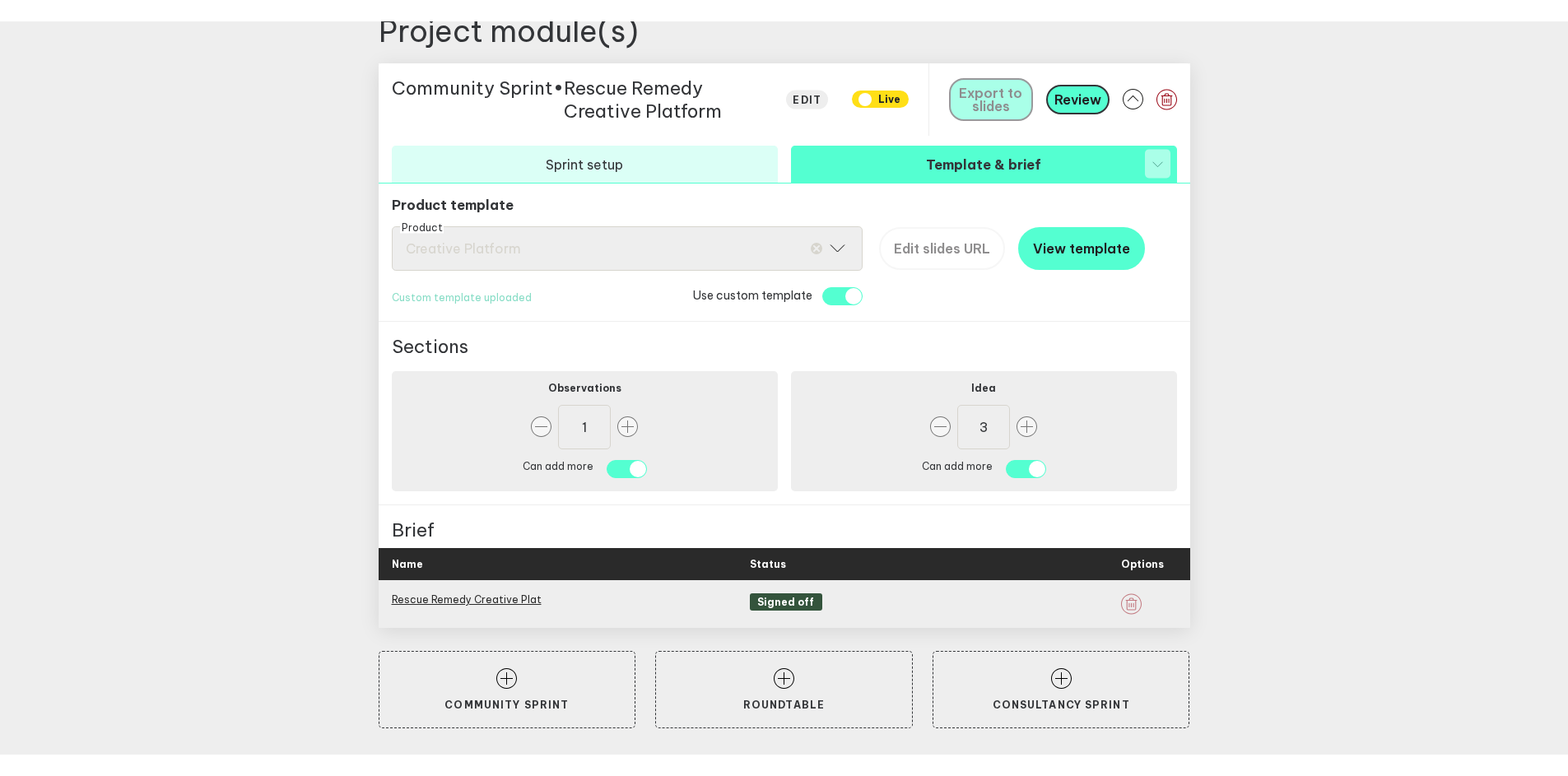
scroll to position [741, 0]
